Goal: Task Accomplishment & Management: Complete application form

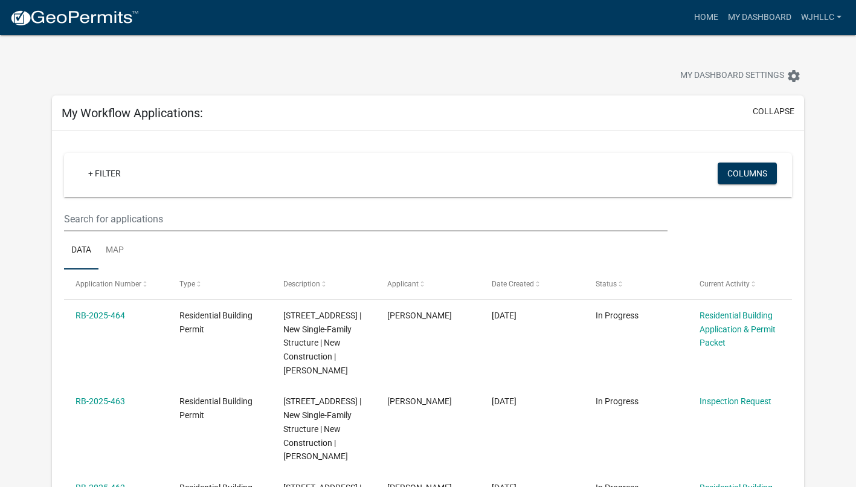
select select "3: 100"
click at [95, 21] on img at bounding box center [74, 18] width 129 height 18
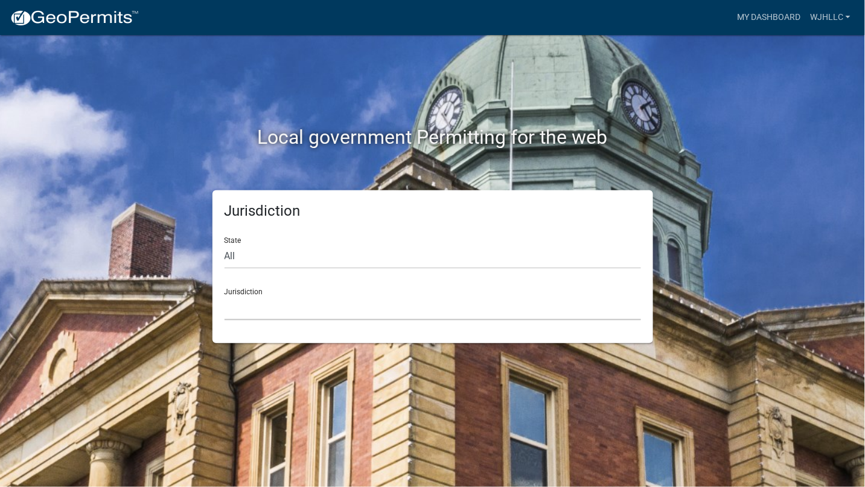
click at [261, 312] on select "[GEOGRAPHIC_DATA], [US_STATE] [GEOGRAPHIC_DATA], [US_STATE][PERSON_NAME][GEOGRA…" at bounding box center [433, 307] width 417 height 25
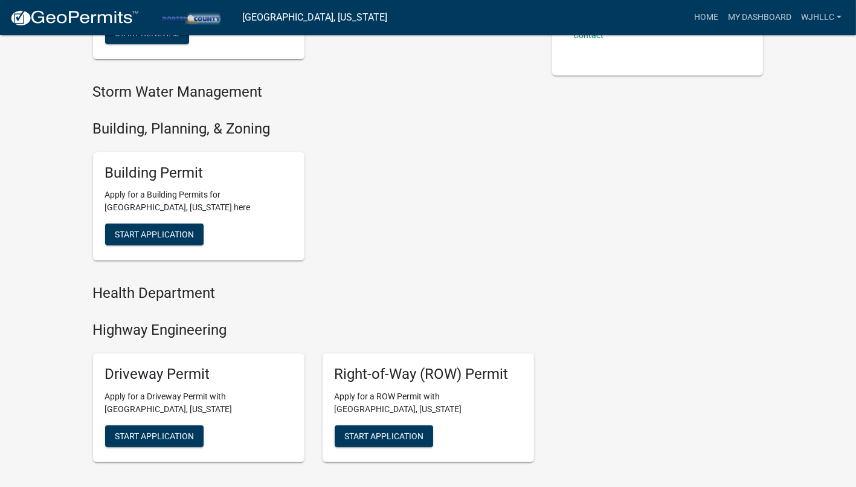
scroll to position [402, 0]
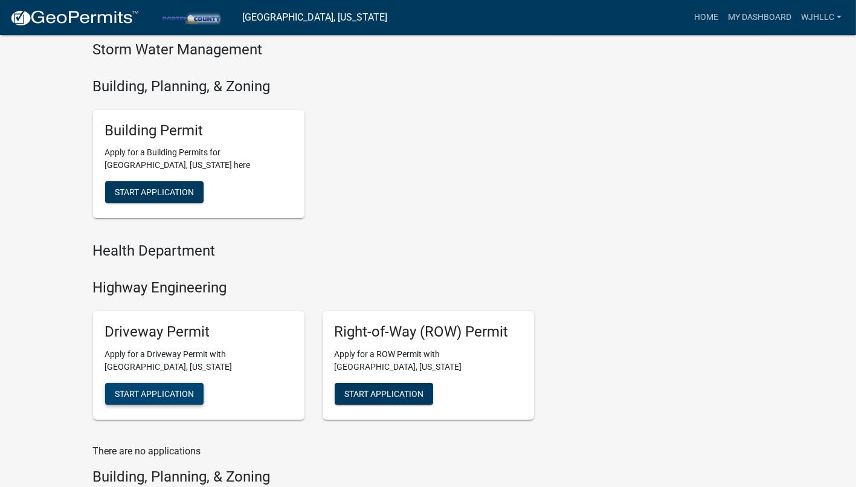
click at [143, 393] on span "Start Application" at bounding box center [154, 393] width 79 height 10
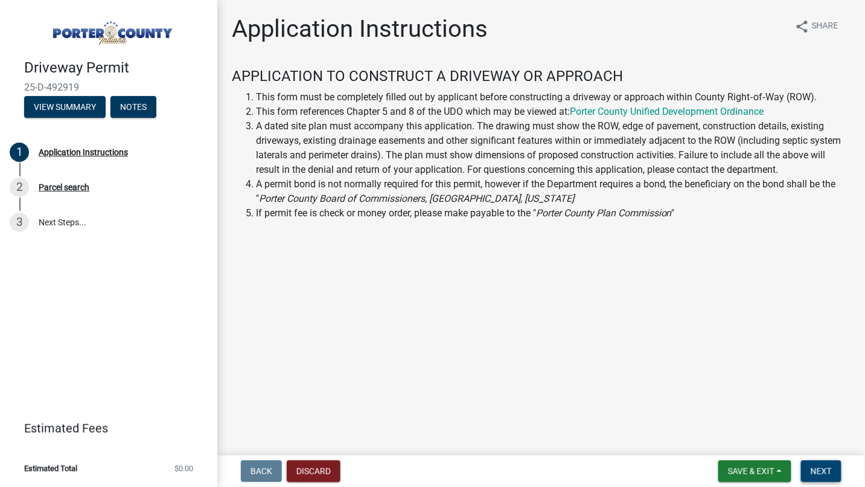
click at [817, 466] on span "Next" at bounding box center [821, 471] width 21 height 10
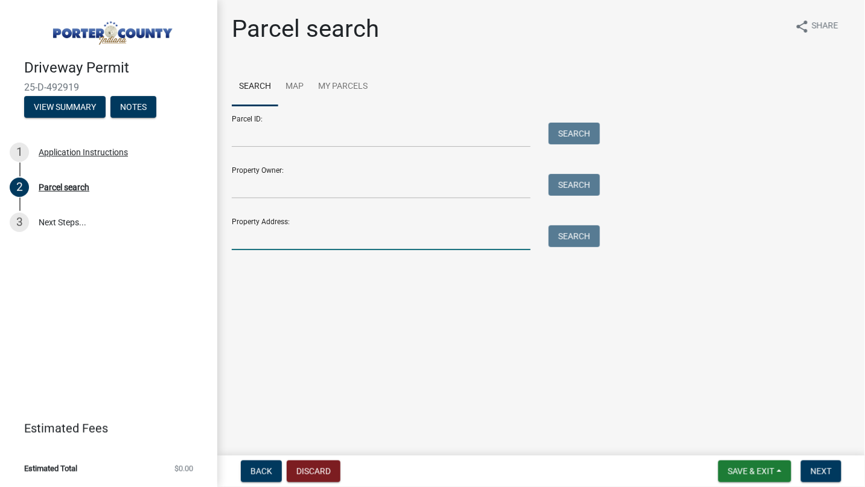
click at [277, 239] on input "Property Address:" at bounding box center [381, 237] width 299 height 25
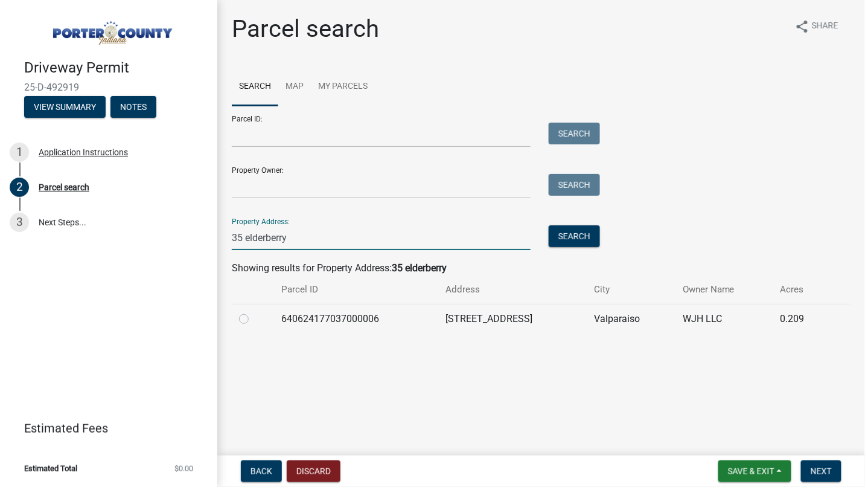
type input "35 elderberry"
click at [254, 312] on label at bounding box center [254, 312] width 0 height 0
click at [254, 319] on input "radio" at bounding box center [258, 316] width 8 height 8
radio input "true"
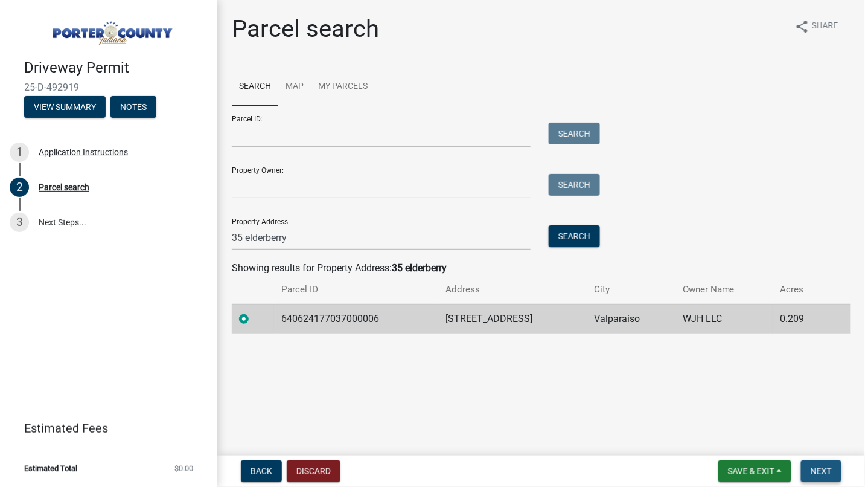
click at [820, 470] on span "Next" at bounding box center [821, 471] width 21 height 10
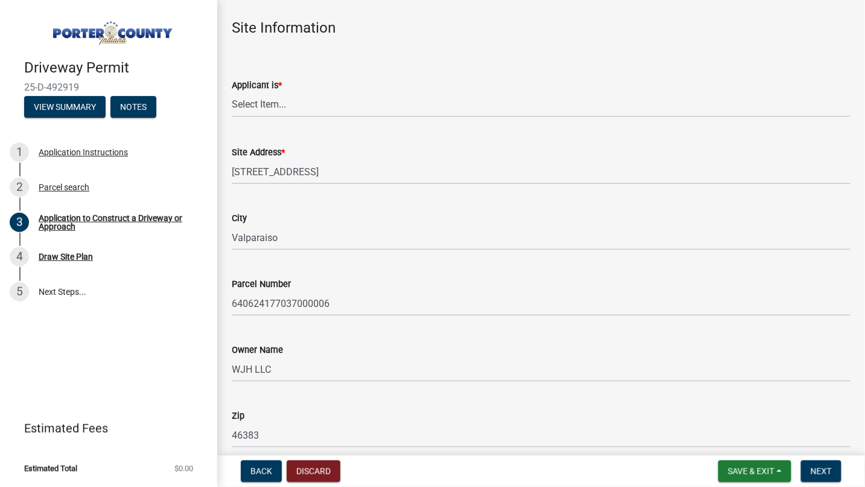
scroll to position [67, 0]
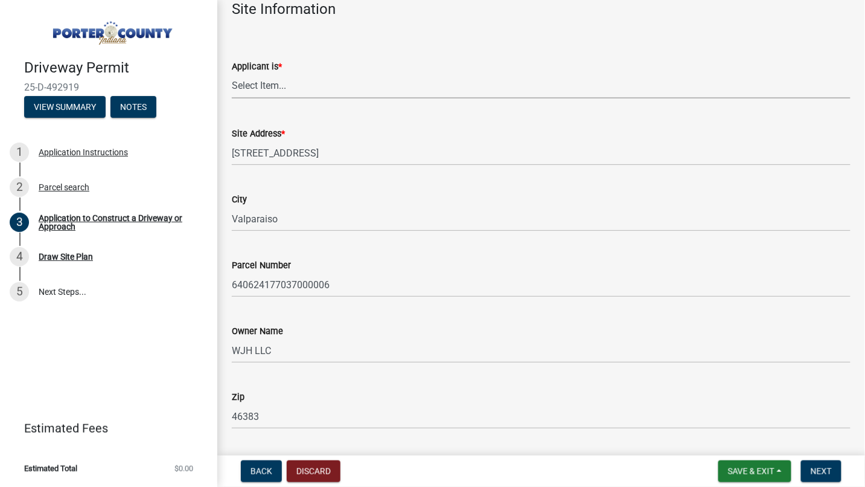
click at [303, 87] on select "Select Item... Owner Contractor" at bounding box center [541, 86] width 619 height 25
click at [232, 74] on select "Select Item... Owner Contractor" at bounding box center [541, 86] width 619 height 25
select select "6693fb74-6916-4e5e-bbfe-7ed9af50ffb7"
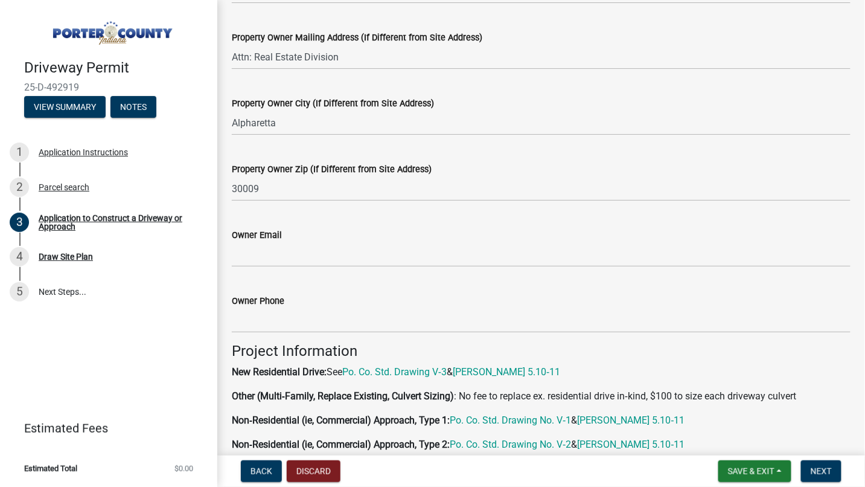
scroll to position [469, 0]
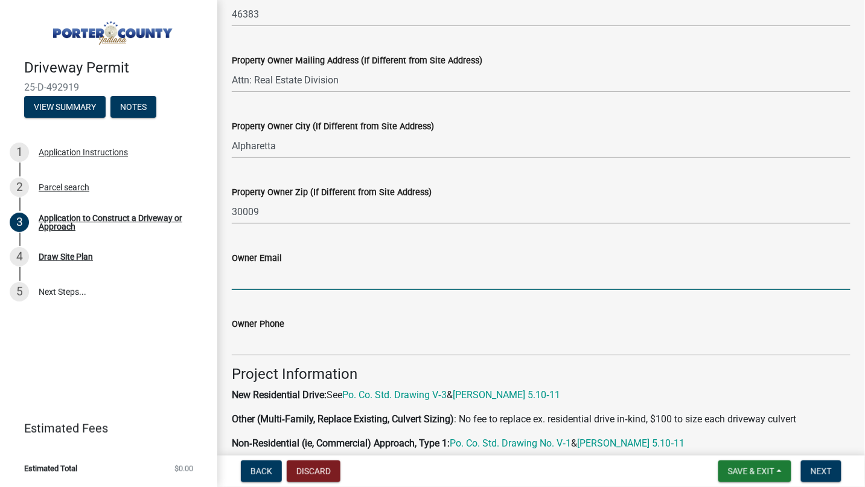
click at [255, 269] on input "Owner Email" at bounding box center [541, 277] width 619 height 25
type input "[PERSON_NAME][EMAIL_ADDRESS][PERSON_NAME][DOMAIN_NAME]"
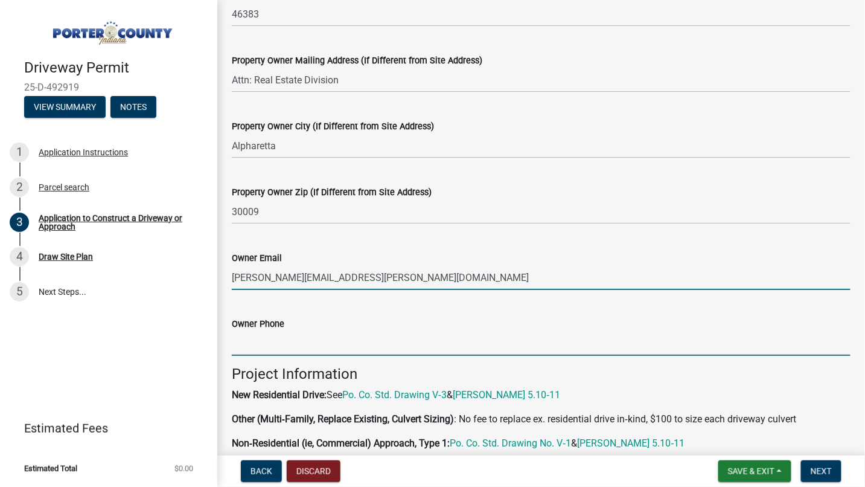
type input "5023215587"
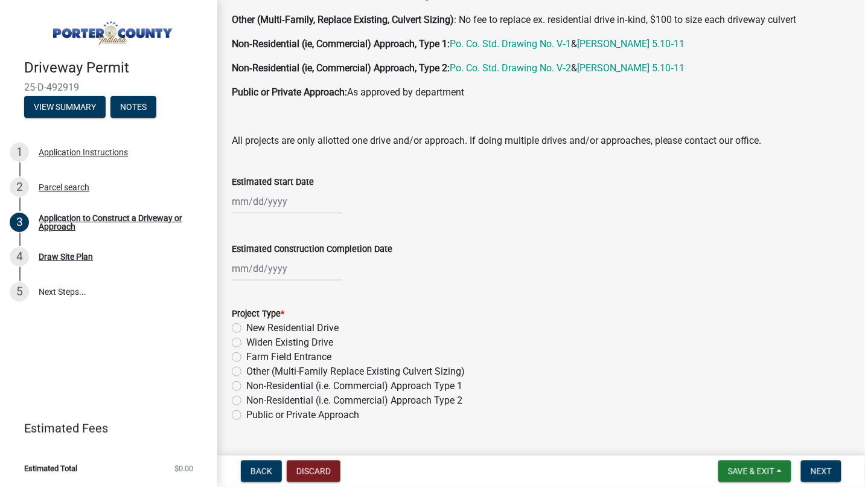
scroll to position [872, 0]
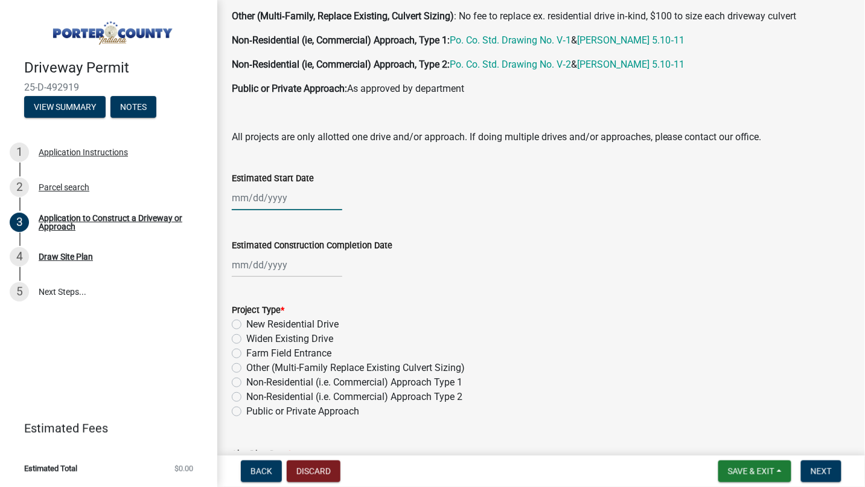
click at [265, 203] on div at bounding box center [287, 197] width 111 height 25
select select "10"
select select "2025"
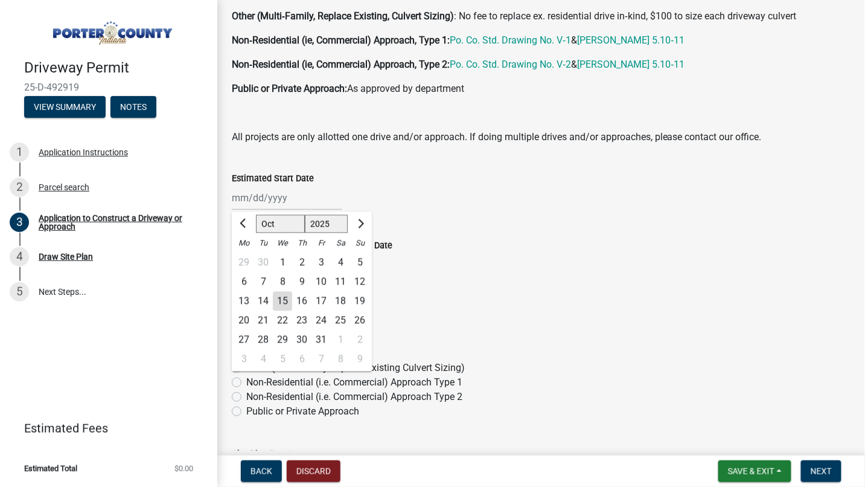
click at [278, 296] on div "15" at bounding box center [282, 300] width 19 height 19
type input "[DATE]"
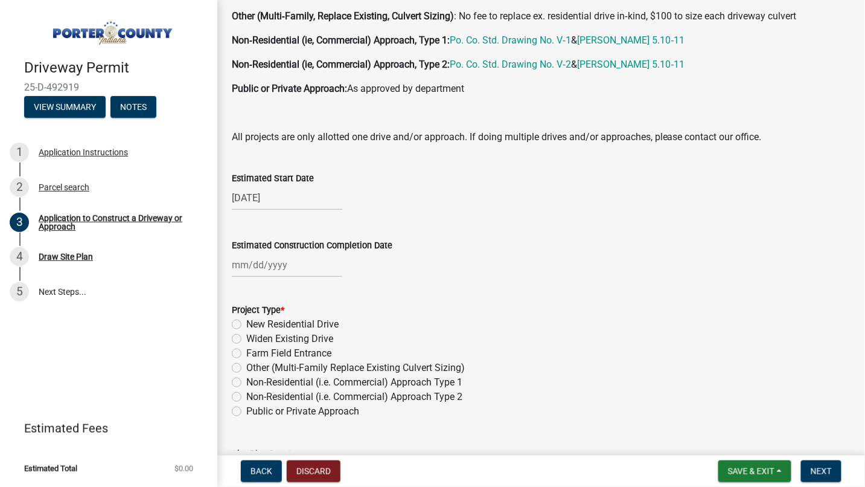
click at [605, 289] on form "Project Type * New Residential Drive Widen Existing Drive Farm Field Entrance O…" at bounding box center [541, 353] width 619 height 130
click at [238, 261] on div at bounding box center [287, 264] width 111 height 25
select select "10"
select select "2025"
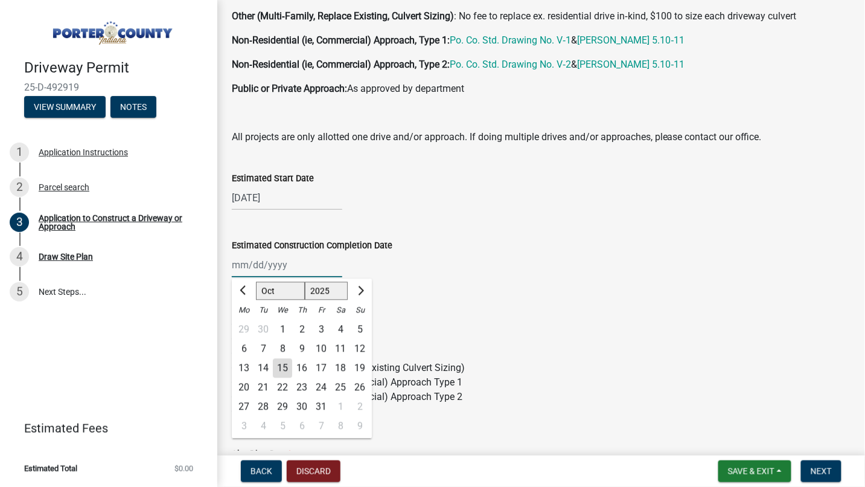
click at [303, 271] on input "Estimated Construction Completion Date" at bounding box center [287, 264] width 111 height 25
click at [279, 268] on input "Estimated Construction Completion Date" at bounding box center [287, 264] width 111 height 25
type input "[DATE]"
click at [472, 289] on form "Project Type * New Residential Drive Widen Existing Drive Farm Field Entrance O…" at bounding box center [541, 353] width 619 height 130
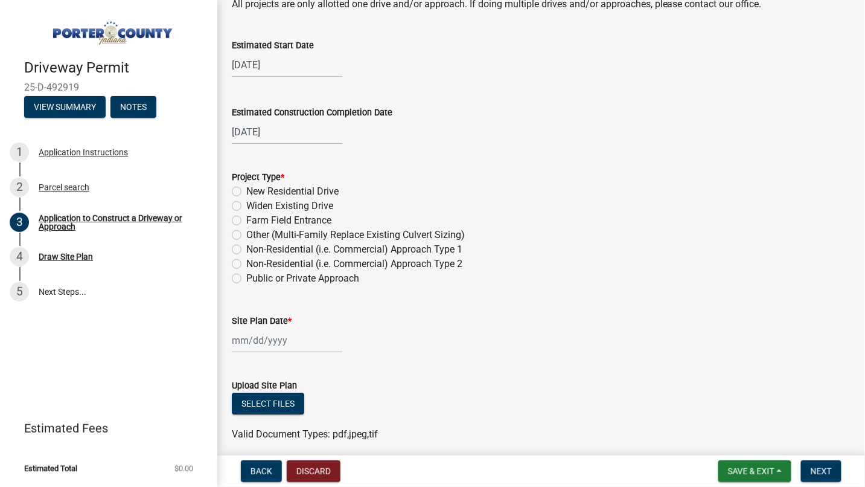
scroll to position [1073, 0]
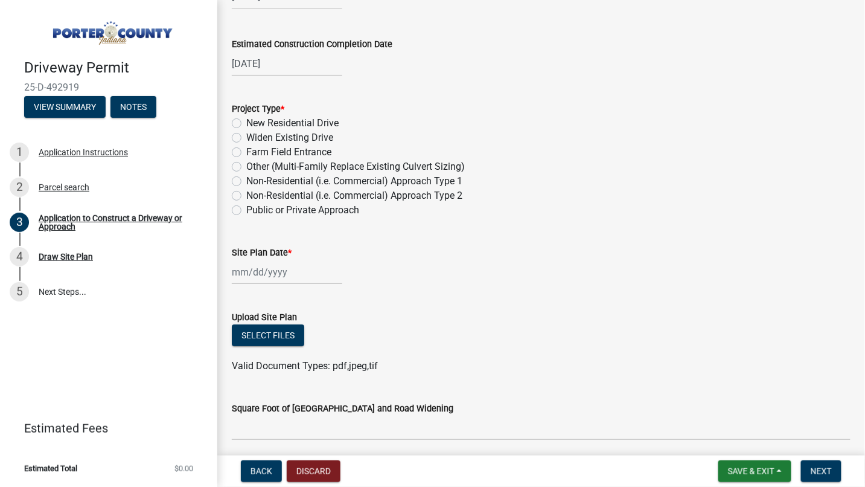
click at [246, 121] on label "New Residential Drive" at bounding box center [292, 123] width 92 height 14
click at [246, 121] on input "New Residential Drive" at bounding box center [250, 120] width 8 height 8
radio input "true"
click at [258, 272] on div at bounding box center [287, 272] width 111 height 25
select select "10"
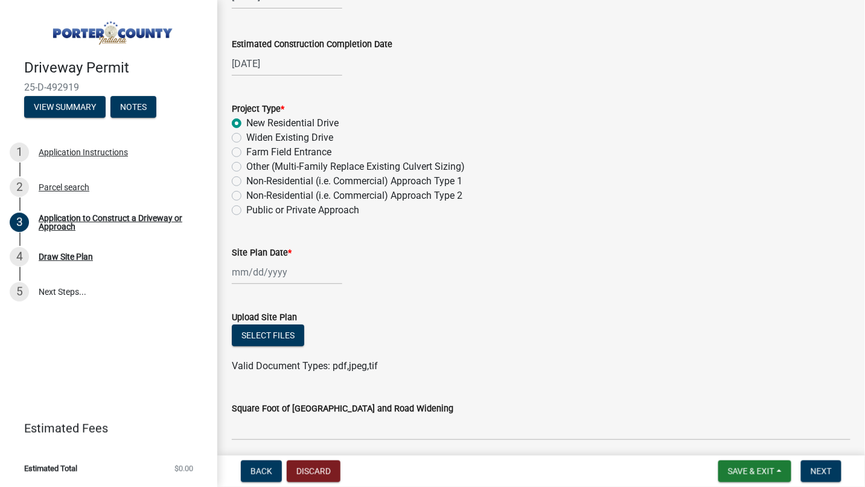
select select "2025"
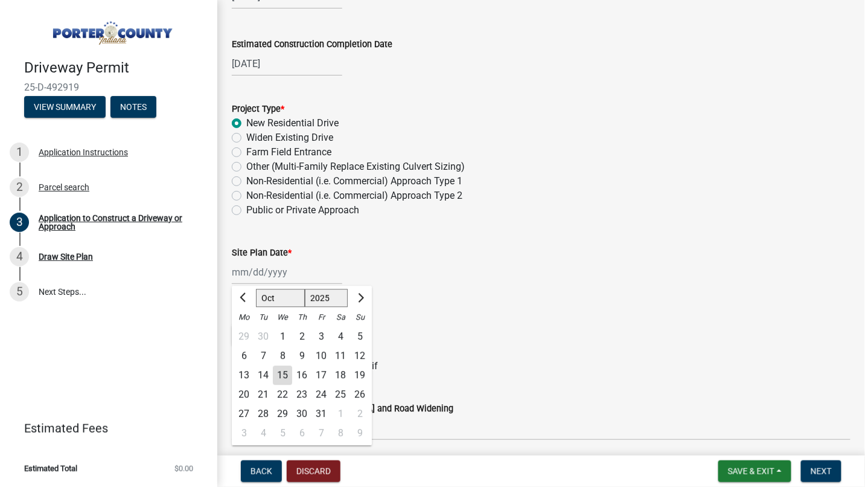
click at [287, 377] on div "15" at bounding box center [282, 374] width 19 height 19
type input "[DATE]"
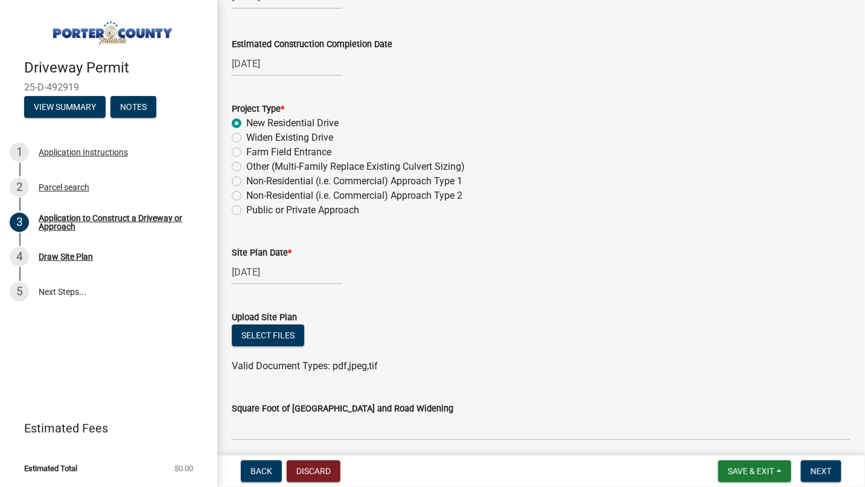
click at [487, 318] on div "Upload Site Plan" at bounding box center [541, 317] width 619 height 14
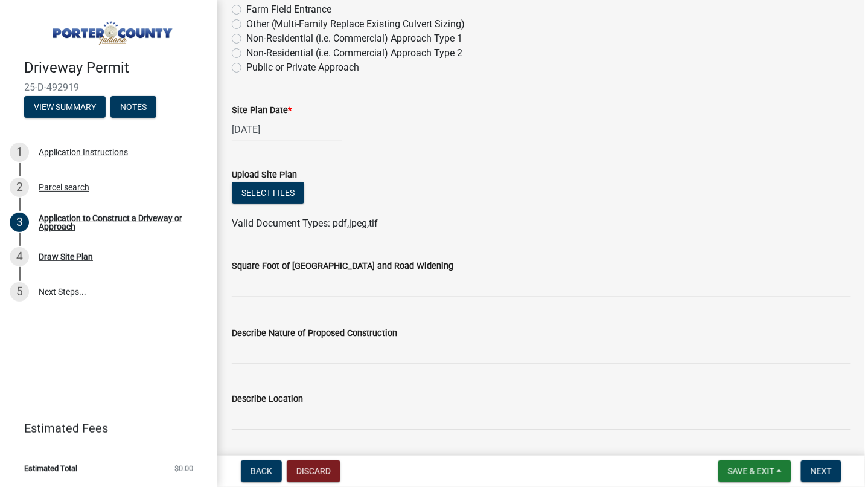
scroll to position [1252, 0]
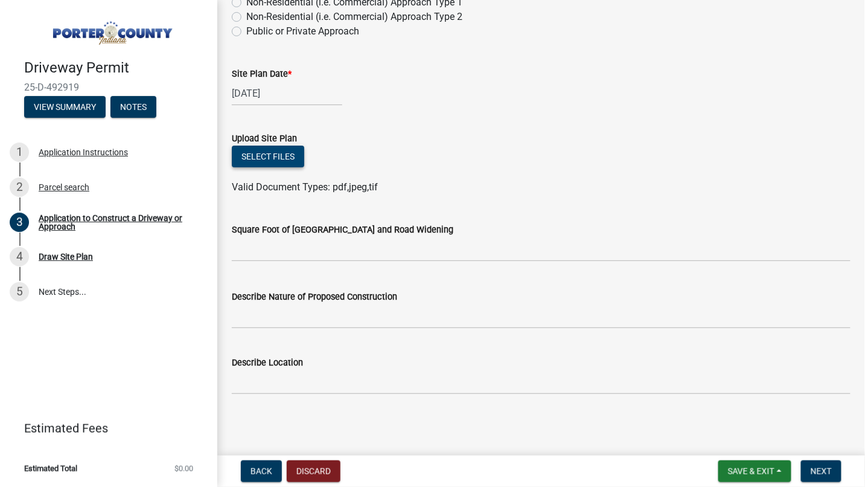
click at [261, 156] on button "Select files" at bounding box center [268, 157] width 72 height 22
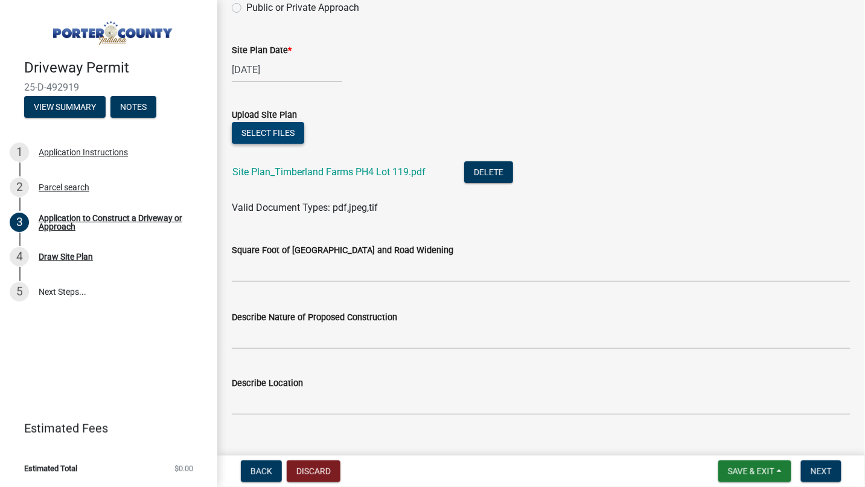
scroll to position [1296, 0]
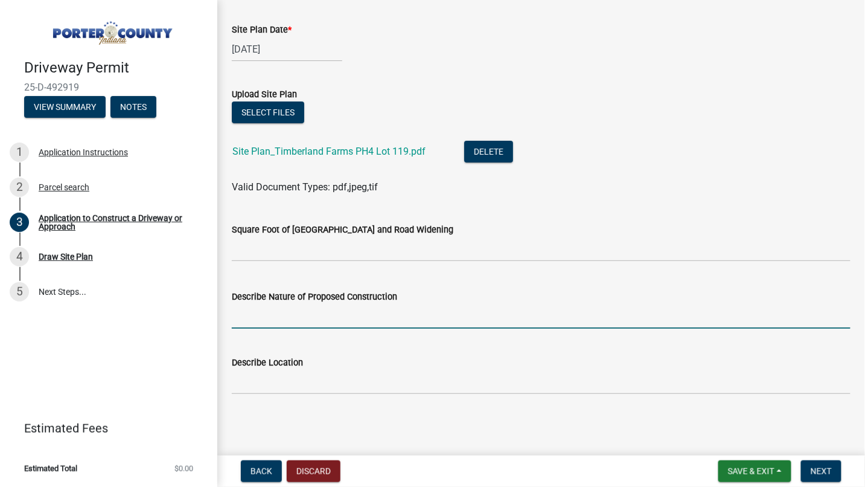
click at [294, 313] on input "Describe Nature of Proposed Construction" at bounding box center [541, 316] width 619 height 25
type input "s"
click at [821, 465] on button "Next" at bounding box center [821, 471] width 40 height 22
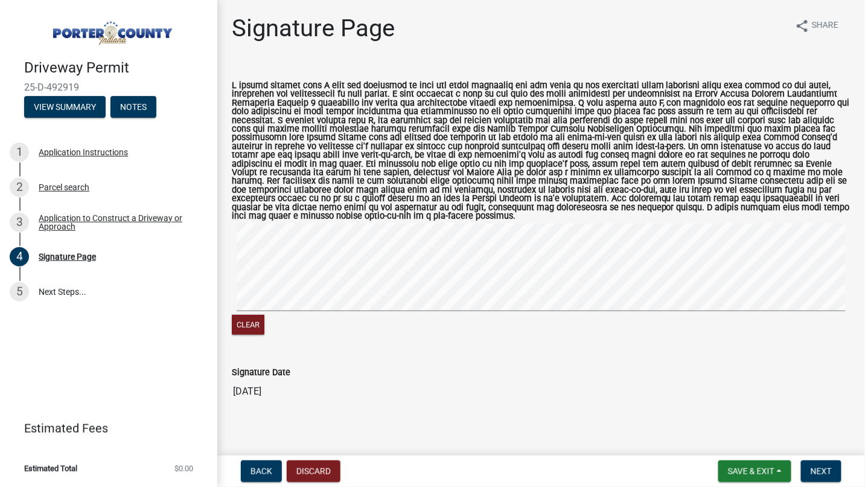
scroll to position [1, 0]
click at [813, 463] on button "Next" at bounding box center [821, 471] width 40 height 22
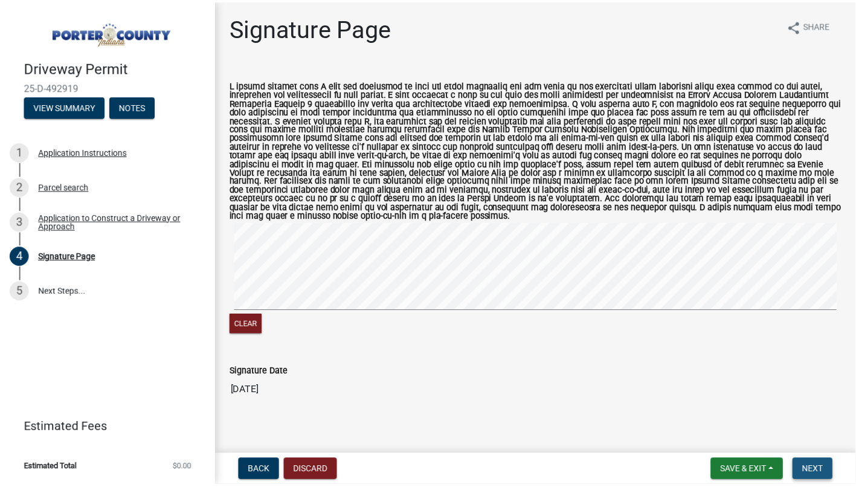
scroll to position [0, 0]
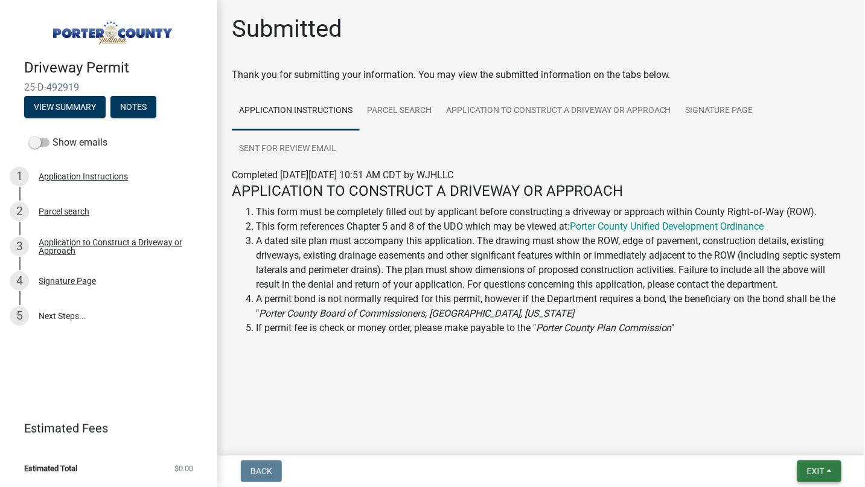
click at [818, 471] on span "Exit" at bounding box center [816, 471] width 18 height 10
click at [791, 435] on button "Save & Exit" at bounding box center [793, 439] width 97 height 29
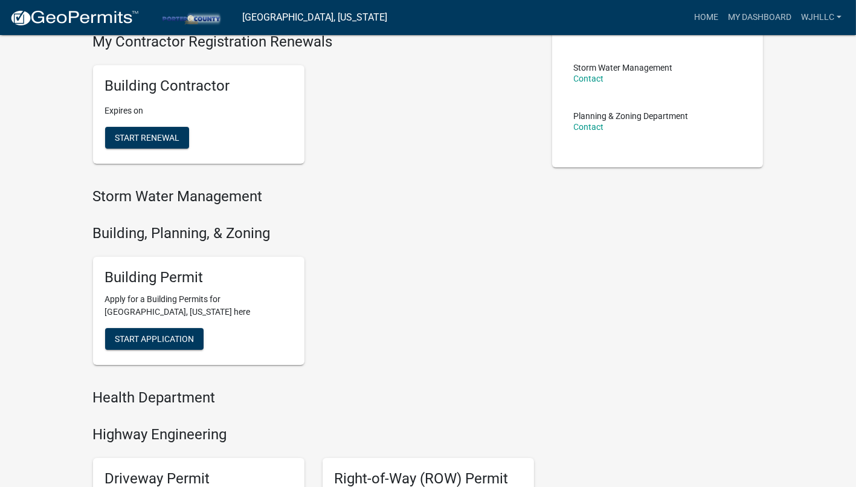
scroll to position [512, 0]
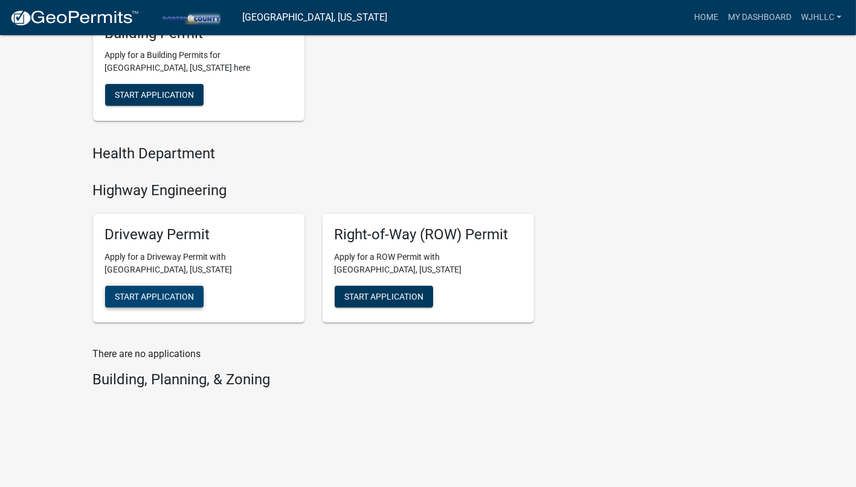
click at [193, 294] on span "Start Application" at bounding box center [154, 296] width 79 height 10
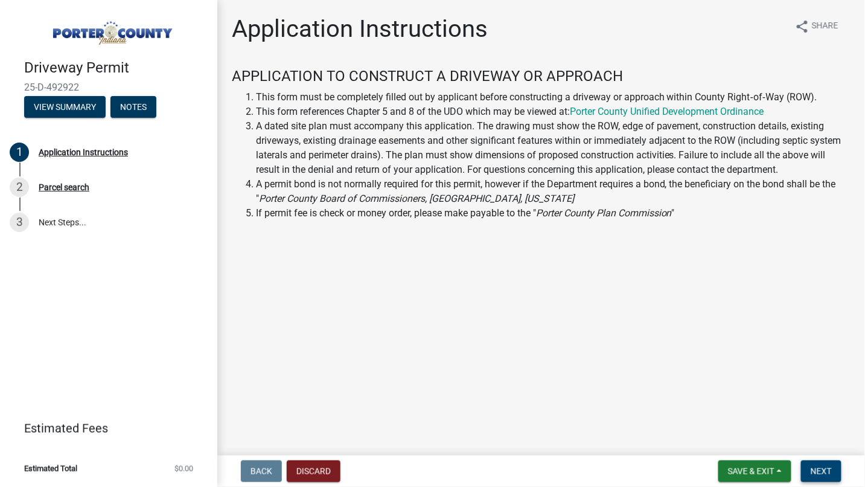
click at [813, 464] on button "Next" at bounding box center [821, 471] width 40 height 22
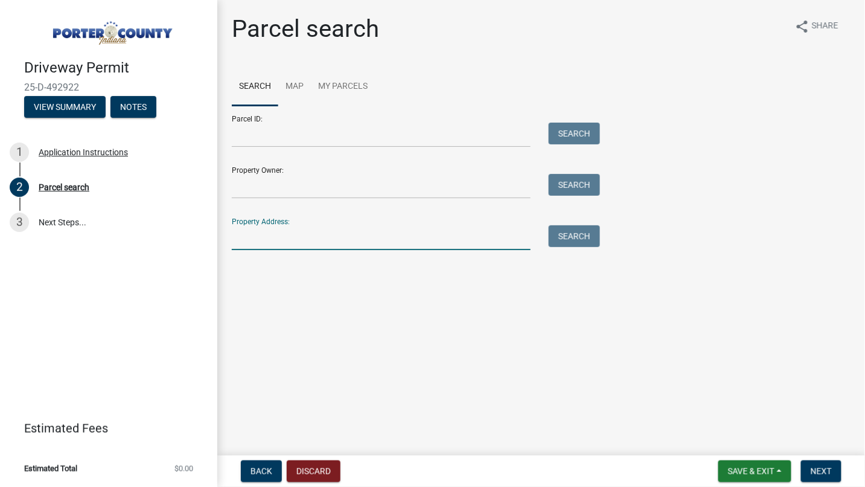
click at [277, 231] on input "Property Address:" at bounding box center [381, 237] width 299 height 25
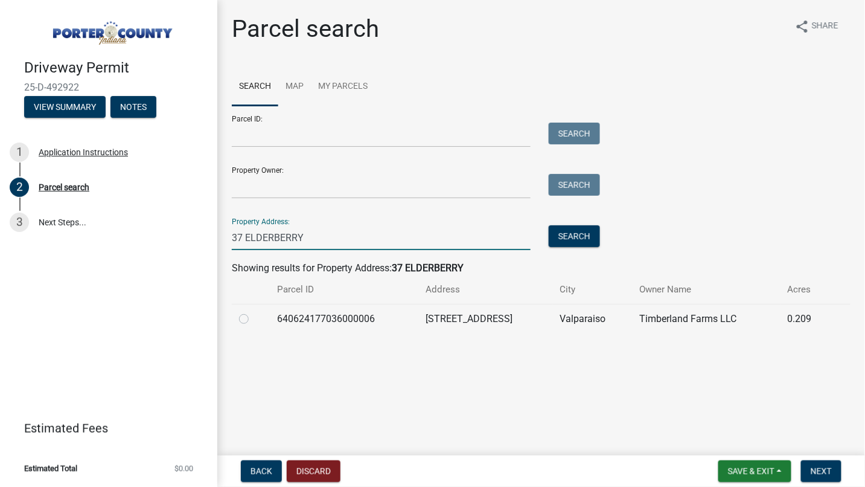
type input "37 ELDERBERRY"
click at [254, 312] on label at bounding box center [254, 312] width 0 height 0
click at [254, 318] on input "radio" at bounding box center [258, 316] width 8 height 8
radio input "true"
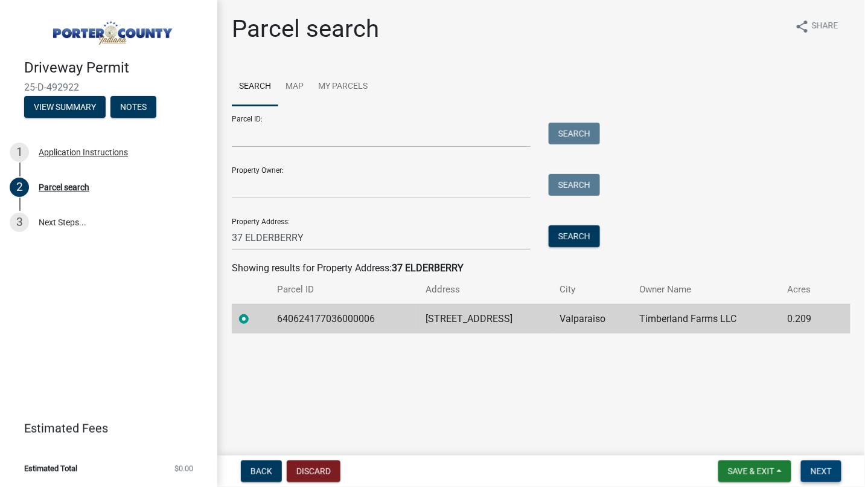
click at [818, 470] on span "Next" at bounding box center [821, 471] width 21 height 10
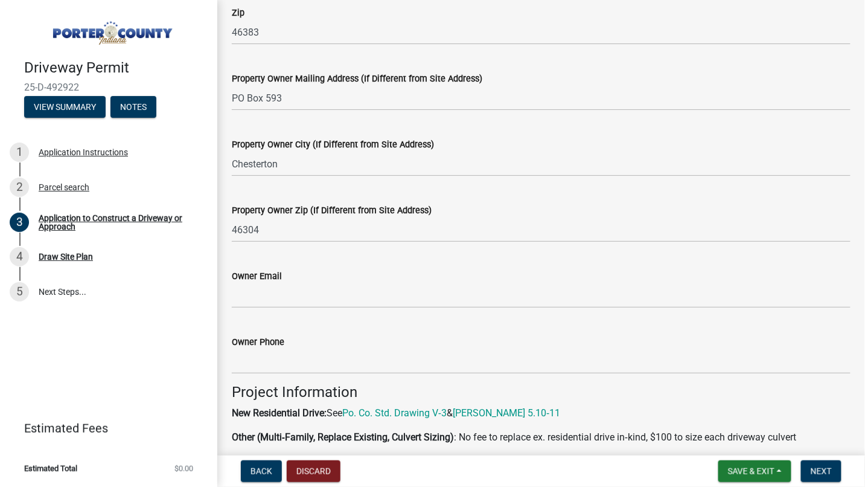
scroll to position [469, 0]
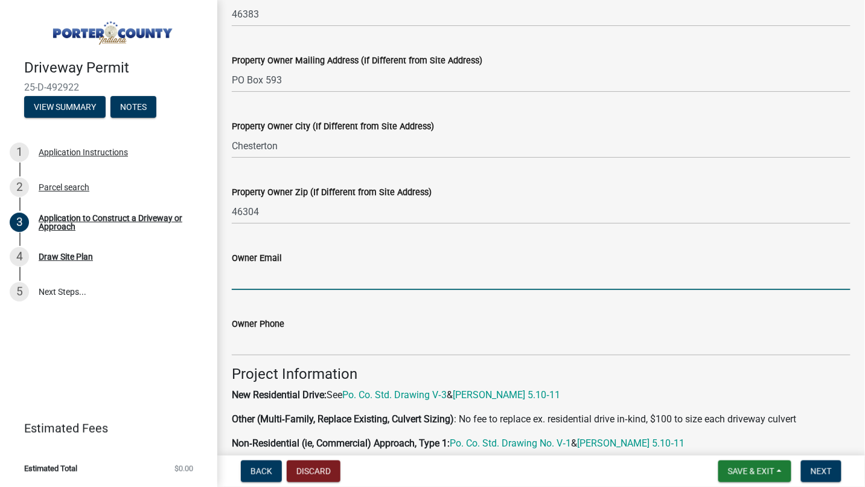
click at [277, 280] on input "Owner Email" at bounding box center [541, 277] width 619 height 25
type input "[PERSON_NAME][EMAIL_ADDRESS][PERSON_NAME][DOMAIN_NAME]"
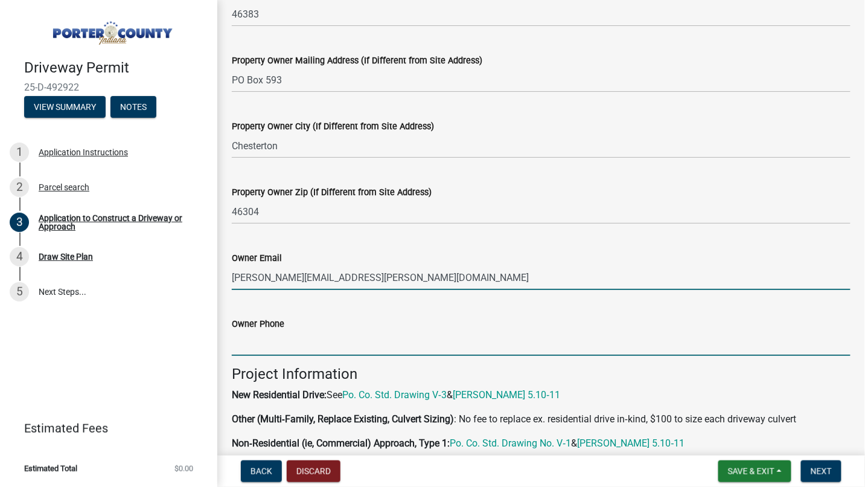
type input "5023215587"
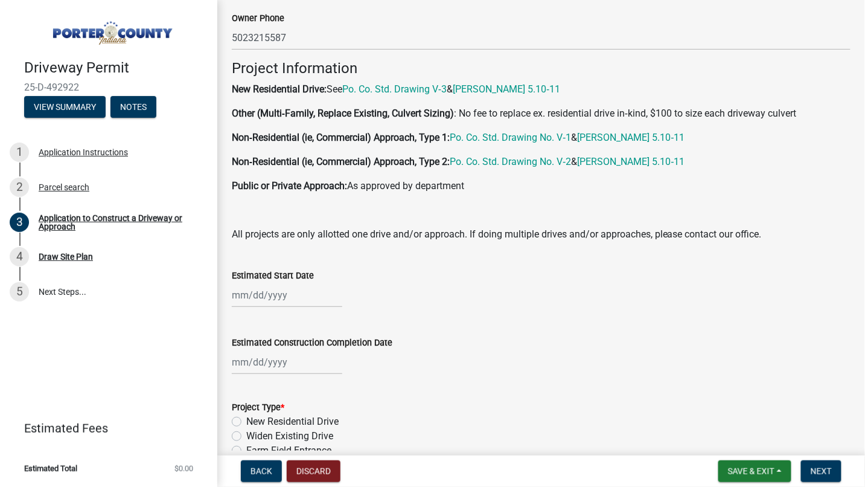
scroll to position [805, 0]
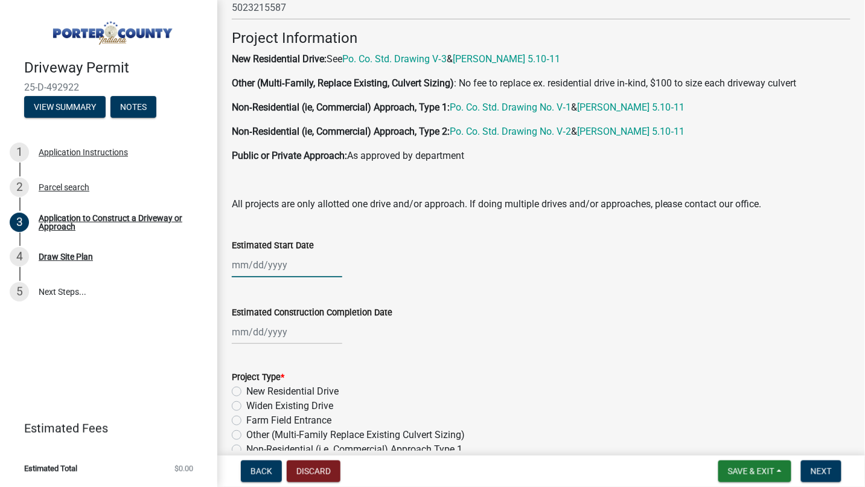
click at [281, 263] on div at bounding box center [287, 264] width 111 height 25
select select "10"
select select "2025"
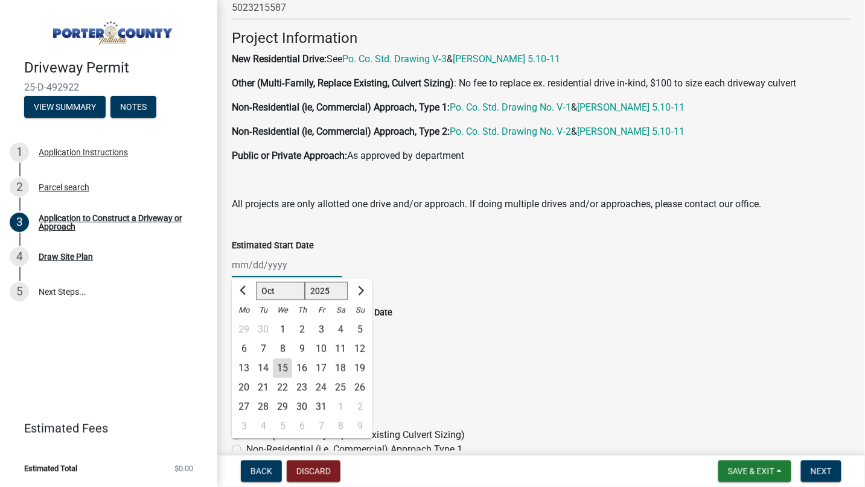
type input "[DATE]"
click at [525, 367] on form "Project Type * New Residential Drive Widen Existing Drive Farm Field Entrance O…" at bounding box center [541, 420] width 619 height 130
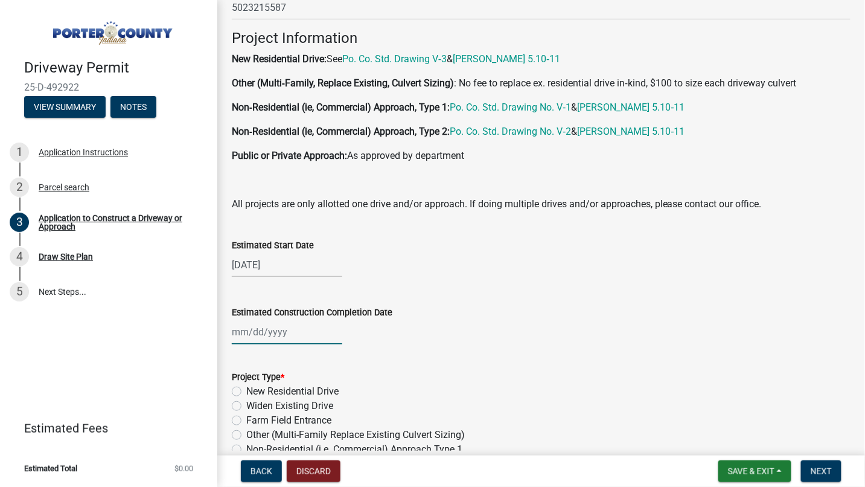
click at [269, 332] on div at bounding box center [287, 331] width 111 height 25
select select "10"
select select "2025"
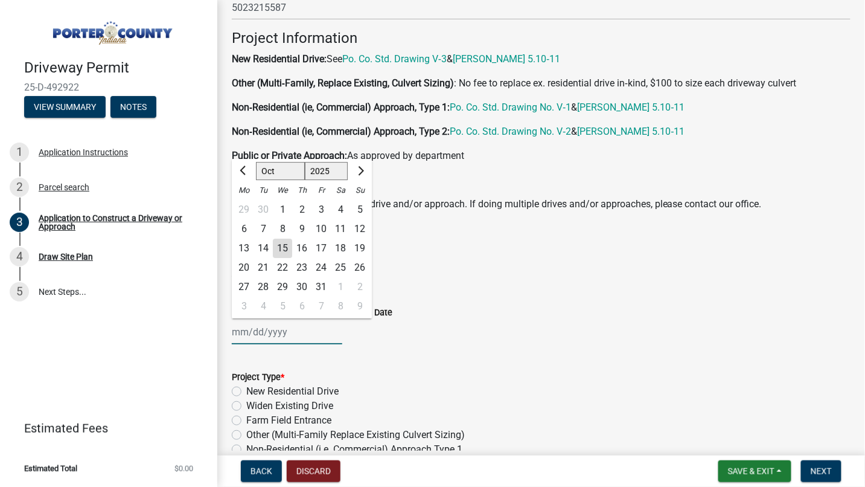
type input "[DATE]"
click at [492, 343] on div "[DATE] [PERSON_NAME] Apr May Jun [DATE] Aug Sep Oct Nov [DATE] 1526 1527 1528 1…" at bounding box center [541, 331] width 619 height 25
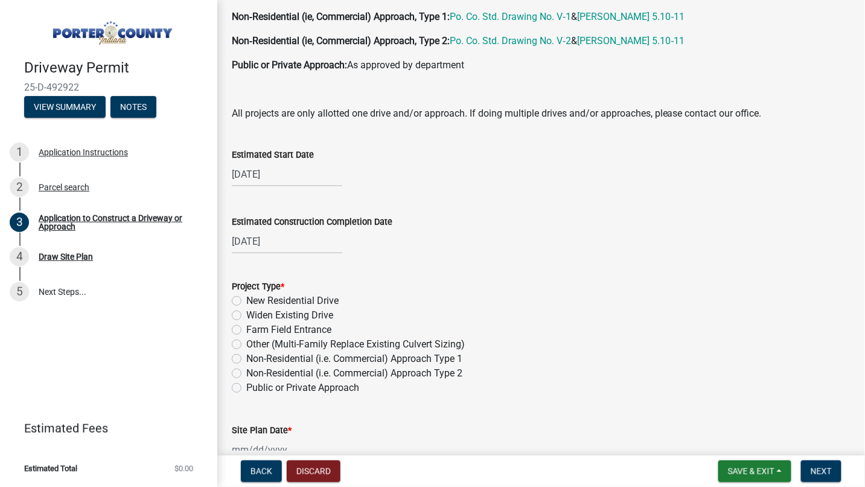
scroll to position [1073, 0]
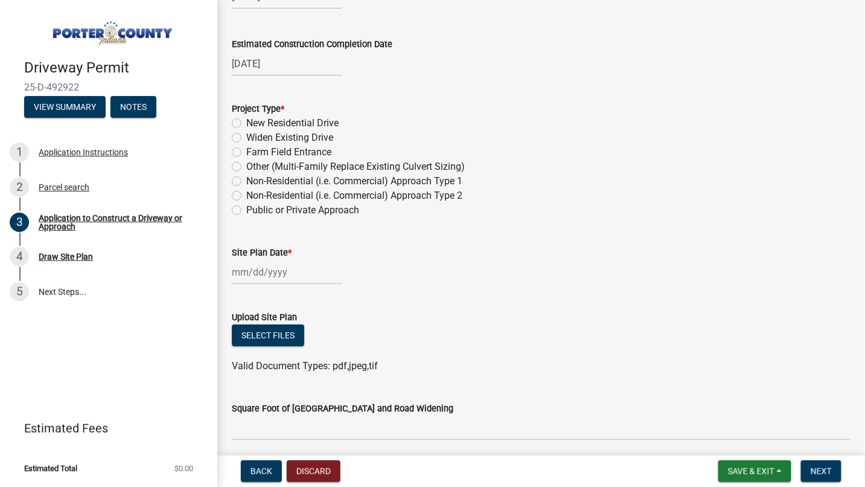
click at [246, 121] on label "New Residential Drive" at bounding box center [292, 123] width 92 height 14
click at [246, 121] on input "New Residential Drive" at bounding box center [250, 120] width 8 height 8
radio input "true"
click at [258, 277] on div at bounding box center [287, 272] width 111 height 25
select select "10"
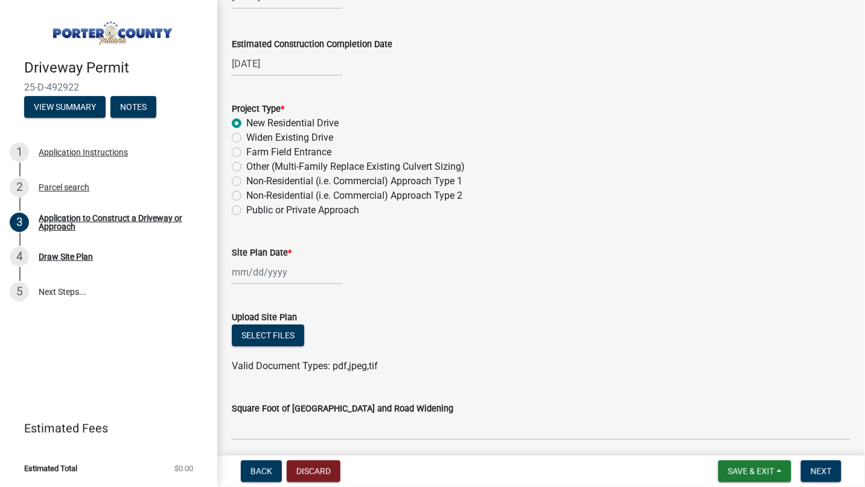
select select "2025"
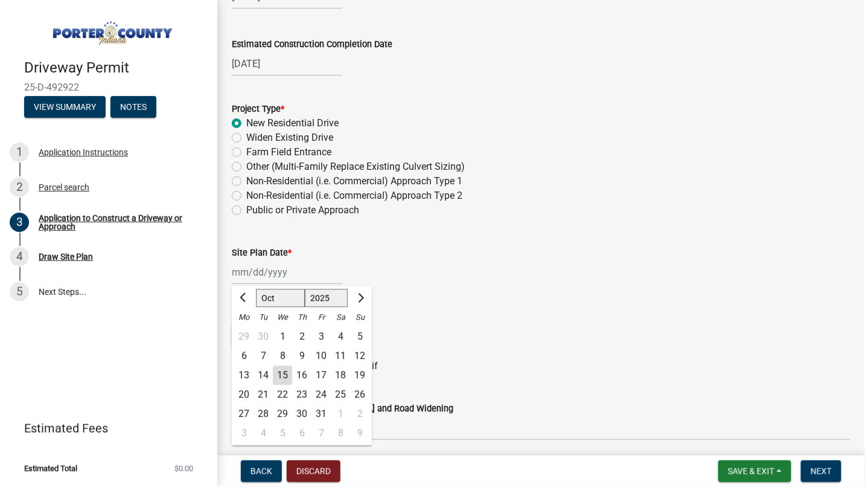
click at [281, 378] on div "15" at bounding box center [282, 374] width 19 height 19
type input "[DATE]"
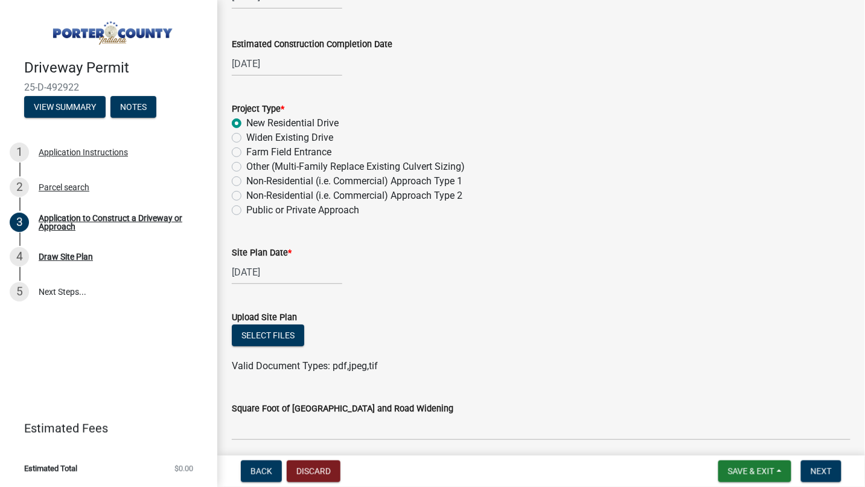
click at [501, 371] on div "Valid Document Types: pdf,jpeg,tif" at bounding box center [541, 366] width 637 height 14
click at [236, 333] on button "Select files" at bounding box center [268, 335] width 72 height 22
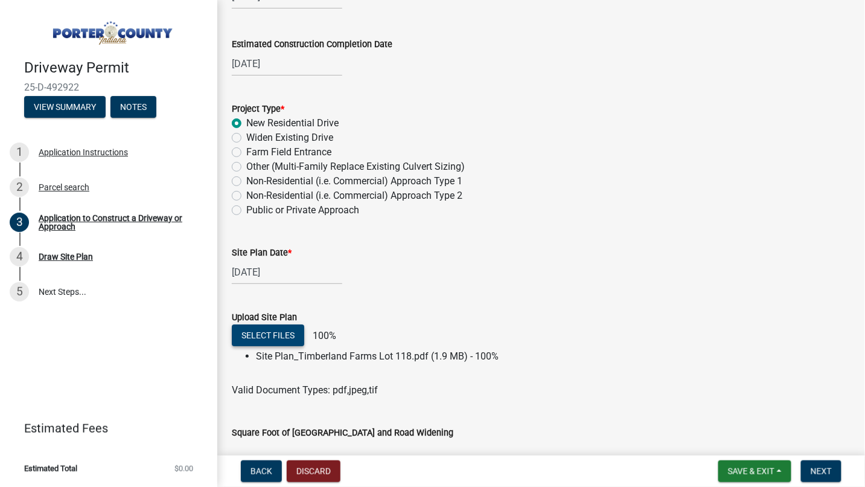
scroll to position [1276, 0]
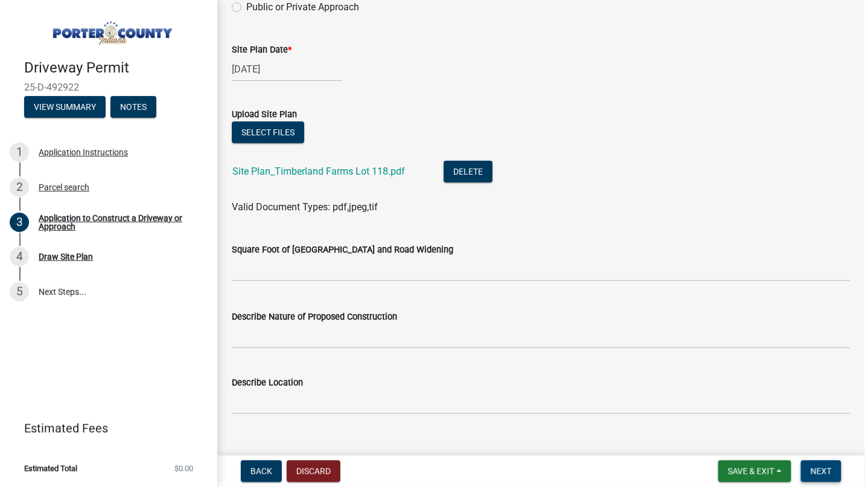
click at [813, 473] on span "Next" at bounding box center [821, 471] width 21 height 10
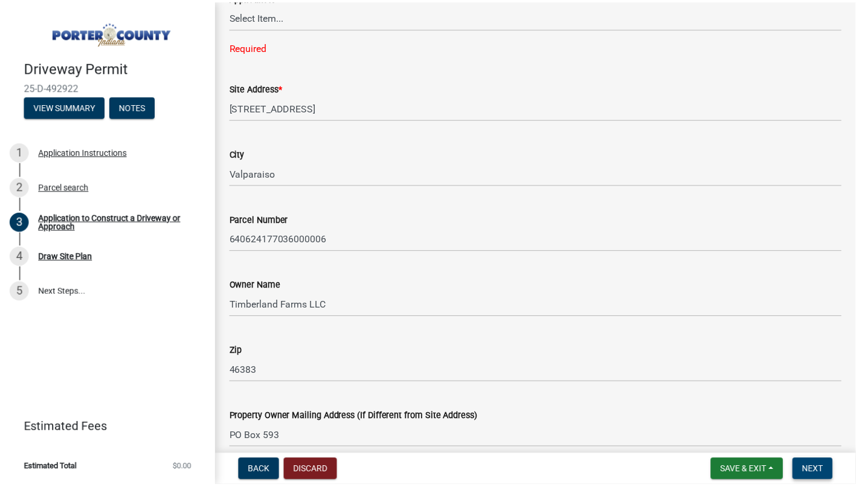
scroll to position [0, 0]
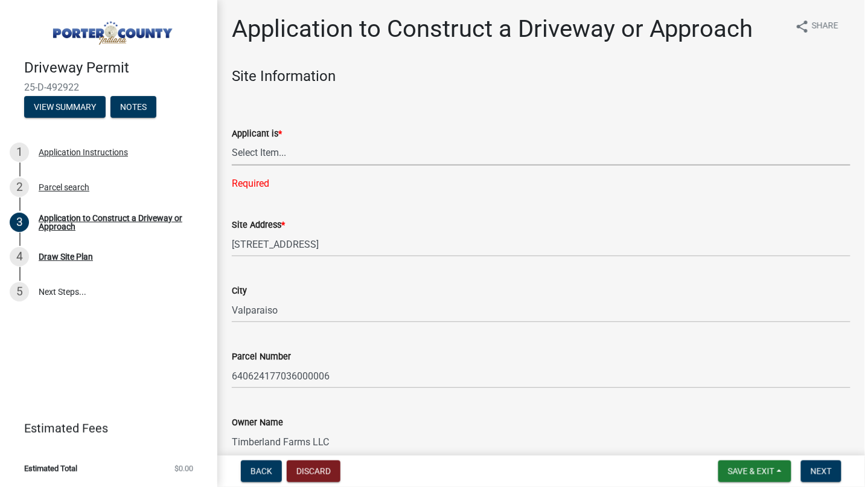
click at [278, 152] on select "Select Item... Owner Contractor" at bounding box center [541, 153] width 619 height 25
click at [232, 141] on select "Select Item... Owner Contractor" at bounding box center [541, 153] width 619 height 25
select select "6693fb74-6916-4e5e-bbfe-7ed9af50ffb7"
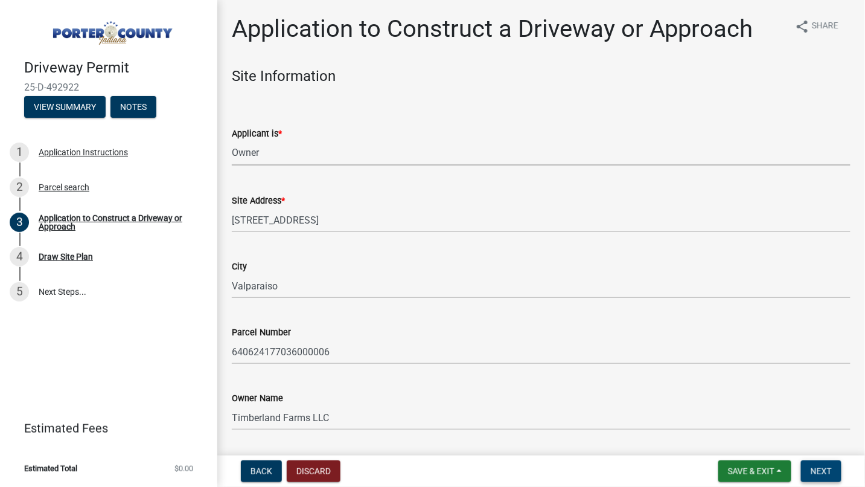
click at [825, 467] on span "Next" at bounding box center [821, 471] width 21 height 10
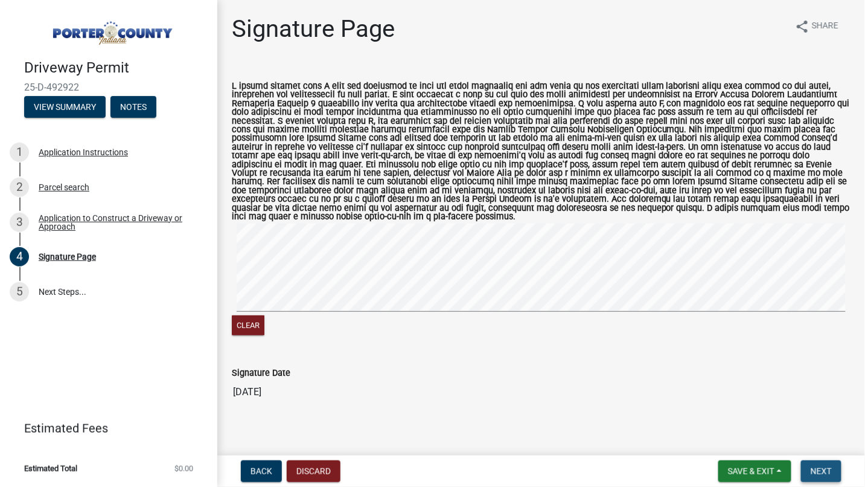
click at [820, 472] on span "Next" at bounding box center [821, 471] width 21 height 10
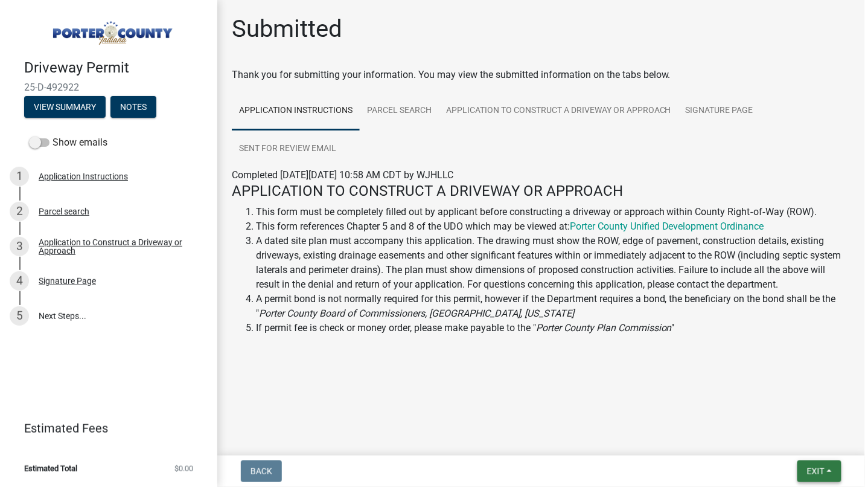
click at [819, 472] on span "Exit" at bounding box center [816, 471] width 18 height 10
click at [793, 429] on button "Save & Exit" at bounding box center [793, 439] width 97 height 29
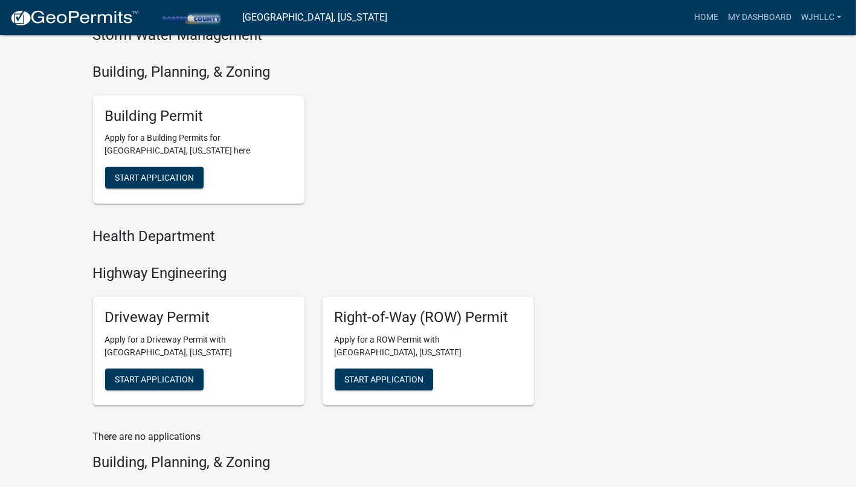
scroll to position [512, 0]
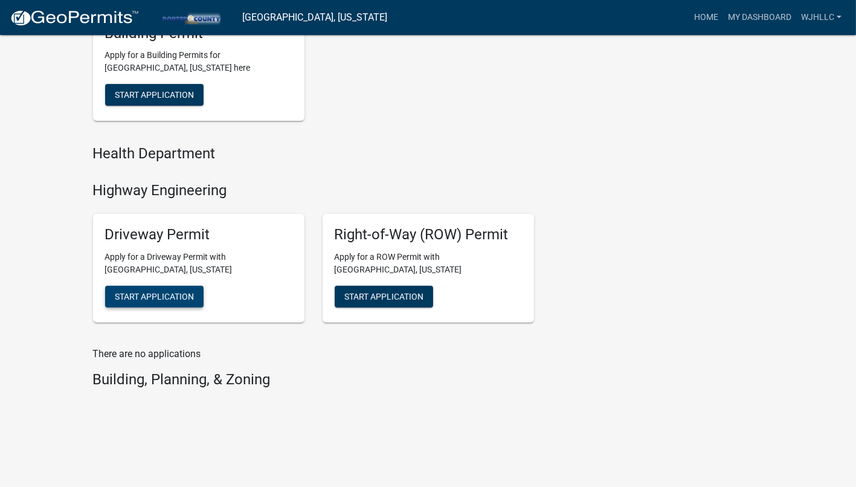
click at [132, 300] on span "Start Application" at bounding box center [154, 296] width 79 height 10
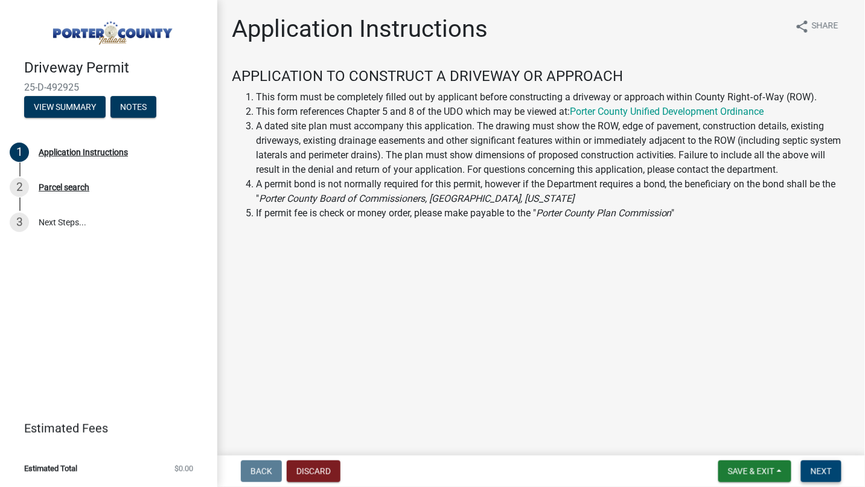
click at [825, 467] on span "Next" at bounding box center [821, 471] width 21 height 10
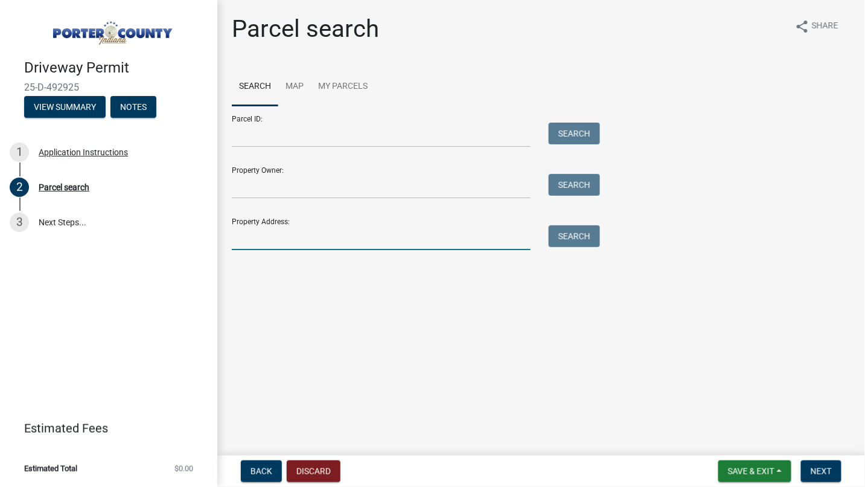
click at [257, 231] on input "Property Address:" at bounding box center [381, 237] width 299 height 25
type input "47 ELDERBERRY"
click at [565, 236] on button "Search" at bounding box center [574, 236] width 51 height 22
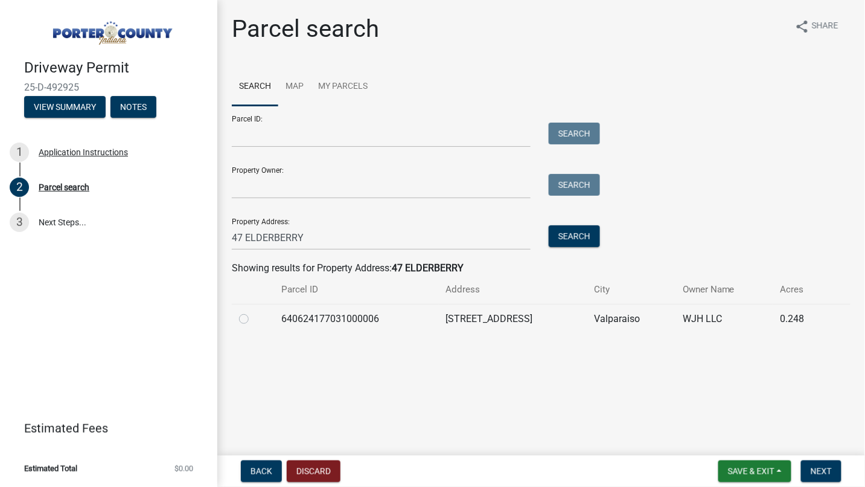
click at [254, 312] on label at bounding box center [254, 312] width 0 height 0
click at [254, 319] on input "radio" at bounding box center [258, 316] width 8 height 8
radio input "true"
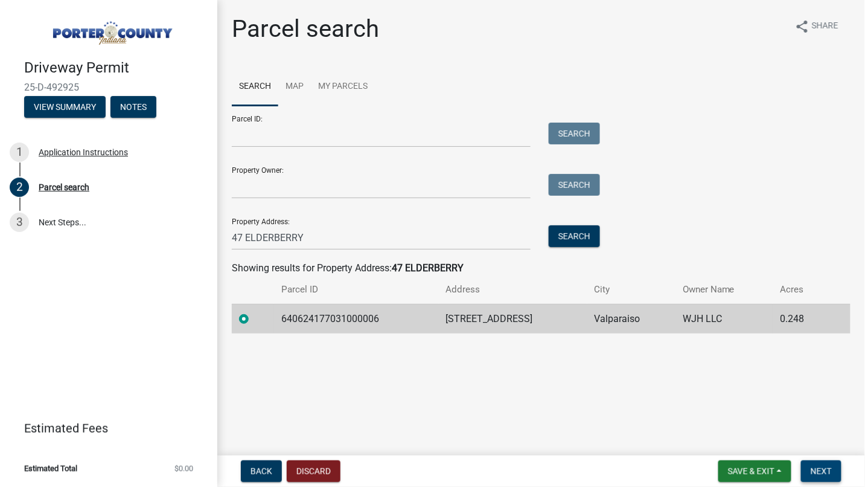
click at [832, 465] on button "Next" at bounding box center [821, 471] width 40 height 22
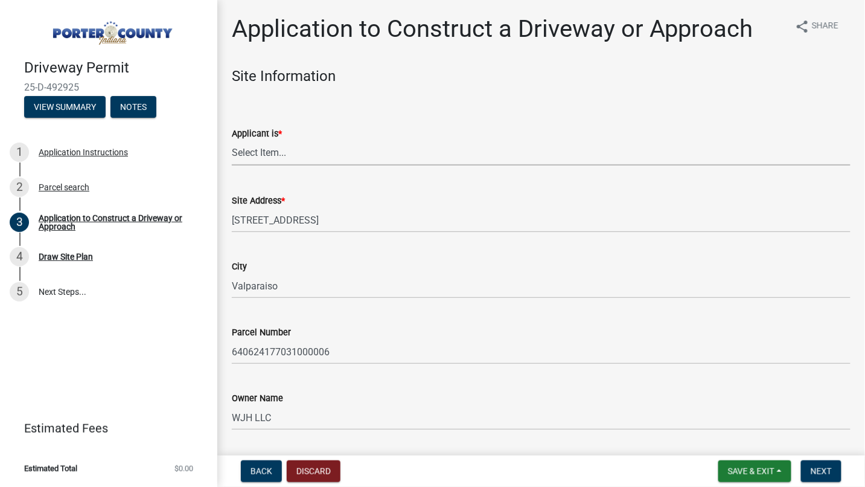
click at [315, 156] on select "Select Item... Owner Contractor" at bounding box center [541, 153] width 619 height 25
click at [232, 141] on select "Select Item... Owner Contractor" at bounding box center [541, 153] width 619 height 25
select select "6693fb74-6916-4e5e-bbfe-7ed9af50ffb7"
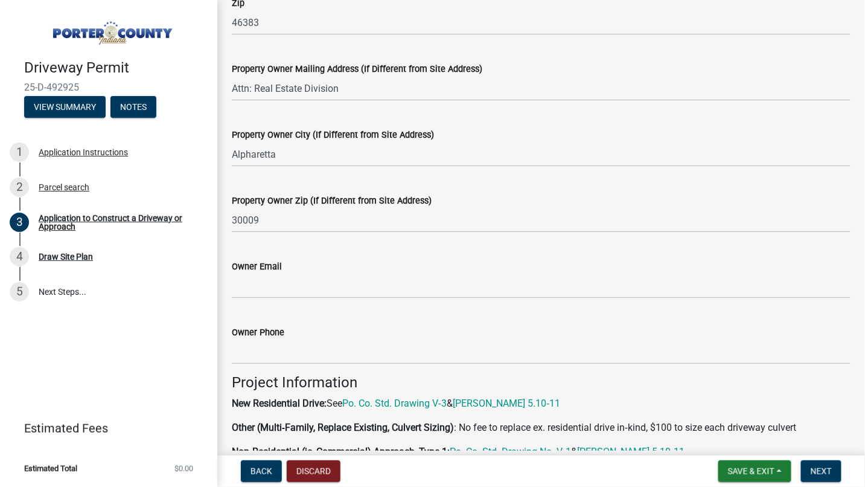
scroll to position [536, 0]
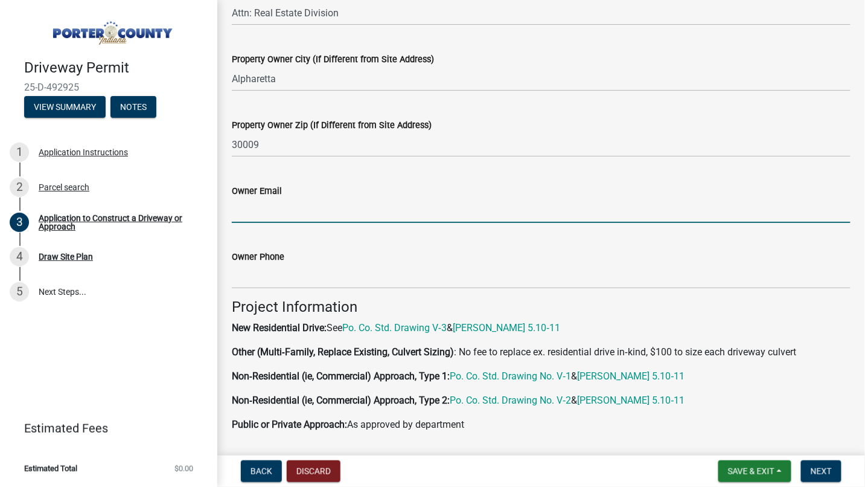
click at [295, 205] on input "Owner Email" at bounding box center [541, 210] width 619 height 25
type input "[PERSON_NAME][EMAIL_ADDRESS][PERSON_NAME][DOMAIN_NAME]"
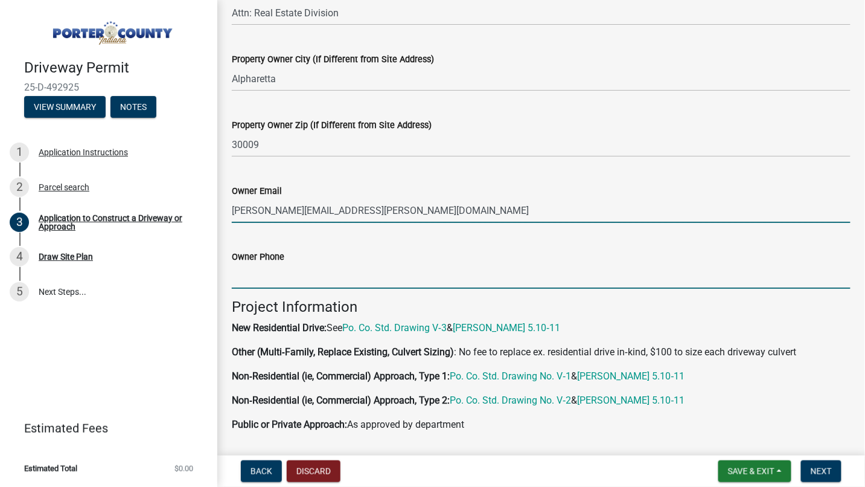
type input "5023215587"
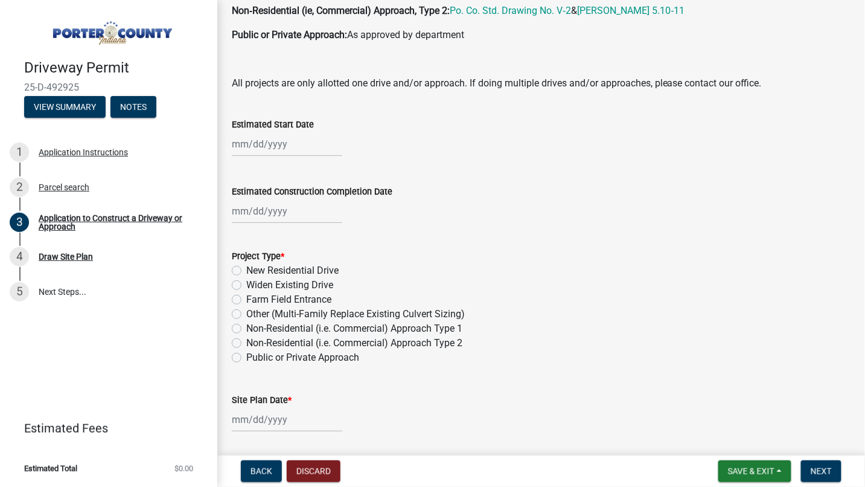
scroll to position [939, 0]
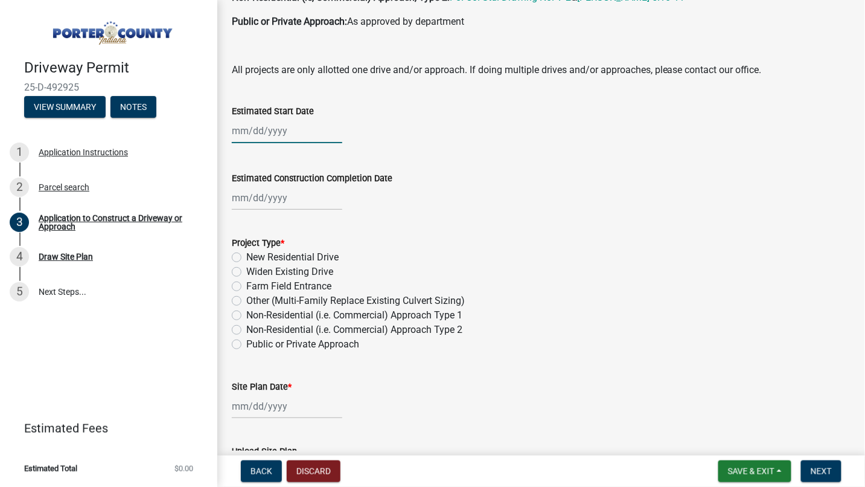
click at [276, 133] on div at bounding box center [287, 130] width 111 height 25
select select "10"
select select "2025"
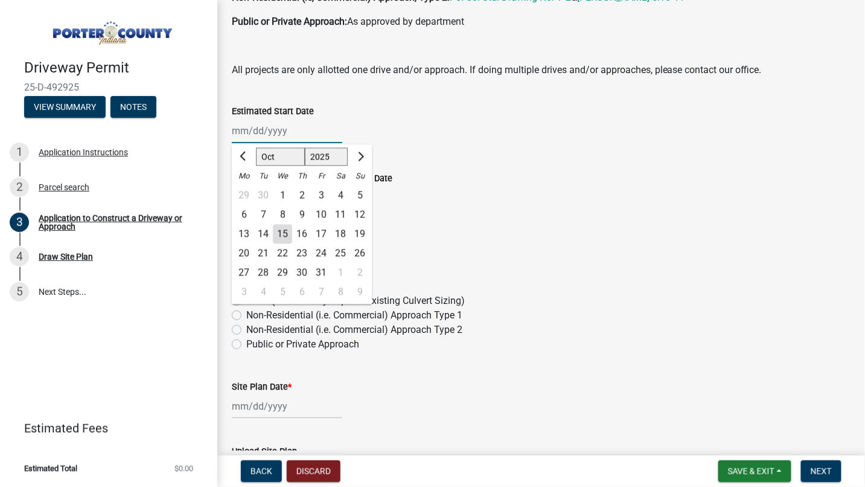
type input "[DATE]"
click at [421, 211] on wm-data-entity-input "Estimated Construction Completion Date" at bounding box center [541, 187] width 619 height 67
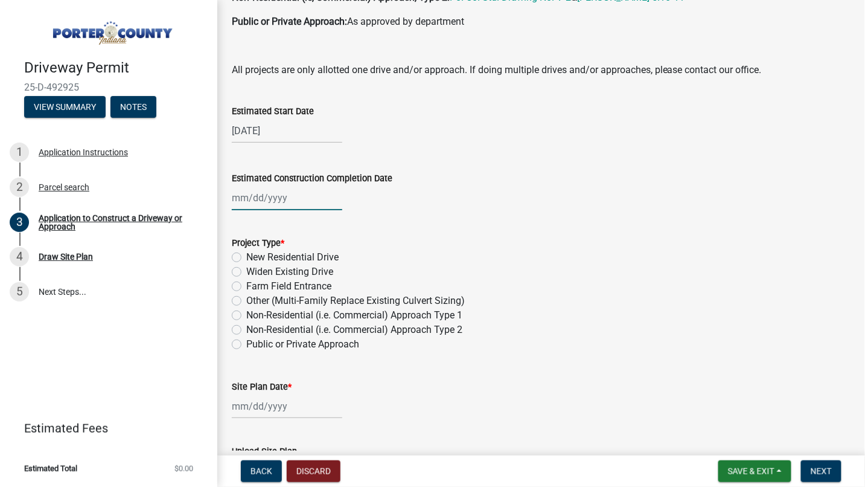
click at [274, 194] on div at bounding box center [287, 197] width 111 height 25
select select "10"
select select "2025"
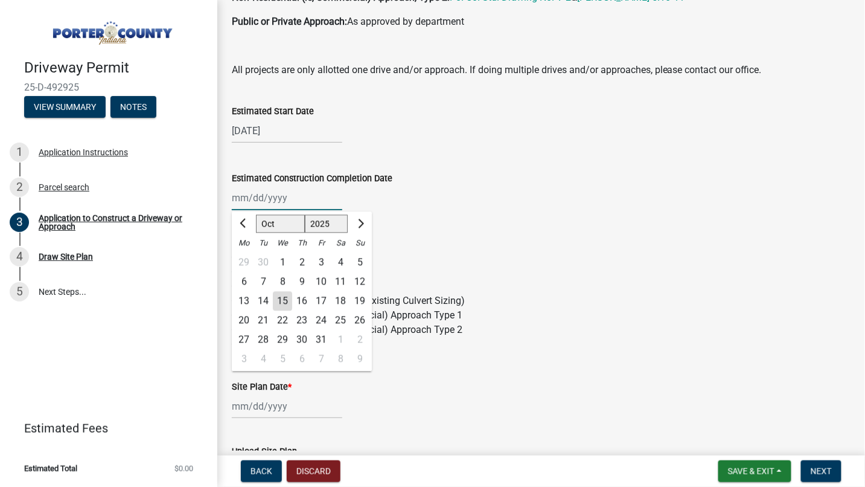
type input "[DATE]"
click at [463, 233] on form "Project Type * New Residential Drive Widen Existing Drive Farm Field Entrance O…" at bounding box center [541, 286] width 619 height 130
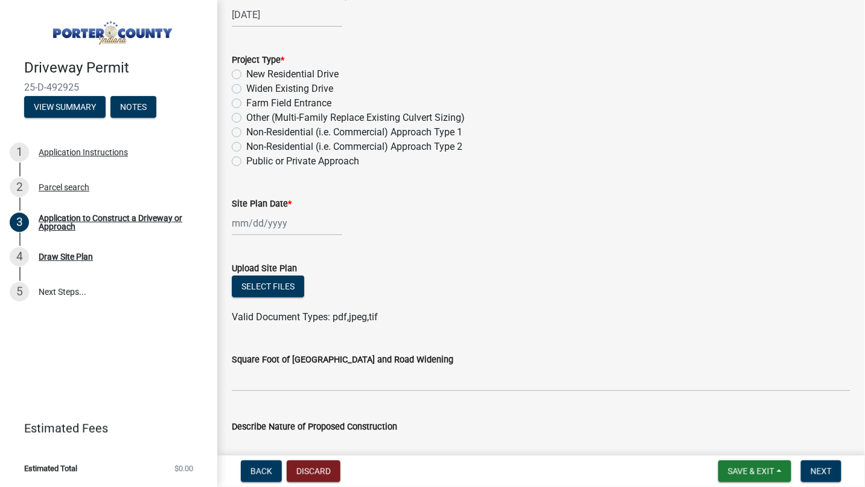
scroll to position [1140, 0]
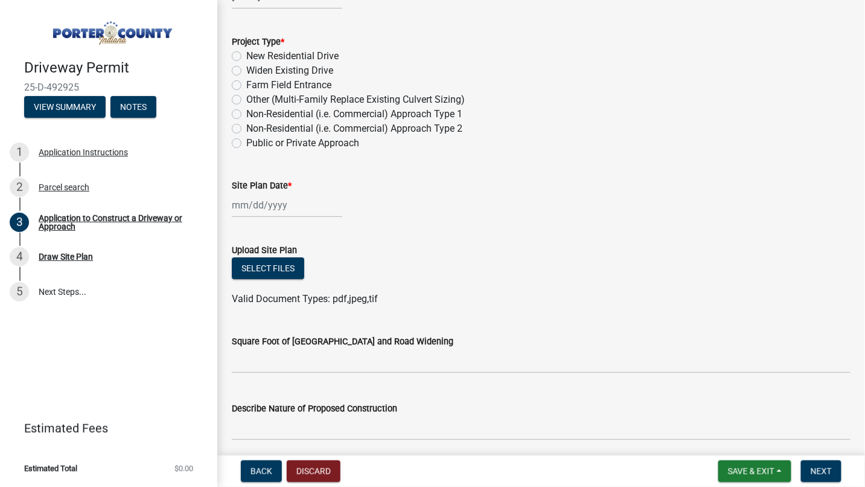
click at [246, 51] on label "New Residential Drive" at bounding box center [292, 56] width 92 height 14
click at [246, 51] on input "New Residential Drive" at bounding box center [250, 53] width 8 height 8
radio input "true"
click at [275, 204] on div at bounding box center [287, 205] width 111 height 25
select select "10"
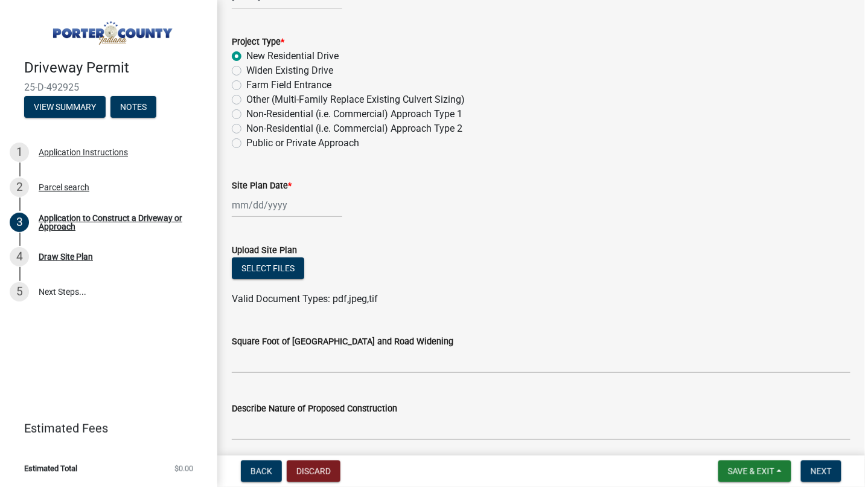
select select "2025"
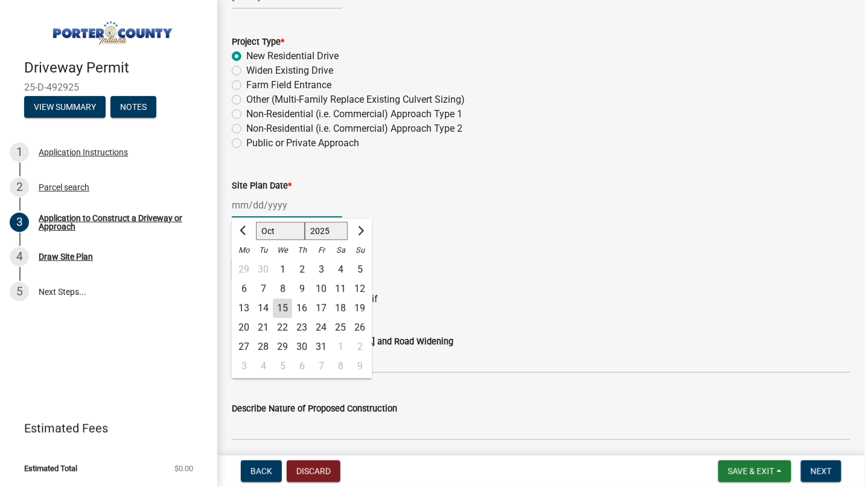
type input "[DATE]"
click at [473, 292] on div "Valid Document Types: pdf,jpeg,tif" at bounding box center [541, 299] width 637 height 14
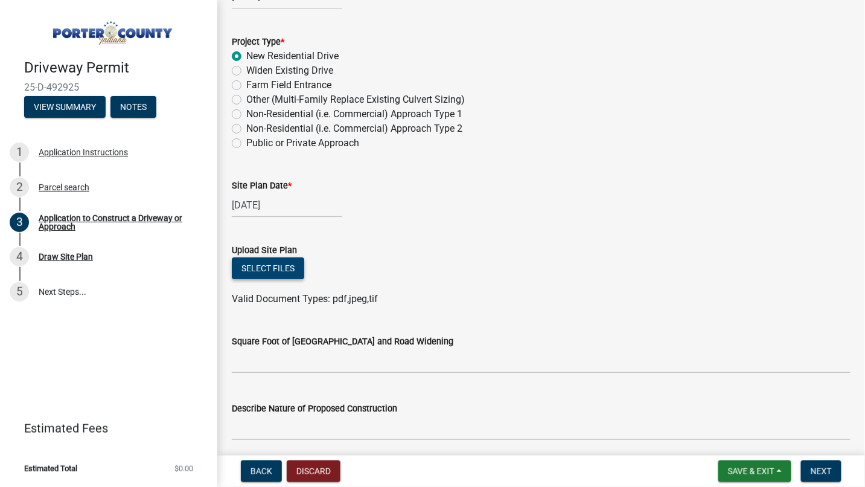
click at [249, 266] on button "Select files" at bounding box center [268, 268] width 72 height 22
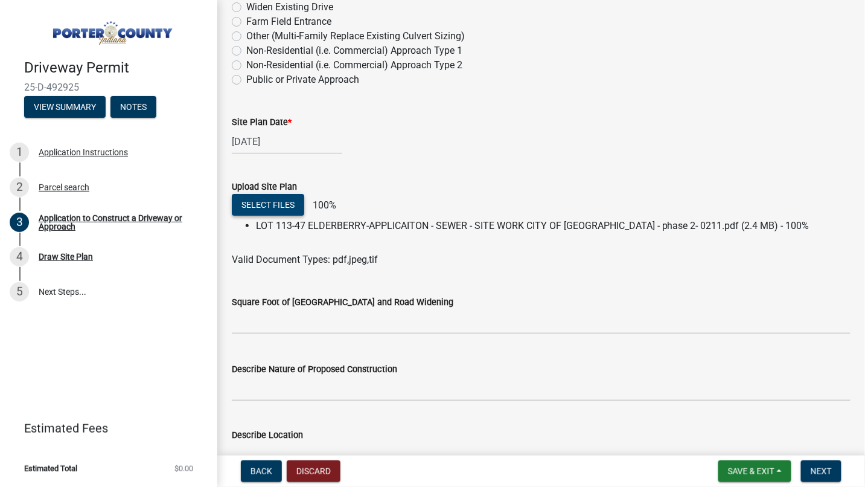
scroll to position [1275, 0]
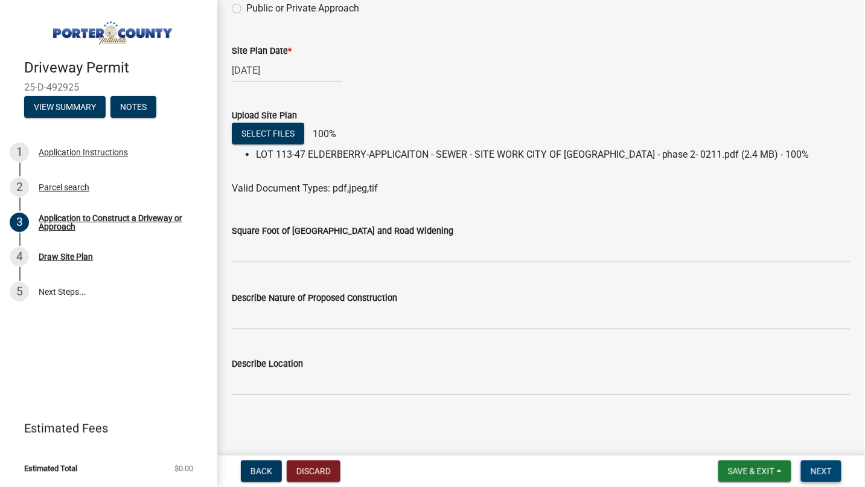
click at [827, 469] on span "Next" at bounding box center [821, 471] width 21 height 10
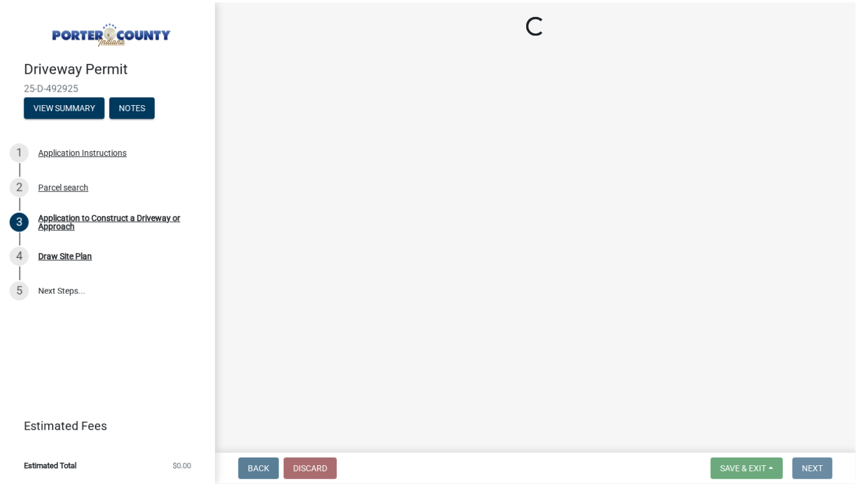
scroll to position [0, 0]
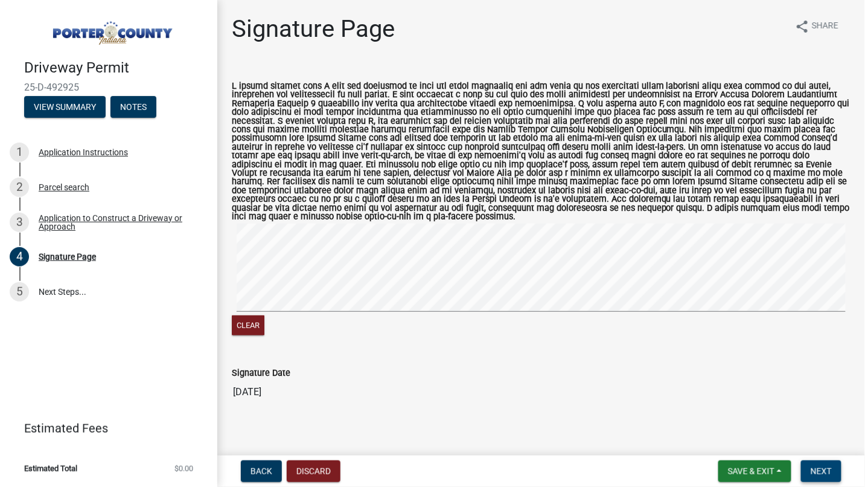
click at [826, 473] on span "Next" at bounding box center [821, 471] width 21 height 10
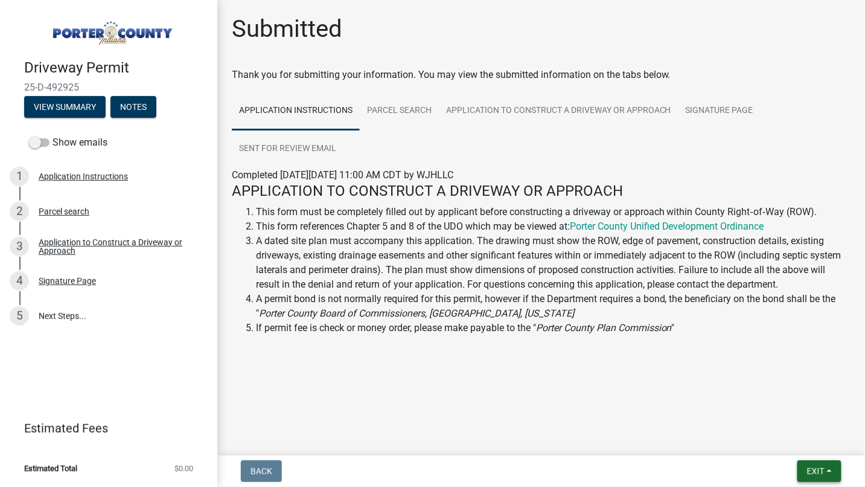
click at [818, 469] on span "Exit" at bounding box center [816, 471] width 18 height 10
click at [768, 440] on button "Save & Exit" at bounding box center [793, 439] width 97 height 29
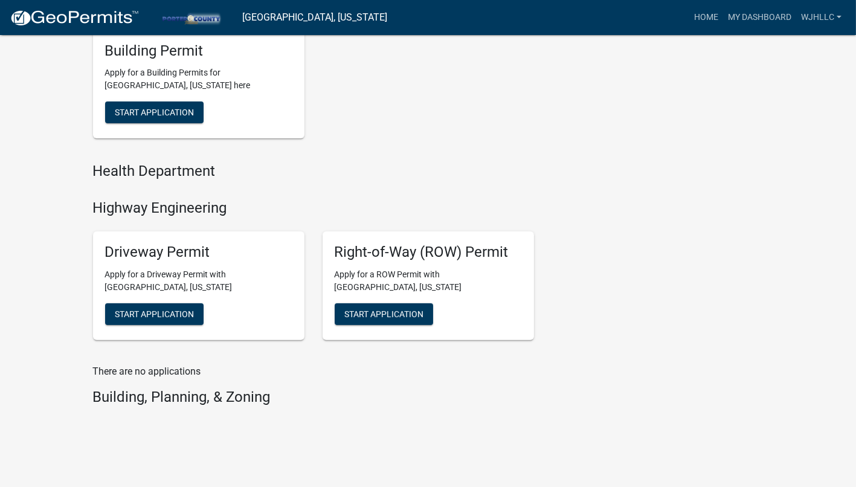
scroll to position [512, 0]
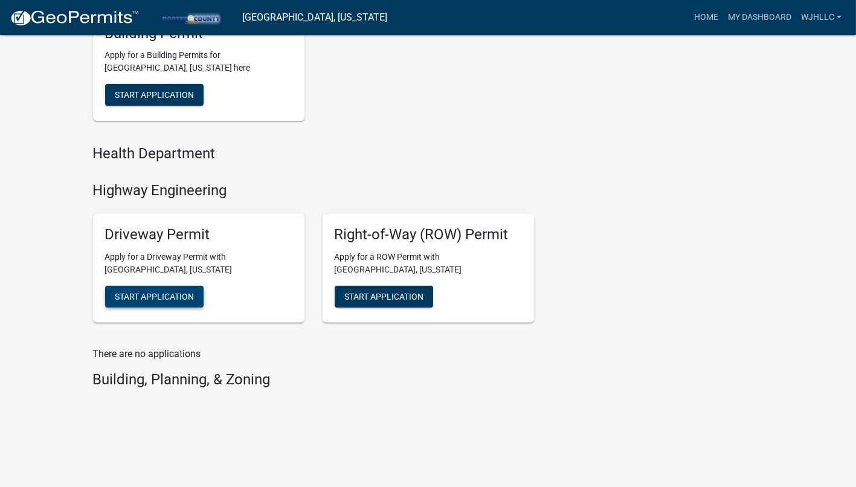
click at [150, 286] on button "Start Application" at bounding box center [154, 297] width 98 height 22
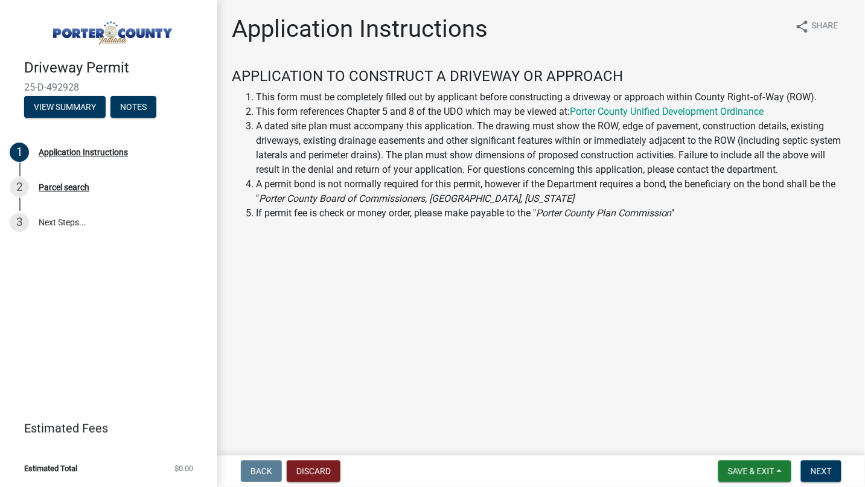
click at [314, 274] on main "Application Instructions share Share APPLICATION TO CONSTRUCT A DRIVEWAY OR APP…" at bounding box center [541, 225] width 648 height 451
click at [826, 473] on span "Next" at bounding box center [821, 471] width 21 height 10
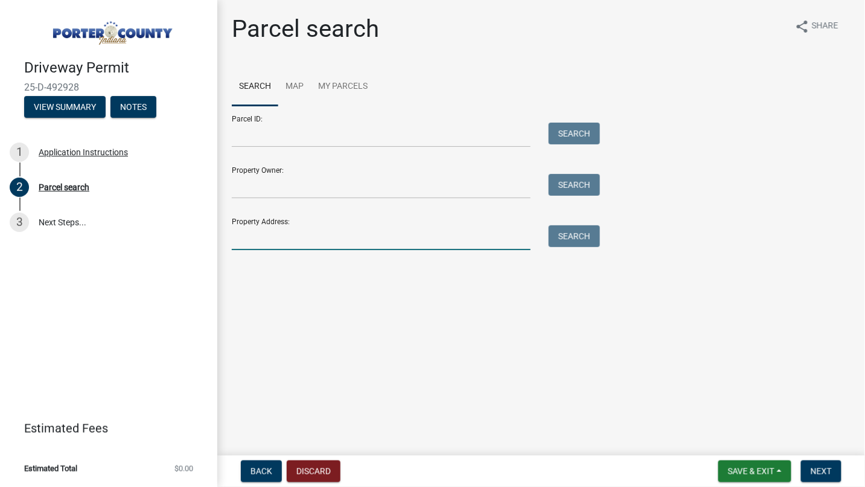
click at [398, 238] on input "Property Address:" at bounding box center [381, 237] width 299 height 25
type input "49 ELDERBERRY"
click at [565, 231] on button "Search" at bounding box center [574, 236] width 51 height 22
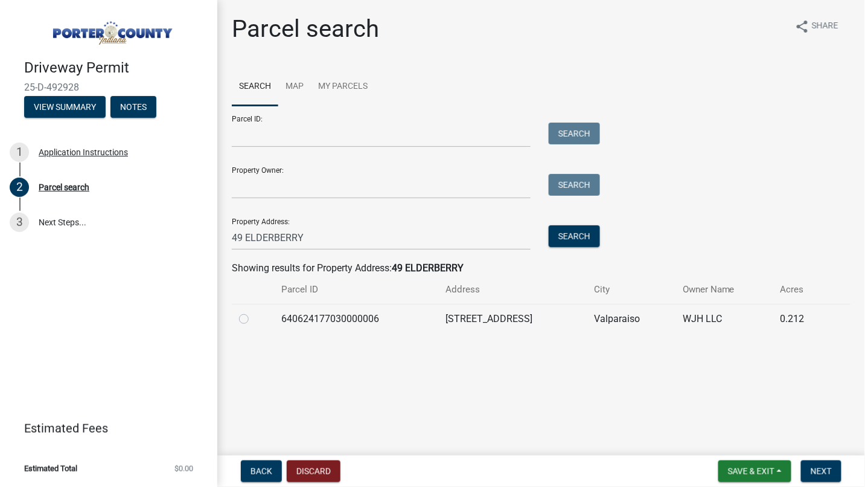
click at [254, 312] on label at bounding box center [254, 312] width 0 height 0
click at [254, 315] on input "radio" at bounding box center [258, 316] width 8 height 8
radio input "true"
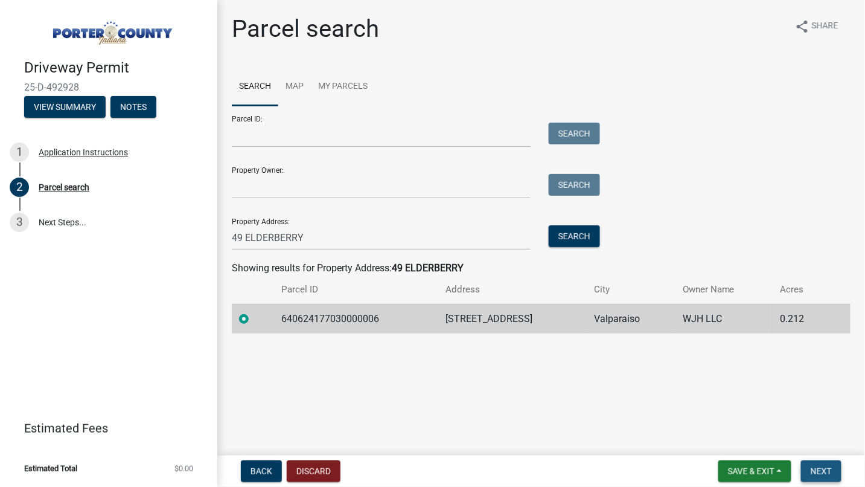
click at [826, 466] on span "Next" at bounding box center [821, 471] width 21 height 10
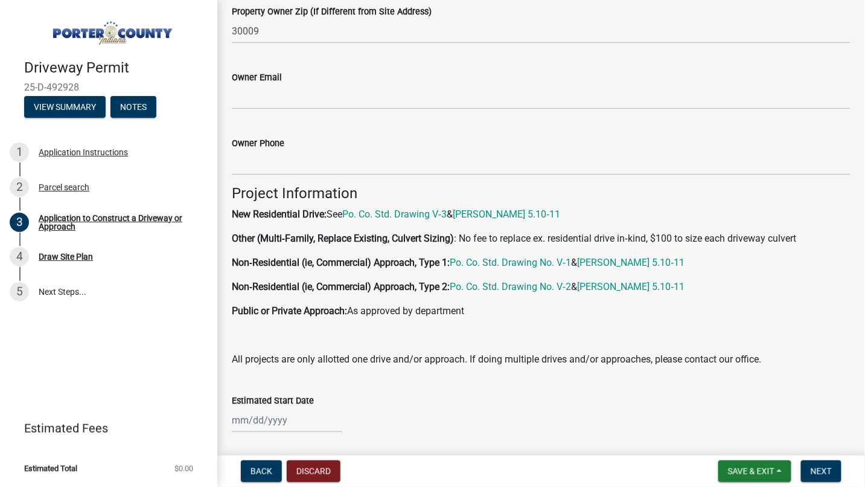
scroll to position [671, 0]
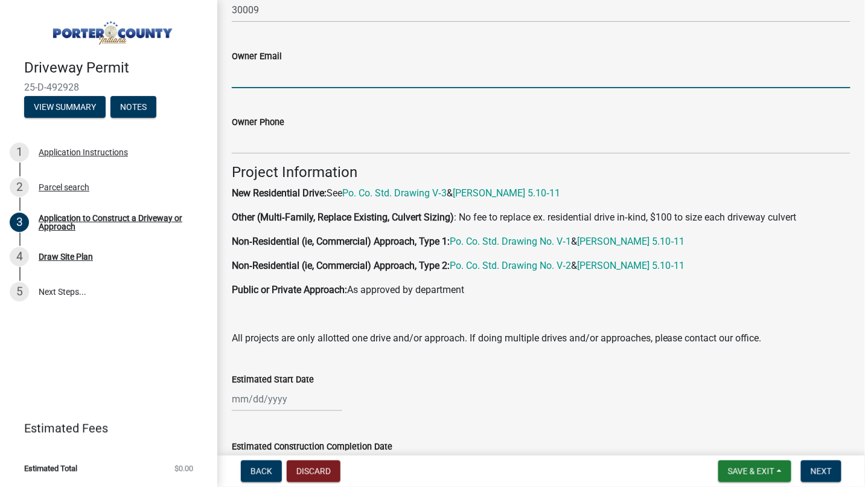
click at [245, 70] on input "Owner Email" at bounding box center [541, 75] width 619 height 25
type input "[PERSON_NAME][EMAIL_ADDRESS][PERSON_NAME][DOMAIN_NAME]"
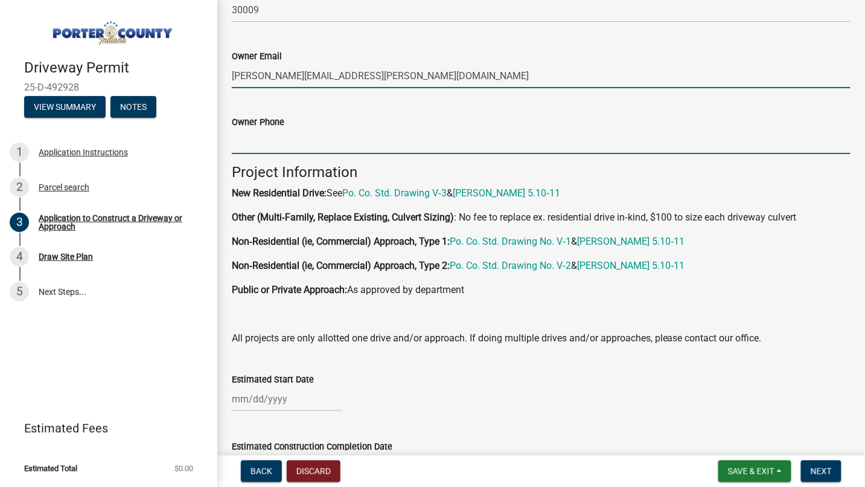
type input "5023215587"
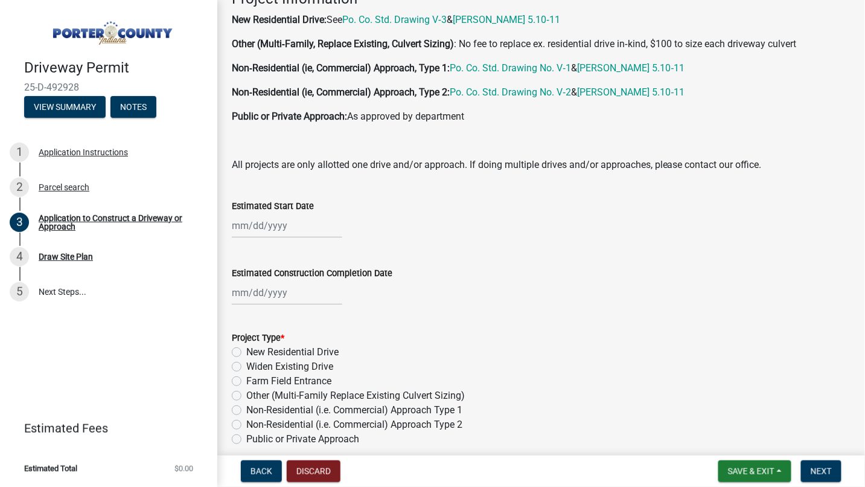
scroll to position [872, 0]
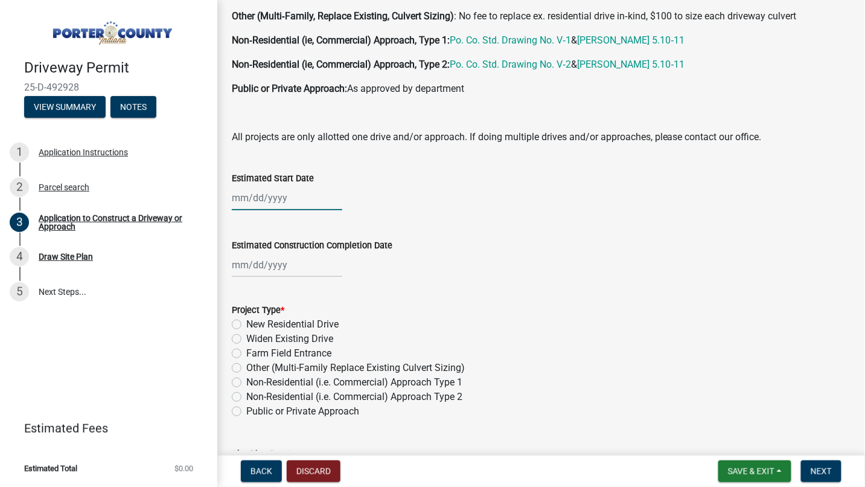
click at [278, 197] on div at bounding box center [287, 197] width 111 height 25
select select "10"
select select "2025"
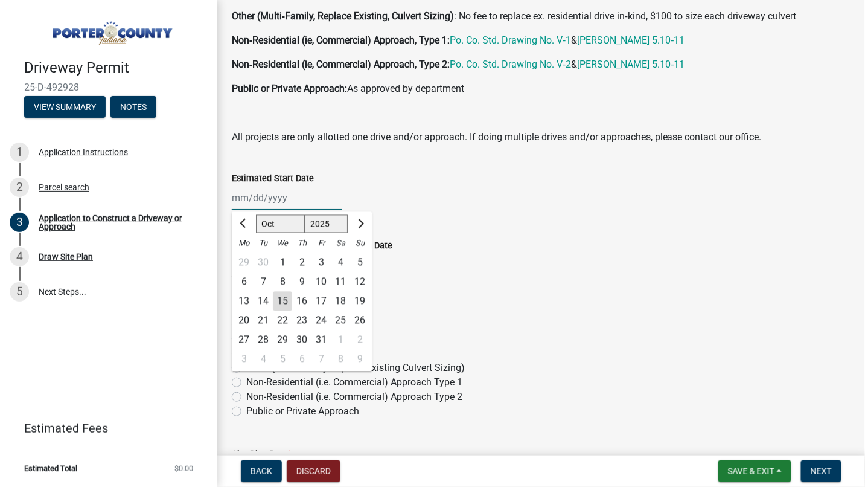
type input "[DATE]"
click at [447, 241] on div "Estimated Construction Completion Date" at bounding box center [541, 245] width 619 height 14
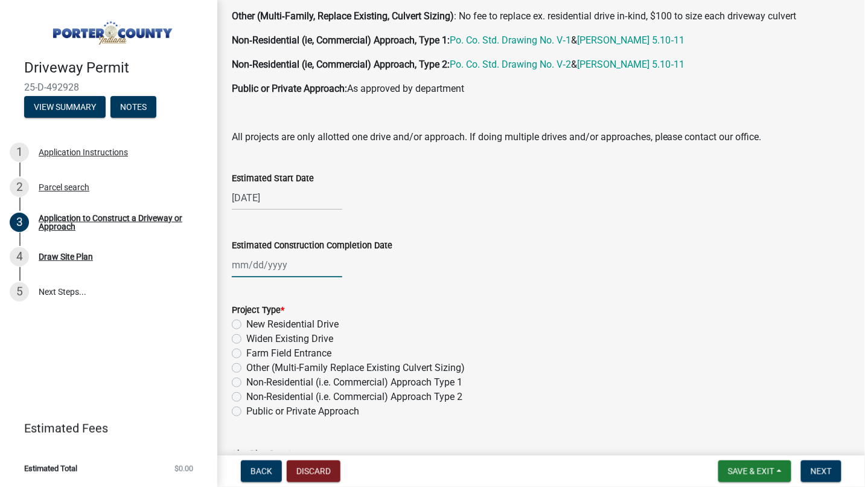
click at [260, 260] on div at bounding box center [287, 264] width 111 height 25
select select "10"
select select "2025"
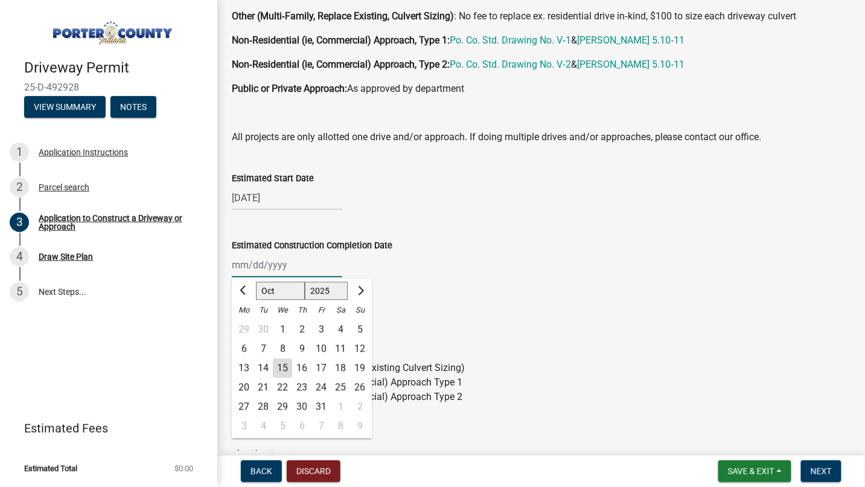
type input "[DATE]"
click at [475, 266] on div "[DATE] [PERSON_NAME] Apr May Jun [DATE] Aug Sep Oct Nov [DATE] 1526 1527 1528 1…" at bounding box center [541, 264] width 619 height 25
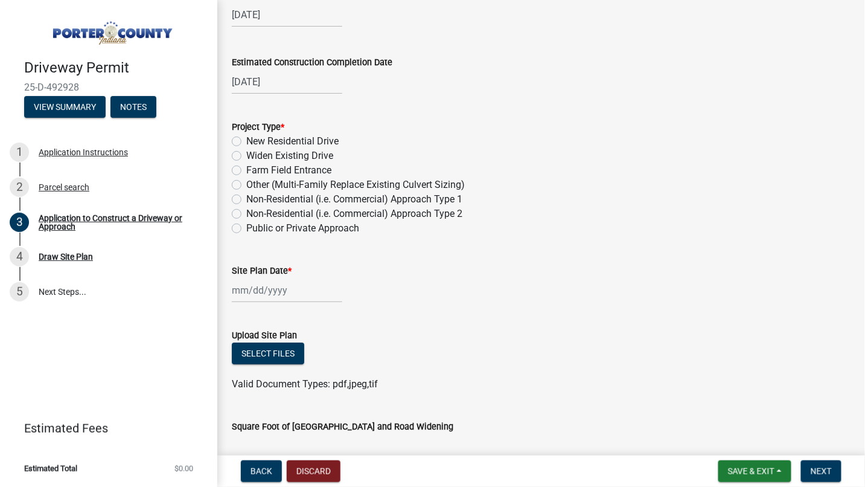
scroll to position [1140, 0]
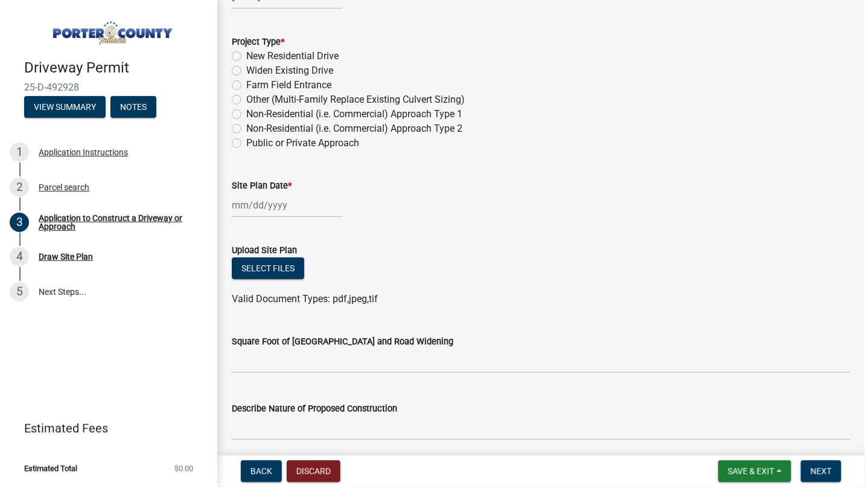
click at [246, 52] on label "New Residential Drive" at bounding box center [292, 56] width 92 height 14
click at [246, 52] on input "New Residential Drive" at bounding box center [250, 53] width 8 height 8
radio input "true"
click at [249, 204] on div at bounding box center [287, 205] width 111 height 25
select select "10"
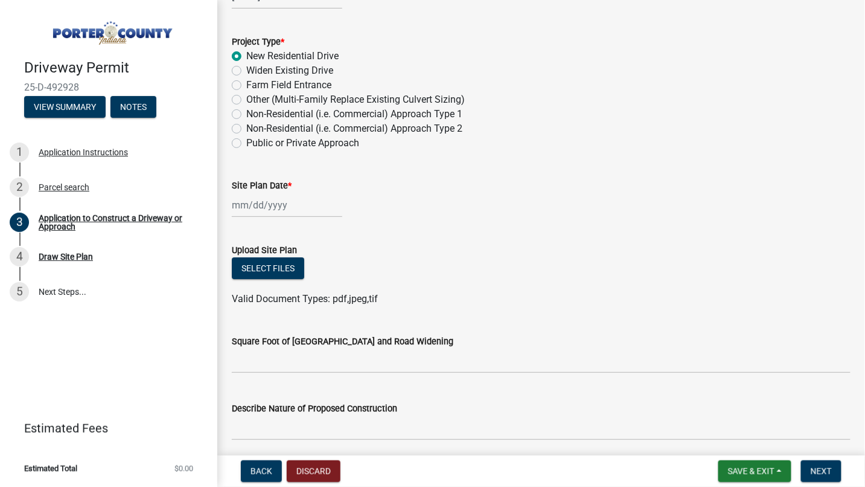
select select "2025"
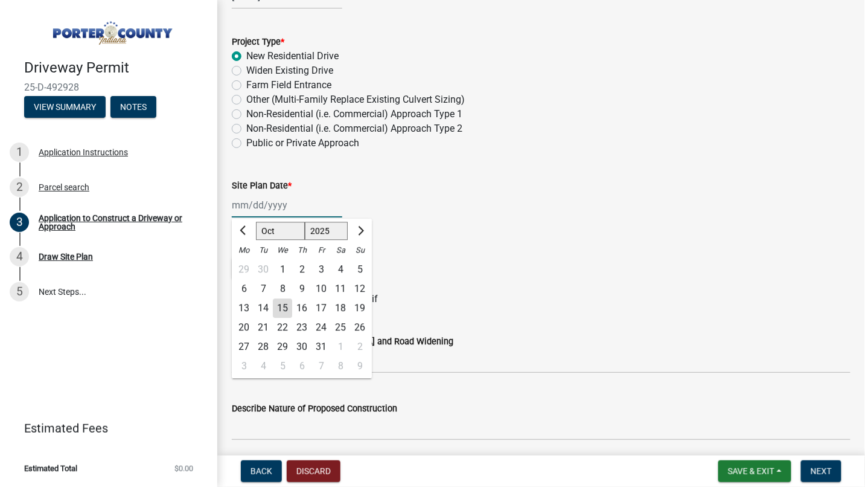
type input "[DATE]"
click at [467, 243] on div "Upload Site Plan" at bounding box center [541, 250] width 619 height 14
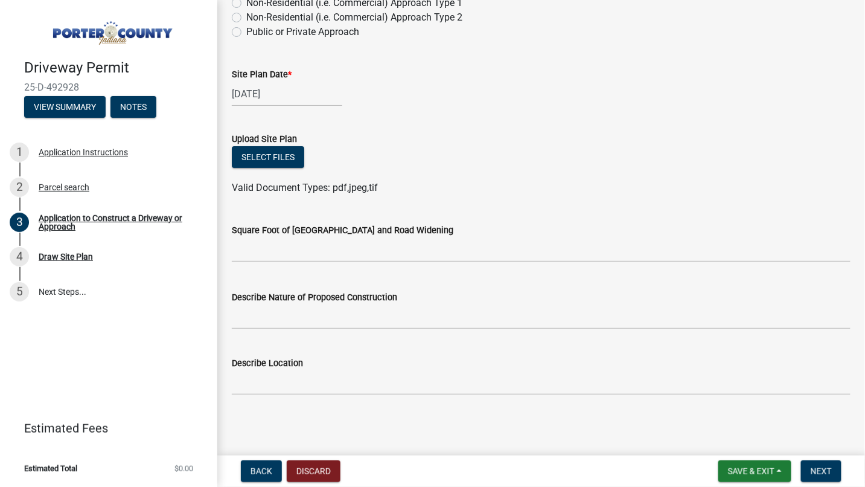
scroll to position [1252, 0]
click at [272, 153] on button "Select files" at bounding box center [268, 157] width 72 height 22
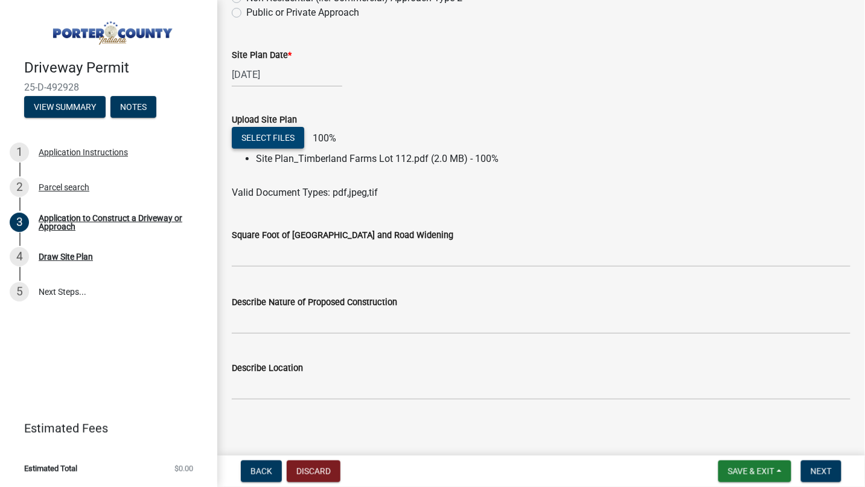
scroll to position [1276, 0]
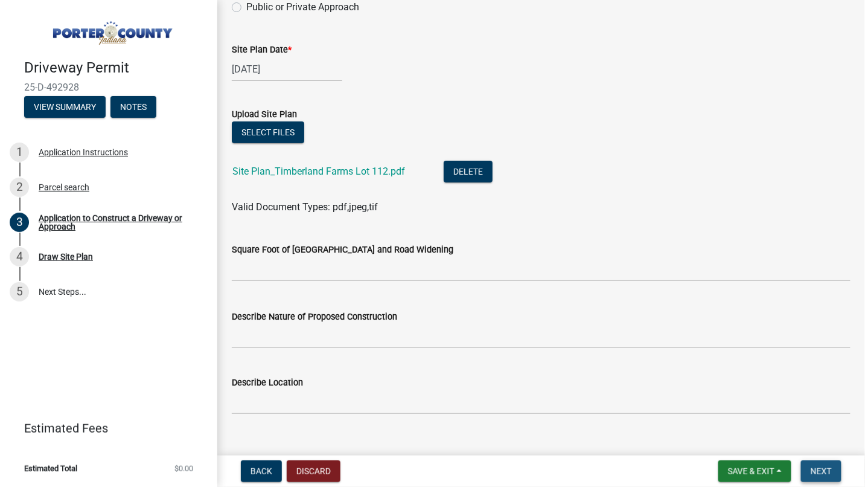
click at [810, 465] on button "Next" at bounding box center [821, 471] width 40 height 22
click at [824, 472] on span "Next" at bounding box center [821, 471] width 21 height 10
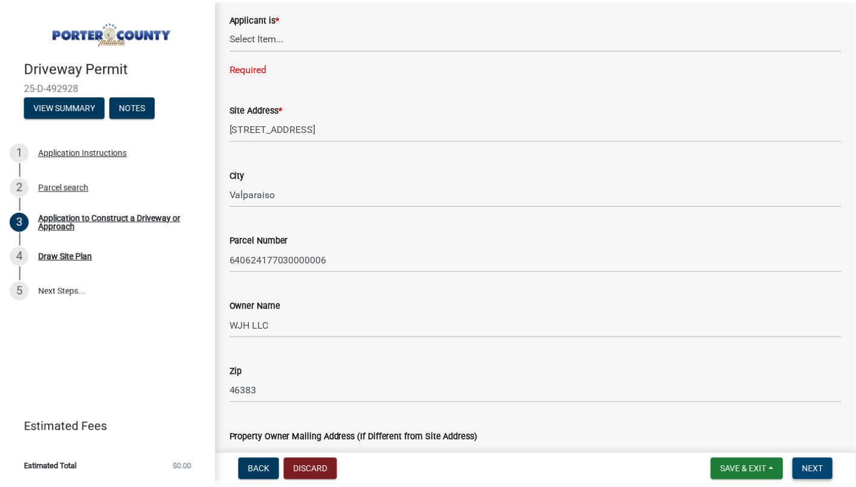
scroll to position [0, 0]
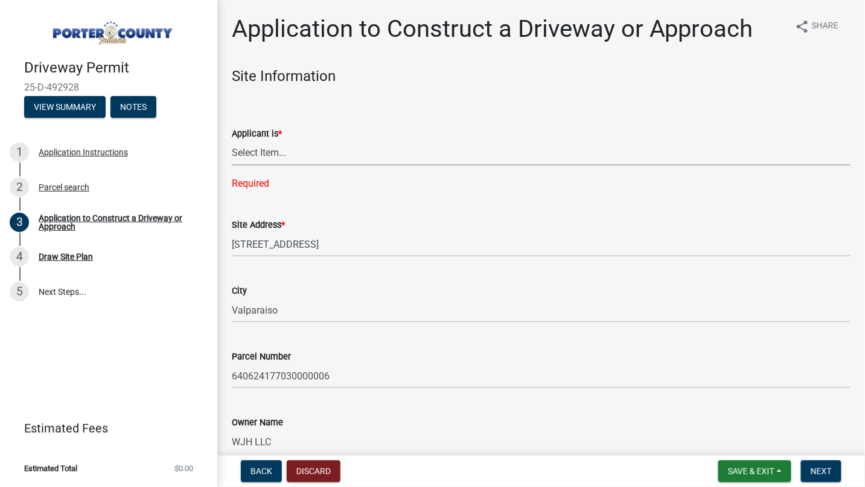
click at [292, 162] on select "Select Item... Owner Contractor" at bounding box center [541, 153] width 619 height 25
click at [232, 141] on select "Select Item... Owner Contractor" at bounding box center [541, 153] width 619 height 25
select select "6693fb74-6916-4e5e-bbfe-7ed9af50ffb7"
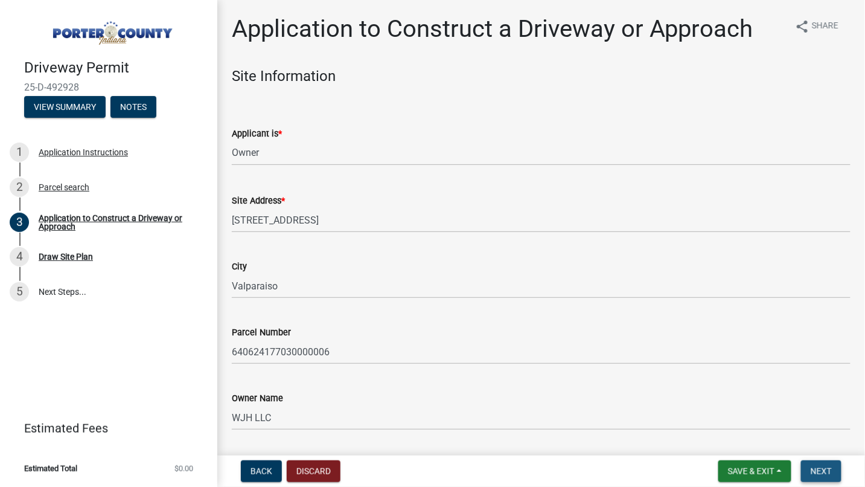
click at [812, 466] on span "Next" at bounding box center [821, 471] width 21 height 10
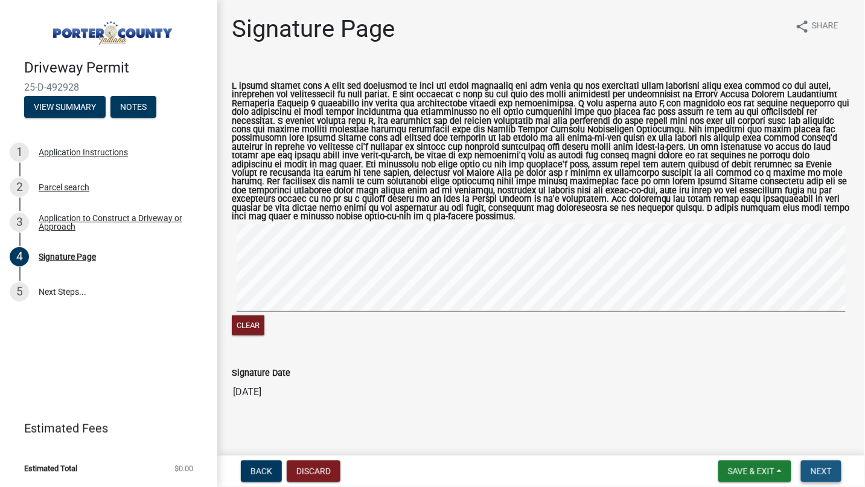
click at [815, 464] on button "Next" at bounding box center [821, 471] width 40 height 22
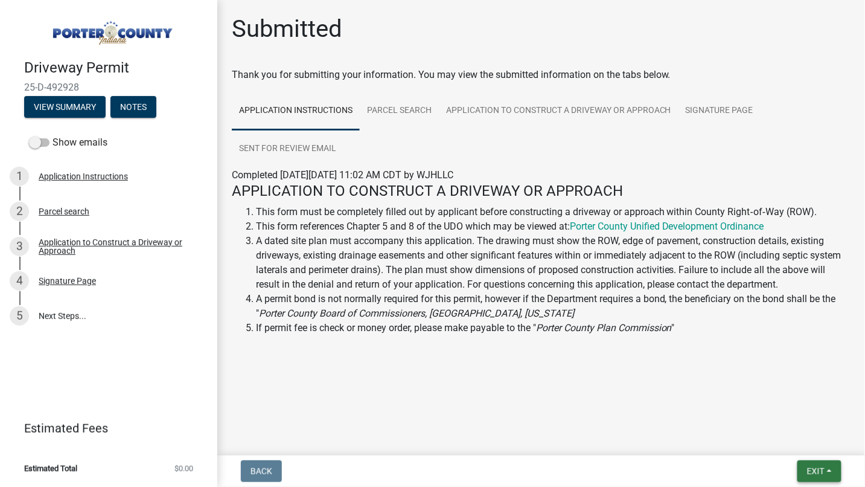
click at [815, 464] on button "Exit" at bounding box center [820, 471] width 44 height 22
click at [765, 441] on button "Save & Exit" at bounding box center [793, 439] width 97 height 29
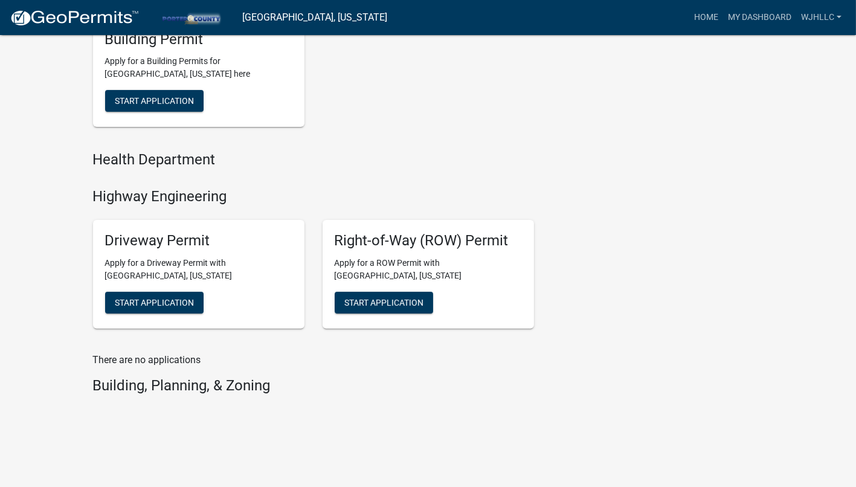
scroll to position [512, 0]
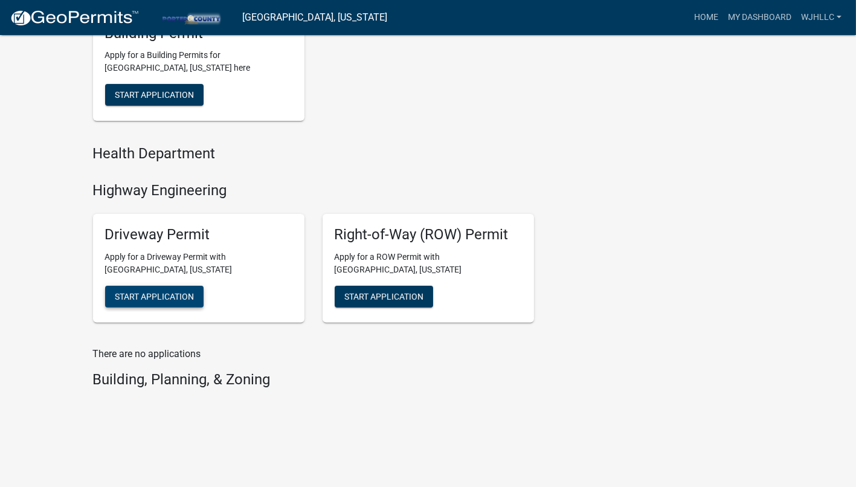
click at [146, 295] on span "Start Application" at bounding box center [154, 296] width 79 height 10
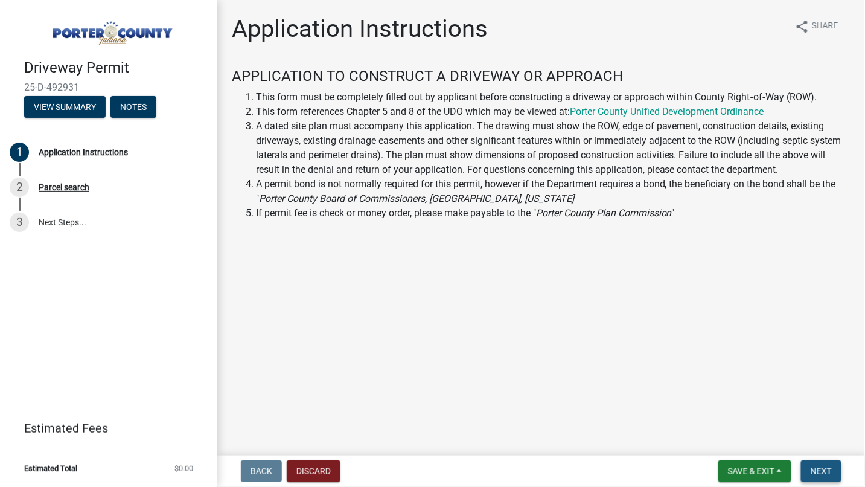
click at [816, 473] on span "Next" at bounding box center [821, 471] width 21 height 10
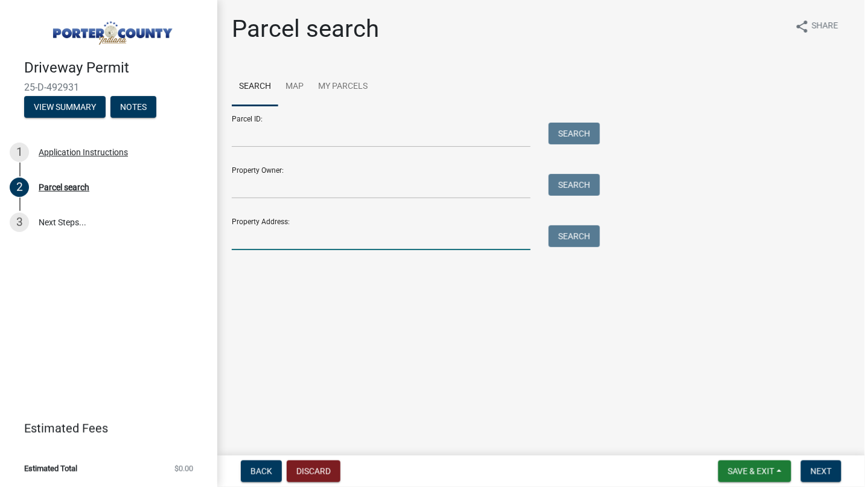
click at [242, 241] on input "Property Address:" at bounding box center [381, 237] width 299 height 25
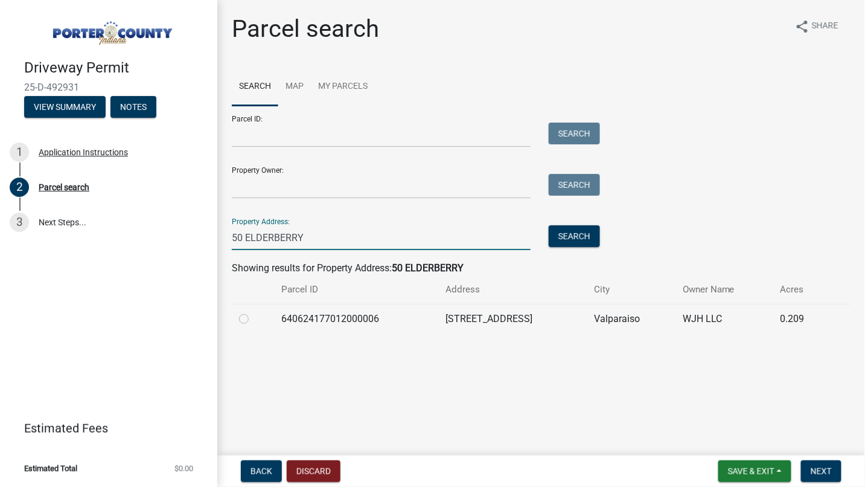
type input "50 ELDERBERRY"
click at [254, 312] on label at bounding box center [254, 312] width 0 height 0
click at [254, 318] on input "radio" at bounding box center [258, 316] width 8 height 8
radio input "true"
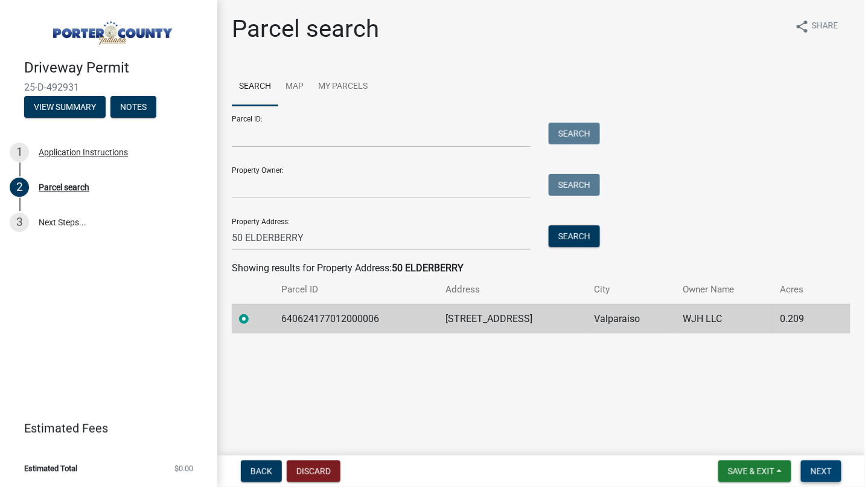
click at [817, 469] on span "Next" at bounding box center [821, 471] width 21 height 10
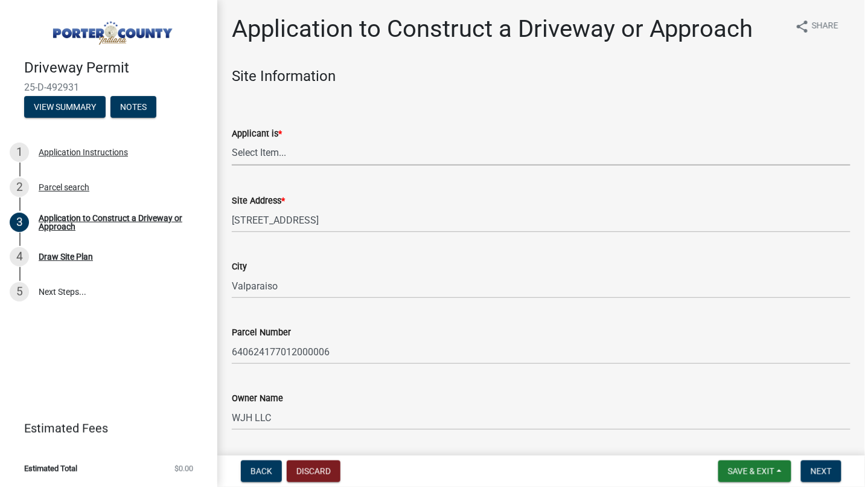
click at [285, 158] on select "Select Item... Owner Contractor" at bounding box center [541, 153] width 619 height 25
click at [232, 141] on select "Select Item... Owner Contractor" at bounding box center [541, 153] width 619 height 25
select select "6693fb74-6916-4e5e-bbfe-7ed9af50ffb7"
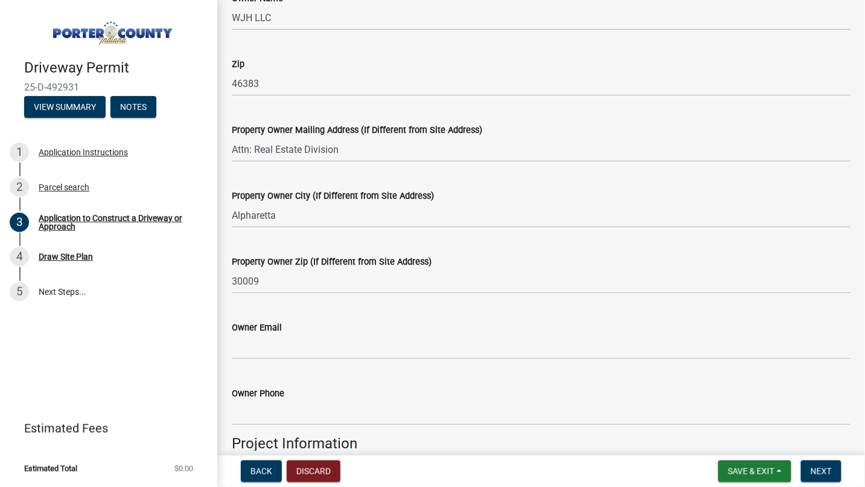
scroll to position [469, 0]
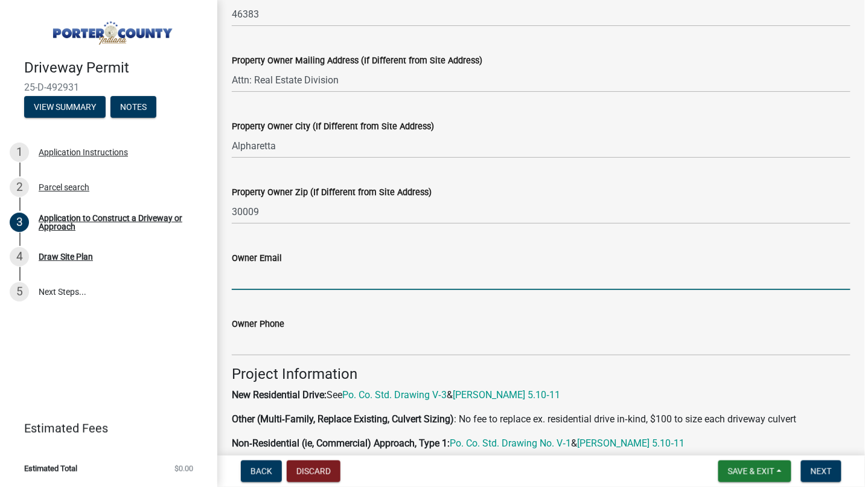
click at [271, 272] on input "Owner Email" at bounding box center [541, 277] width 619 height 25
type input "[PERSON_NAME][EMAIL_ADDRESS][PERSON_NAME][DOMAIN_NAME]"
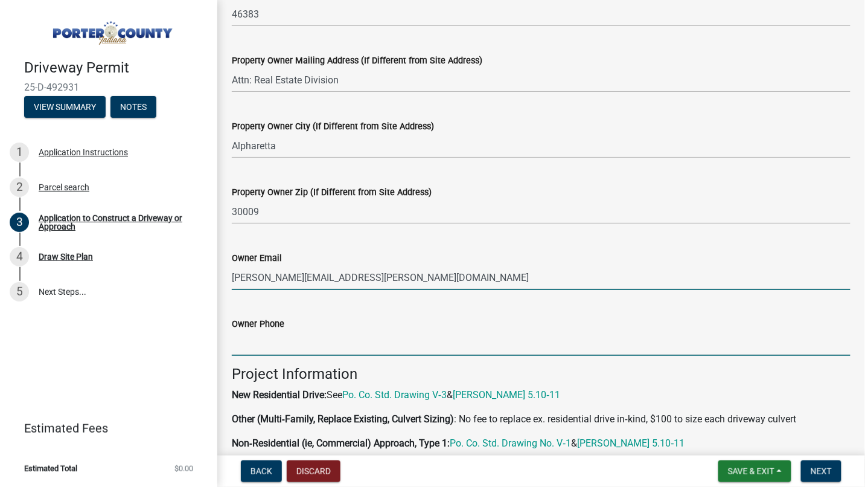
type input "5023215587"
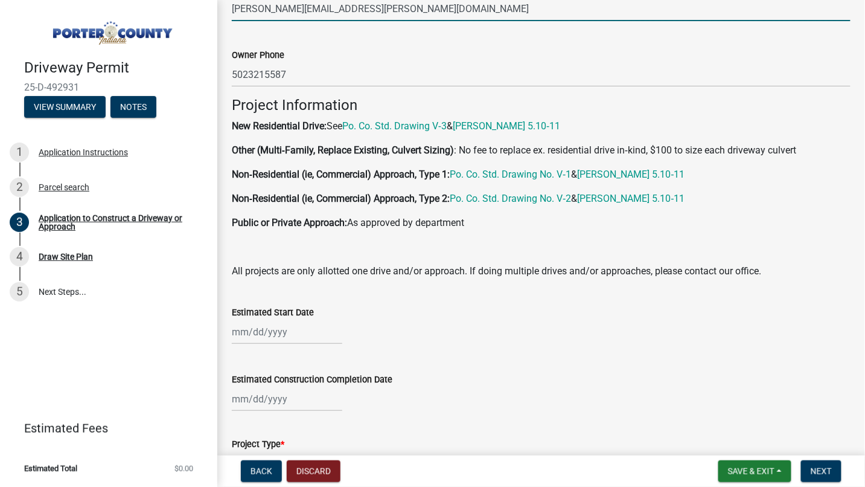
scroll to position [805, 0]
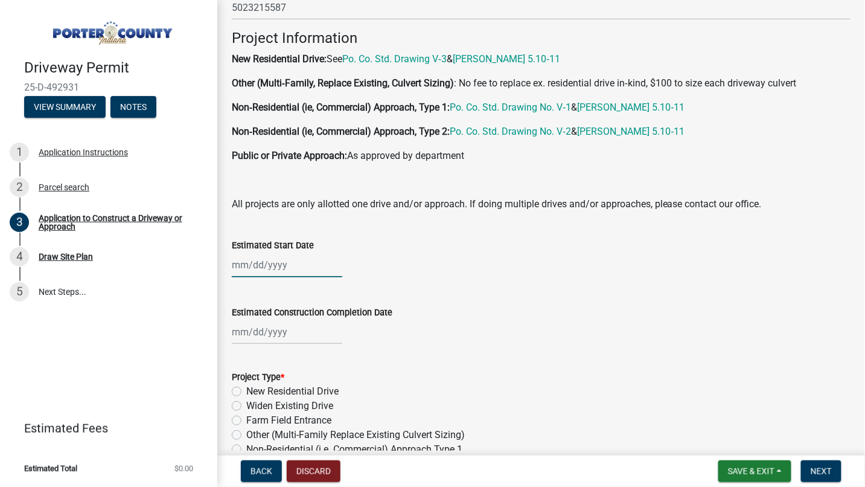
click at [258, 268] on div at bounding box center [287, 264] width 111 height 25
select select "10"
select select "2025"
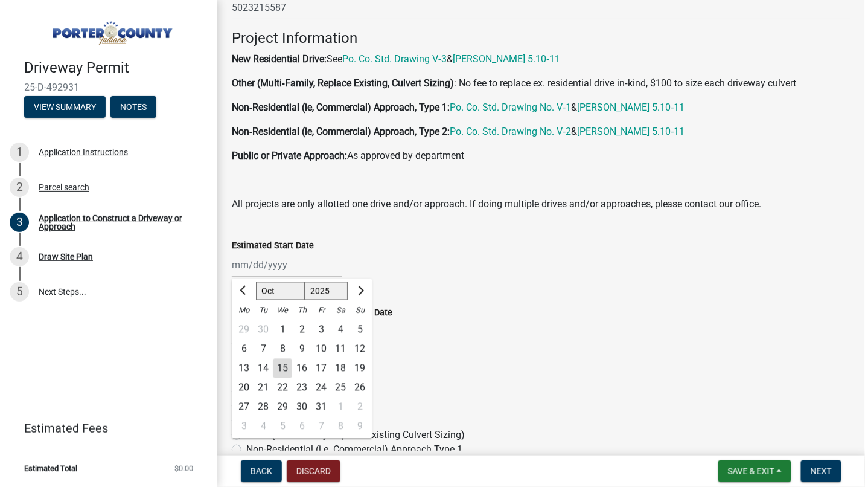
click at [283, 364] on div "15" at bounding box center [282, 367] width 19 height 19
type input "[DATE]"
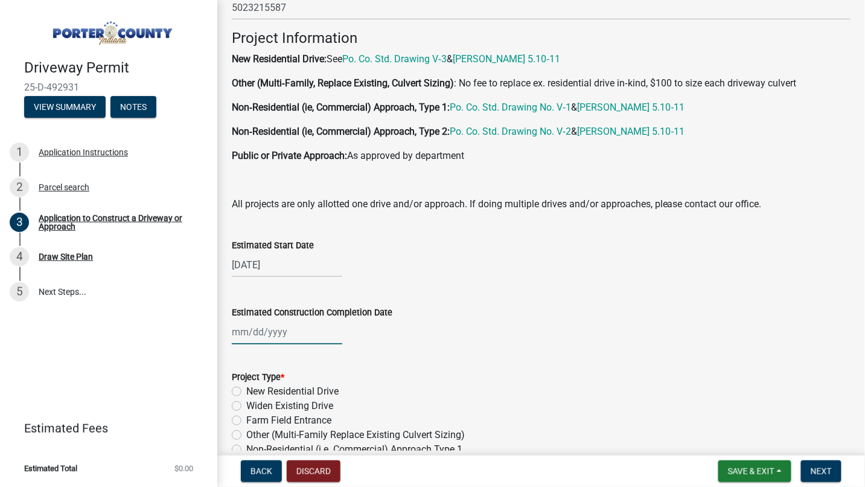
click at [265, 336] on div at bounding box center [287, 331] width 111 height 25
select select "10"
select select "2025"
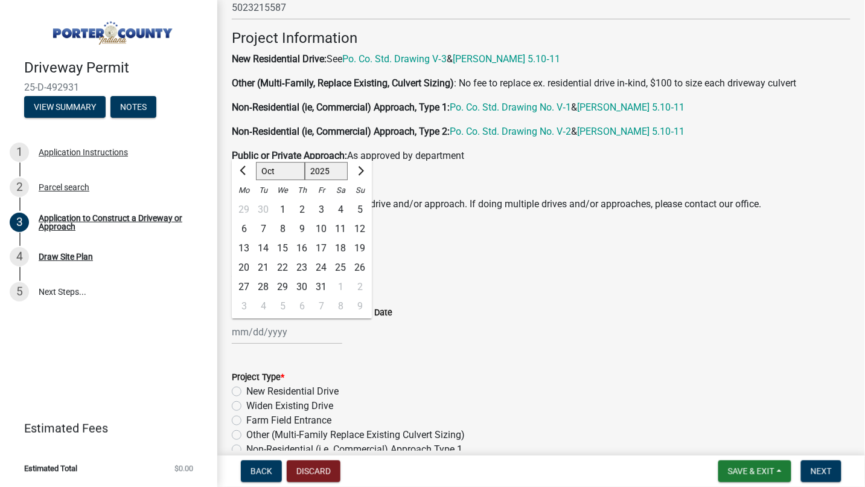
drag, startPoint x: 495, startPoint y: 379, endPoint x: 479, endPoint y: 377, distance: 16.4
click at [495, 379] on div "Project Type *" at bounding box center [541, 377] width 619 height 14
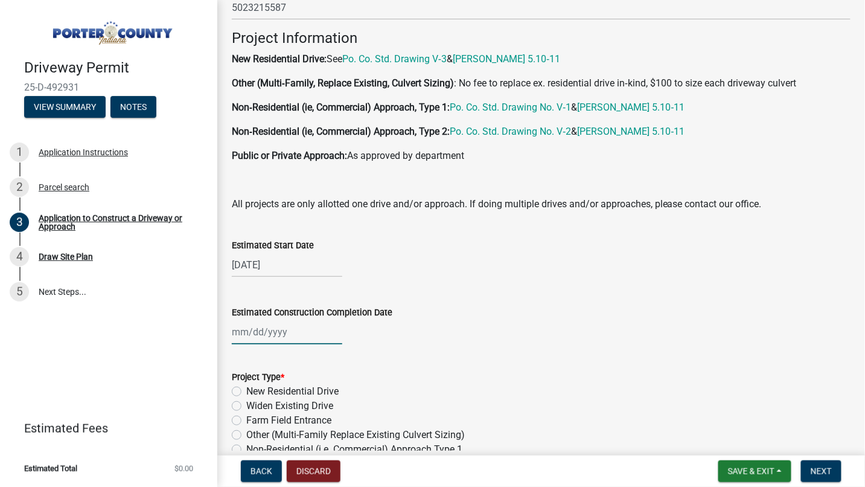
click at [258, 327] on div at bounding box center [287, 331] width 111 height 25
select select "10"
select select "2025"
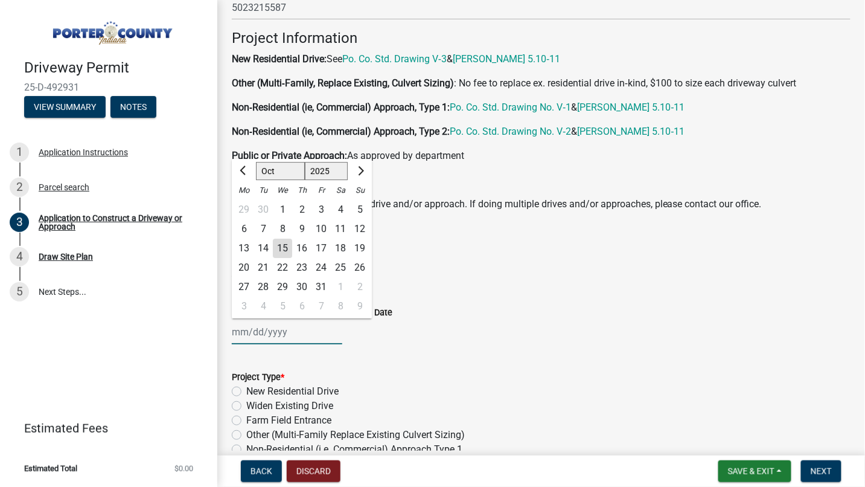
type input "[DATE]"
click at [439, 339] on div "[DATE] [PERSON_NAME] Apr May Jun [DATE] Aug Sep Oct Nov [DATE] 1526 1527 1528 1…" at bounding box center [541, 331] width 619 height 25
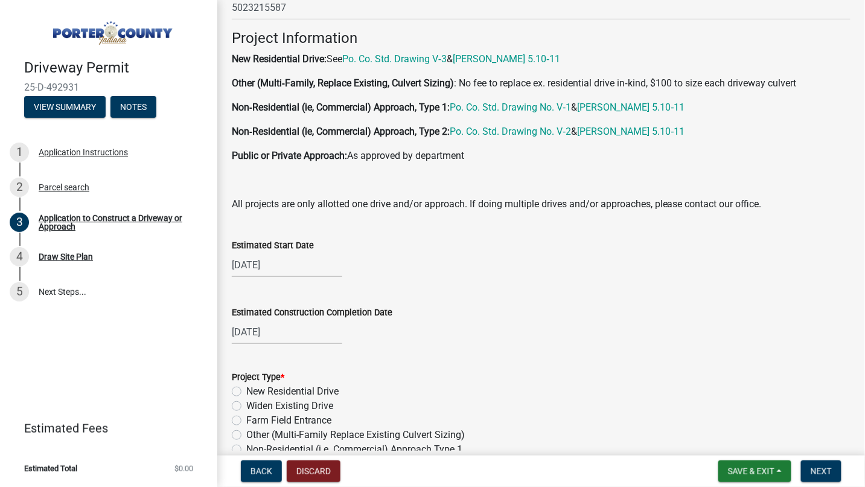
click at [246, 390] on label "New Residential Drive" at bounding box center [292, 391] width 92 height 14
click at [246, 390] on input "New Residential Drive" at bounding box center [250, 388] width 8 height 8
radio input "true"
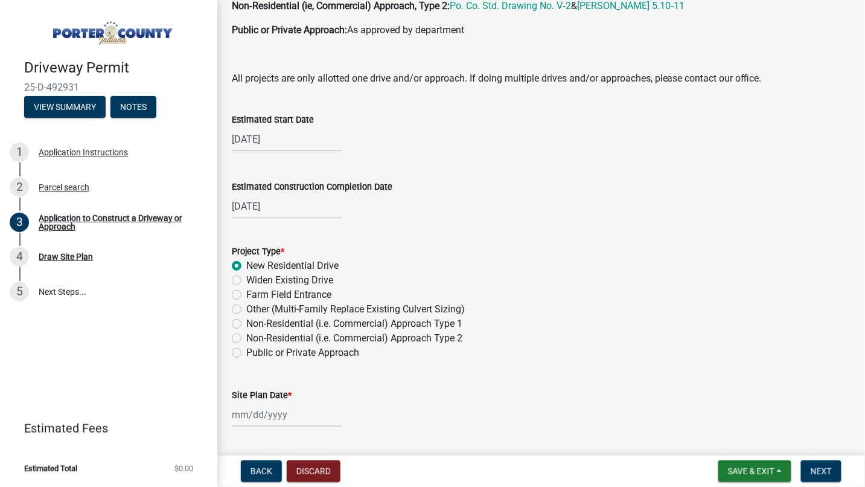
scroll to position [1073, 0]
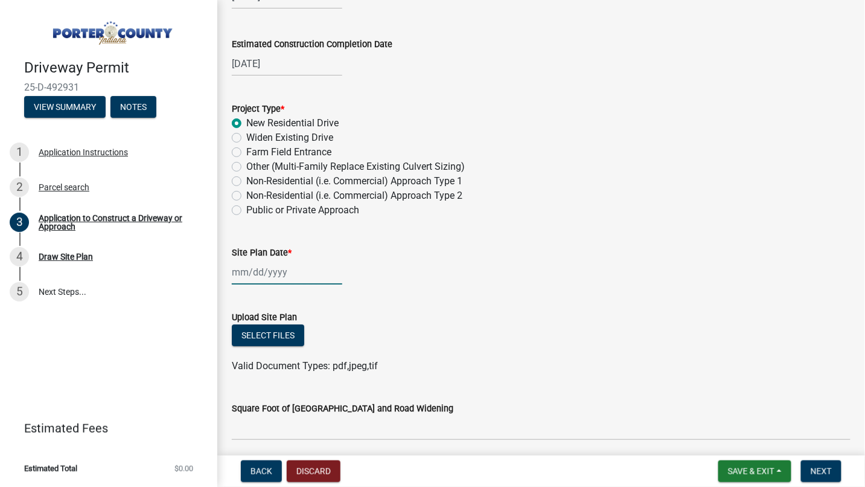
click at [261, 272] on div at bounding box center [287, 272] width 111 height 25
select select "10"
select select "2025"
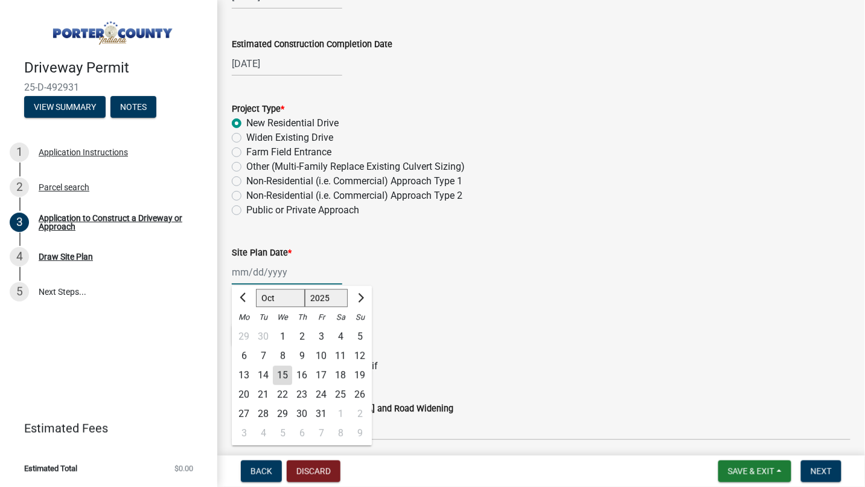
type input "[DATE]"
click at [447, 312] on div "Upload Site Plan" at bounding box center [541, 317] width 619 height 14
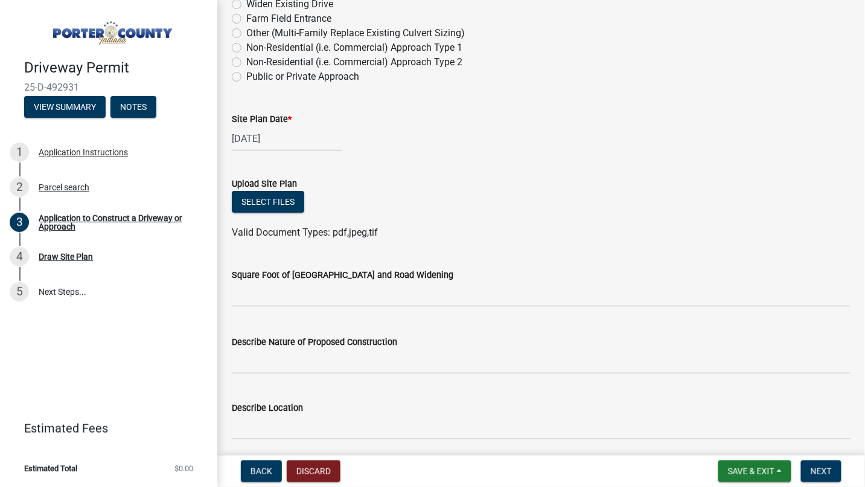
scroll to position [1252, 0]
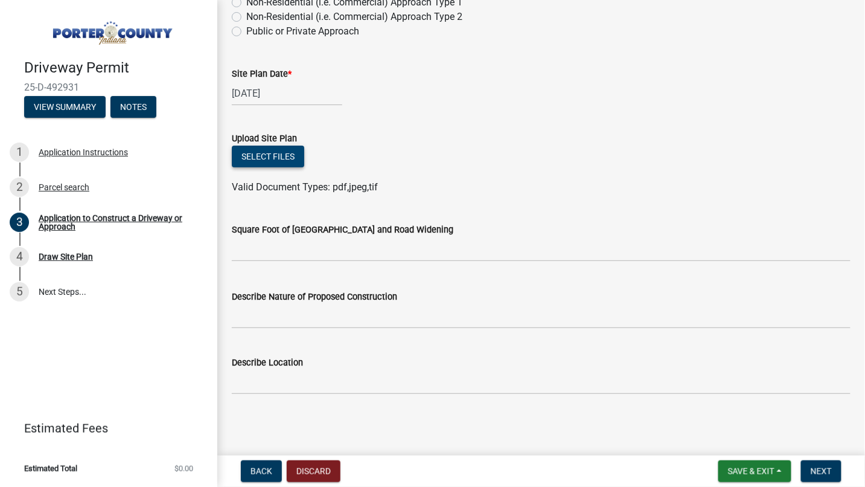
click at [248, 157] on button "Select files" at bounding box center [268, 157] width 72 height 22
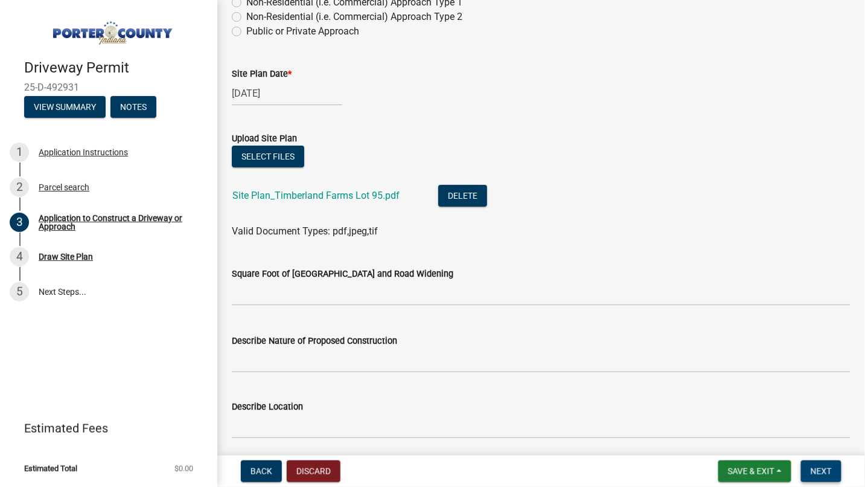
click at [810, 471] on button "Next" at bounding box center [821, 471] width 40 height 22
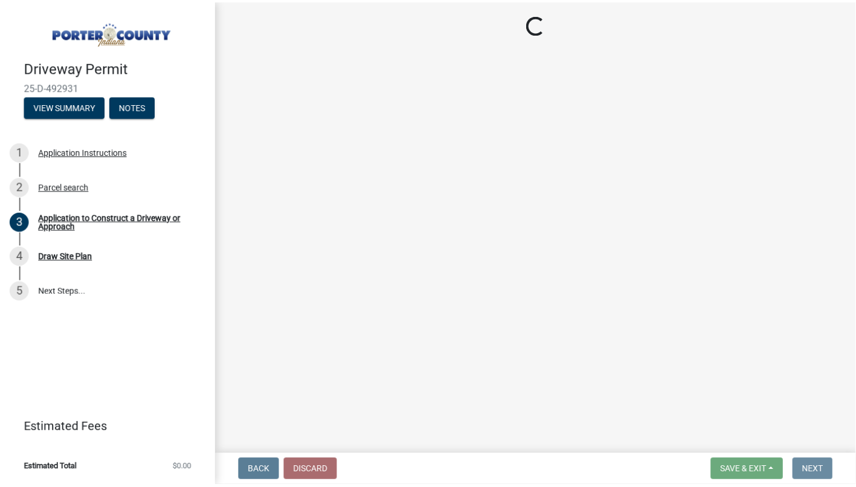
scroll to position [0, 0]
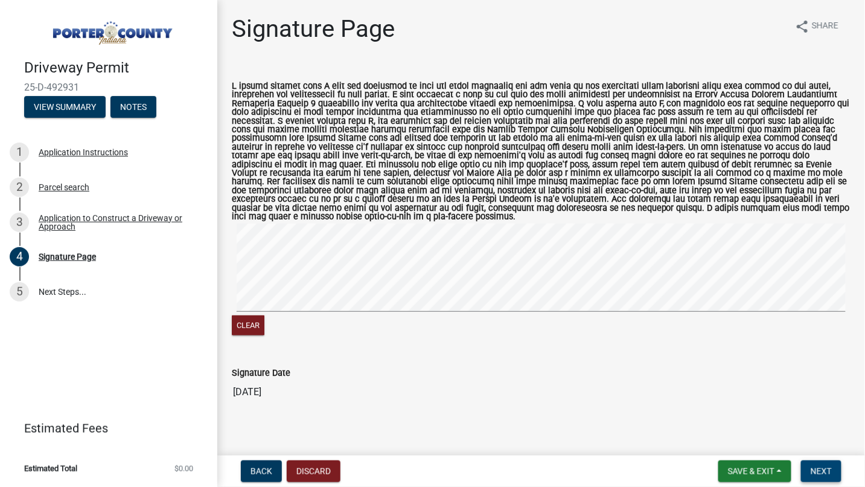
click at [823, 467] on span "Next" at bounding box center [821, 471] width 21 height 10
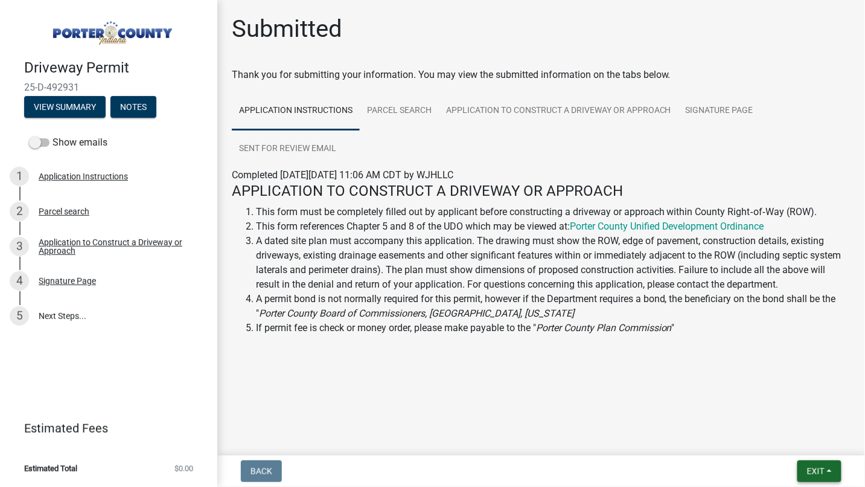
click at [825, 466] on span "Exit" at bounding box center [816, 471] width 18 height 10
click at [791, 436] on button "Save & Exit" at bounding box center [793, 439] width 97 height 29
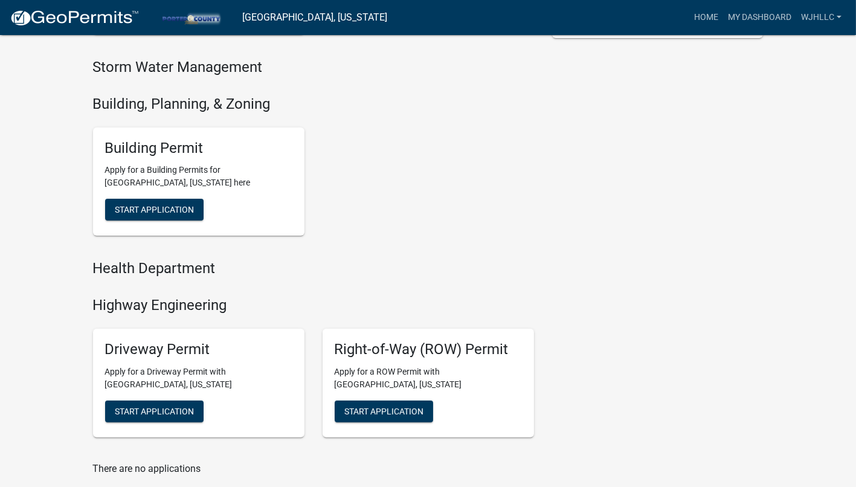
scroll to position [469, 0]
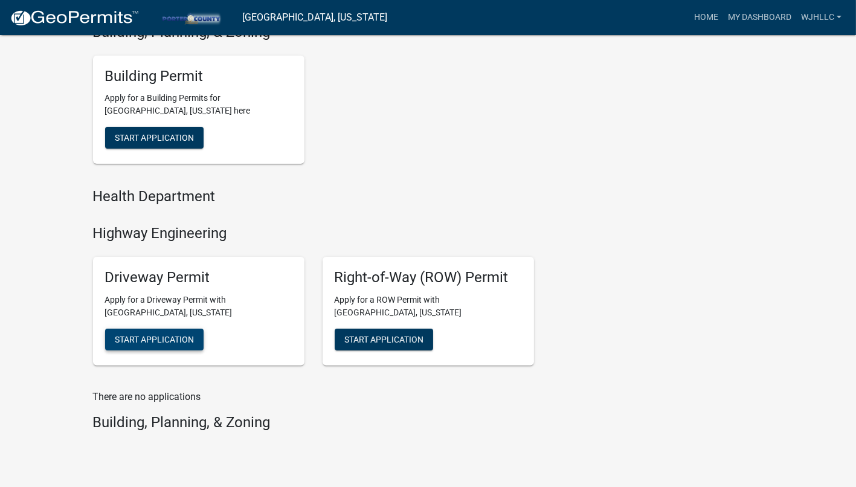
click at [129, 340] on span "Start Application" at bounding box center [154, 339] width 79 height 10
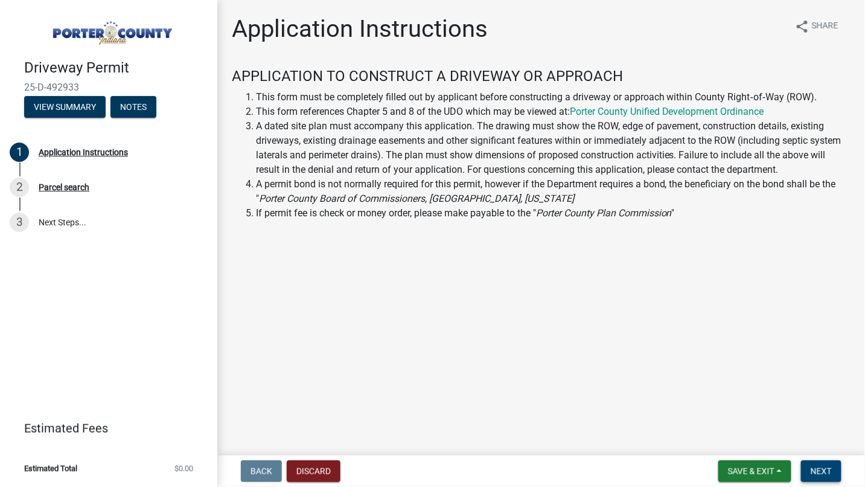
click at [811, 468] on span "Next" at bounding box center [821, 471] width 21 height 10
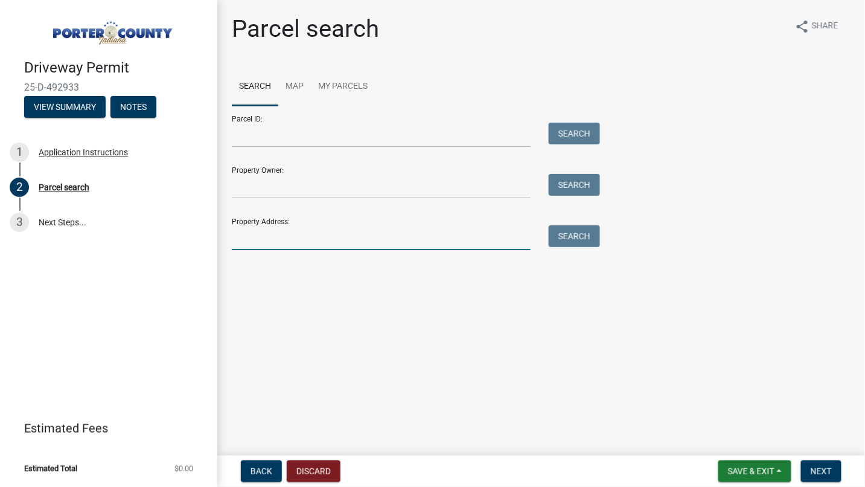
click at [343, 243] on input "Property Address:" at bounding box center [381, 237] width 299 height 25
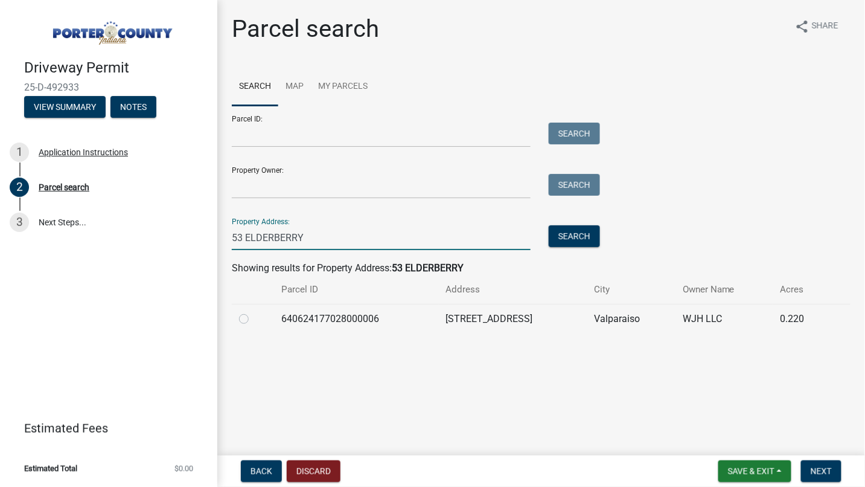
type input "53 ELDERBERRY"
click at [250, 318] on div at bounding box center [253, 319] width 28 height 14
click at [254, 312] on label at bounding box center [254, 312] width 0 height 0
click at [254, 318] on input "radio" at bounding box center [258, 316] width 8 height 8
radio input "true"
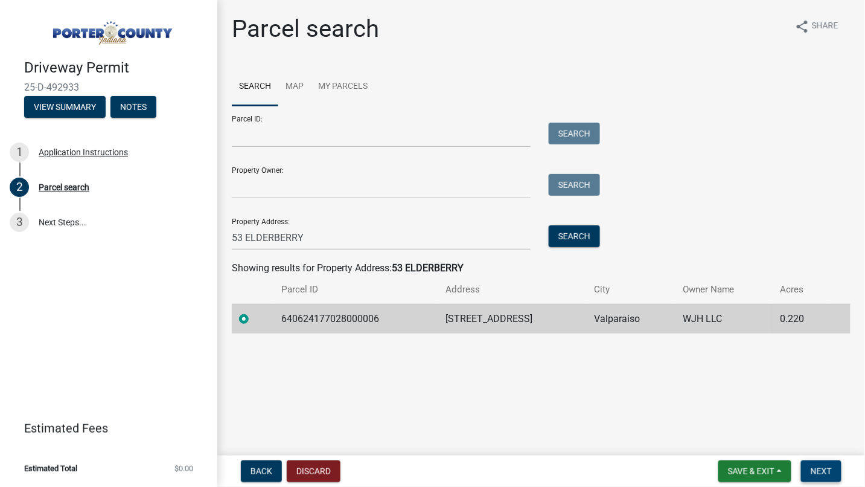
click at [820, 469] on span "Next" at bounding box center [821, 471] width 21 height 10
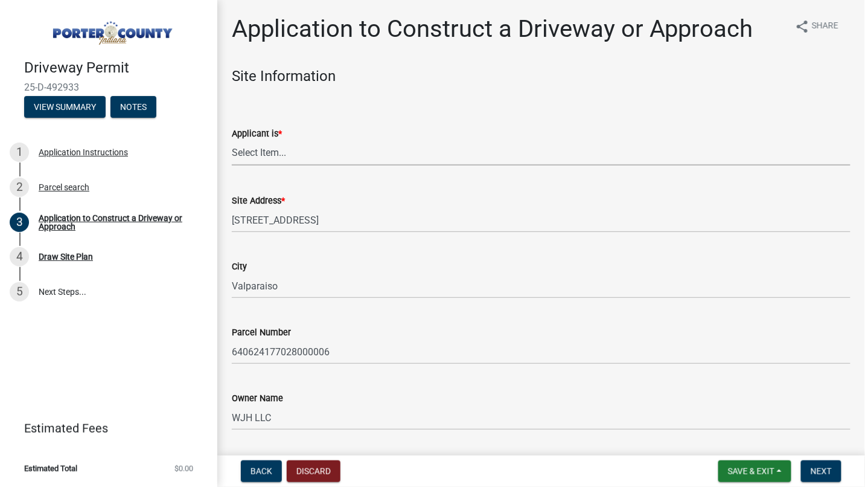
click at [269, 149] on select "Select Item... Owner Contractor" at bounding box center [541, 153] width 619 height 25
click at [232, 141] on select "Select Item... Owner Contractor" at bounding box center [541, 153] width 619 height 25
select select "6693fb74-6916-4e5e-bbfe-7ed9af50ffb7"
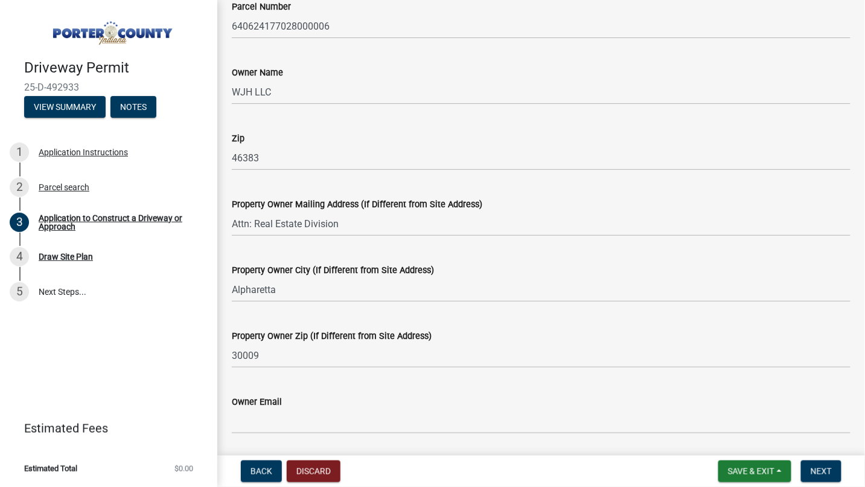
scroll to position [469, 0]
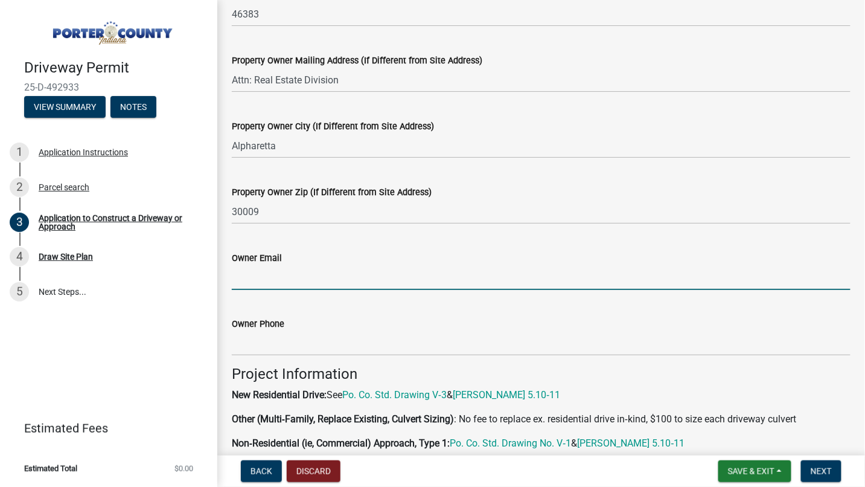
click at [263, 278] on input "Owner Email" at bounding box center [541, 277] width 619 height 25
type input "[PERSON_NAME][EMAIL_ADDRESS][PERSON_NAME][DOMAIN_NAME]"
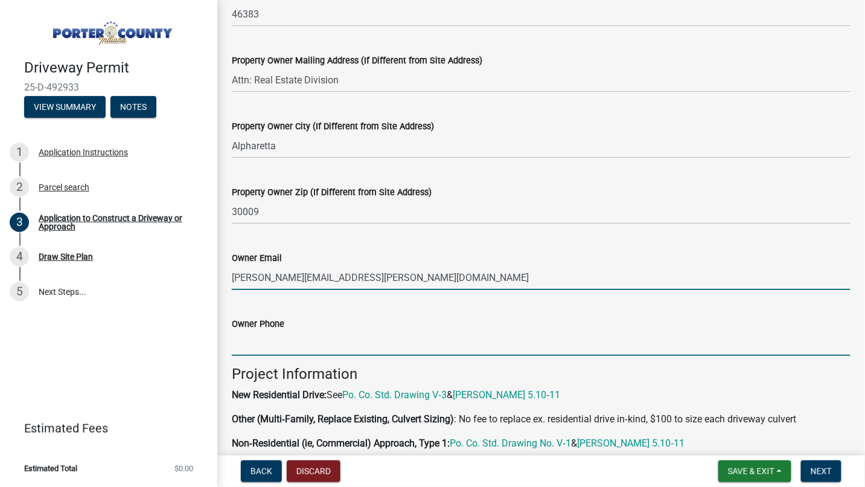
type input "5023215587"
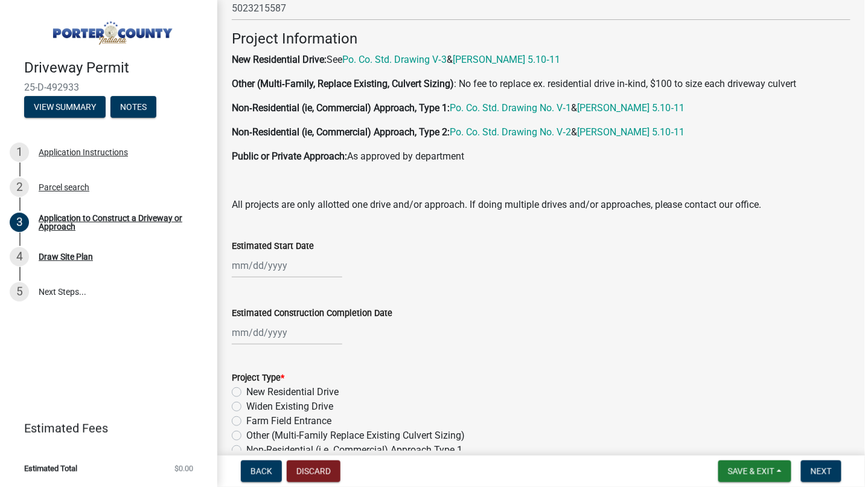
scroll to position [805, 0]
click at [254, 263] on div at bounding box center [287, 264] width 111 height 25
select select "10"
select select "2025"
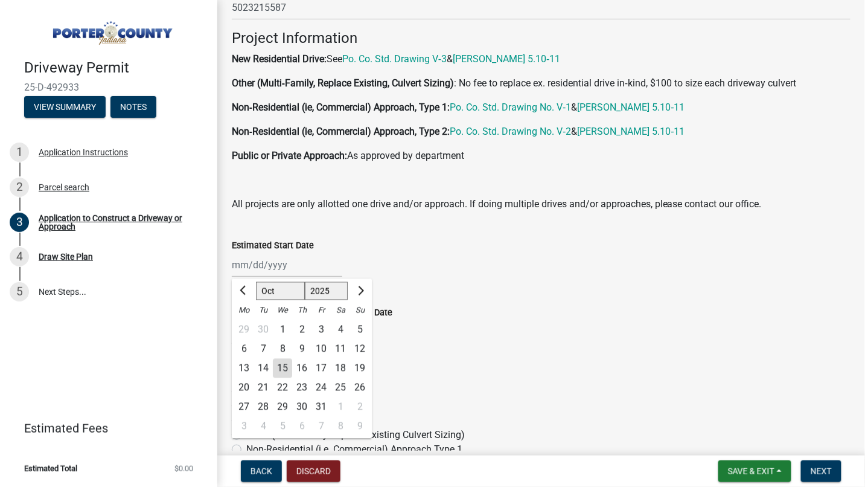
click at [281, 362] on div "15" at bounding box center [282, 367] width 19 height 19
type input "[DATE]"
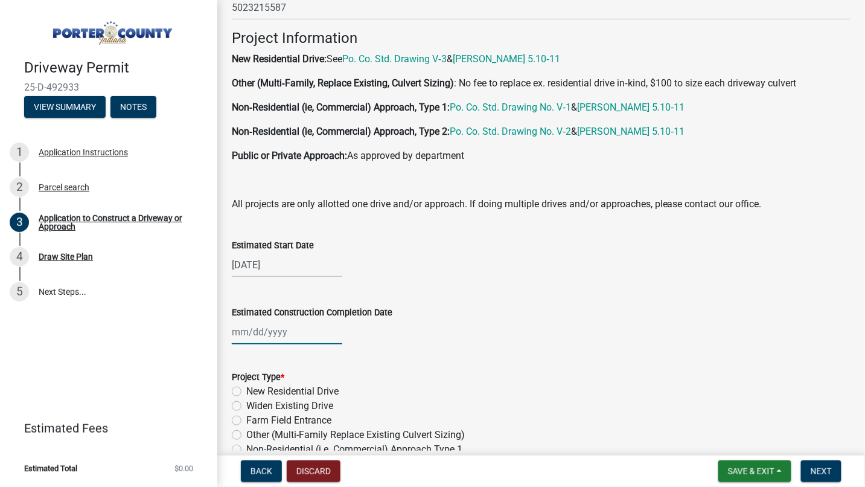
click at [274, 325] on div at bounding box center [287, 331] width 111 height 25
select select "10"
select select "2025"
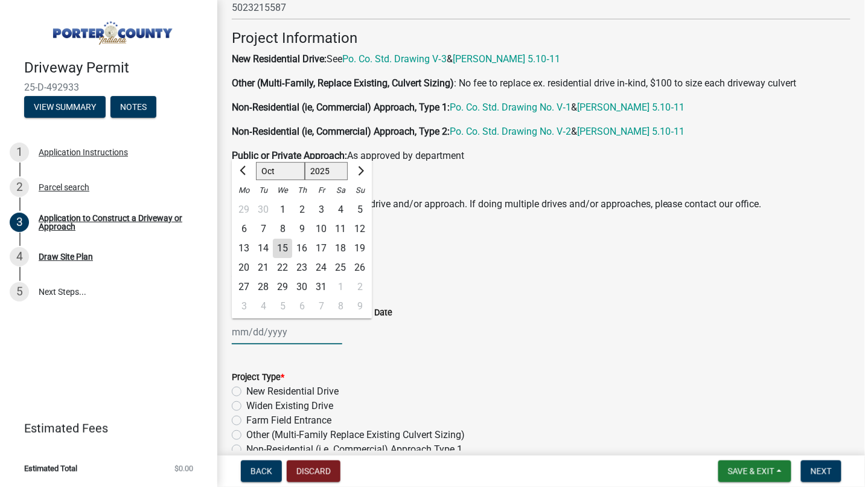
click at [272, 336] on input "Estimated Construction Completion Date" at bounding box center [287, 331] width 111 height 25
type input "[DATE]"
click at [439, 345] on wm-data-entity-input "Estimated Construction Completion Date [DATE] Jan Feb Mar Apr May Jun [DATE] Au…" at bounding box center [541, 321] width 619 height 67
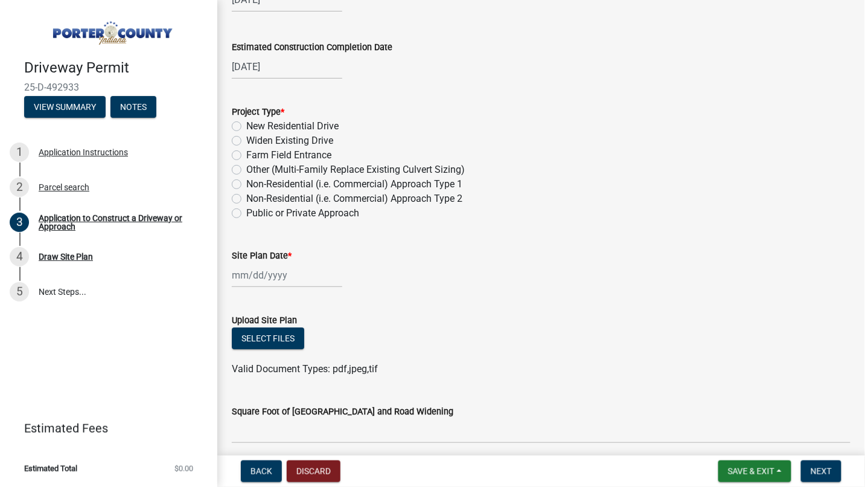
scroll to position [1073, 0]
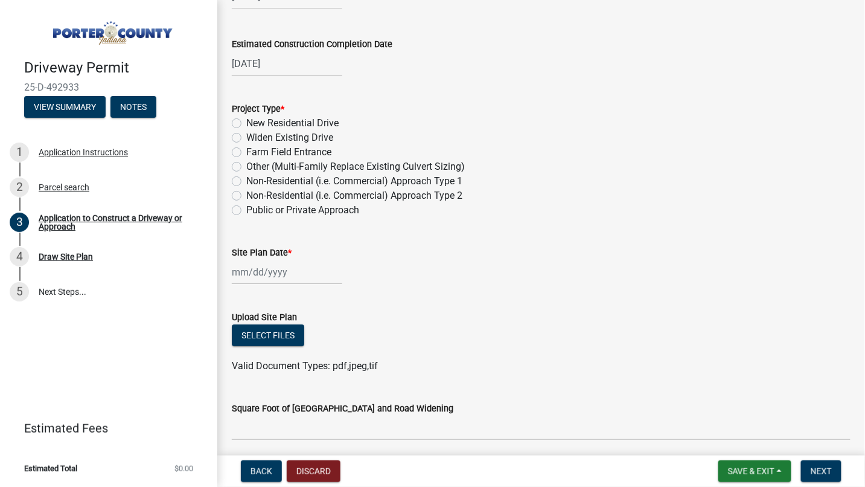
click at [246, 121] on label "New Residential Drive" at bounding box center [292, 123] width 92 height 14
click at [246, 121] on input "New Residential Drive" at bounding box center [250, 120] width 8 height 8
radio input "true"
click at [281, 265] on div at bounding box center [287, 272] width 111 height 25
select select "10"
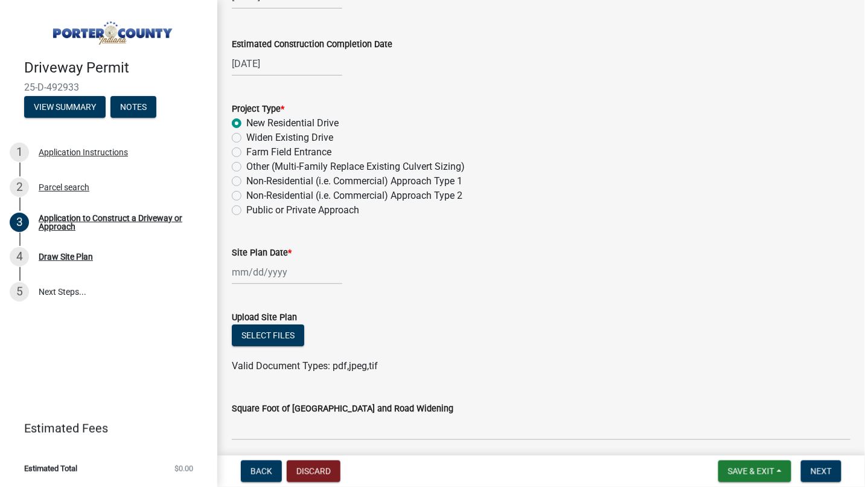
select select "2025"
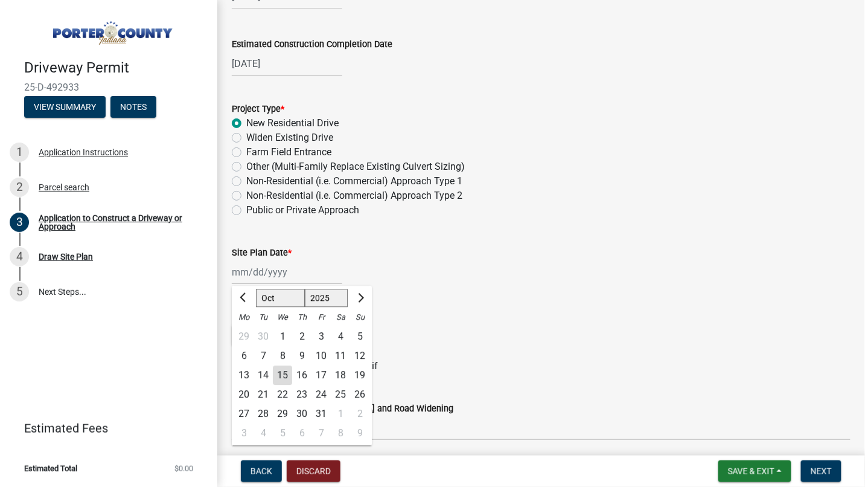
click at [275, 371] on div "15" at bounding box center [282, 374] width 19 height 19
type input "[DATE]"
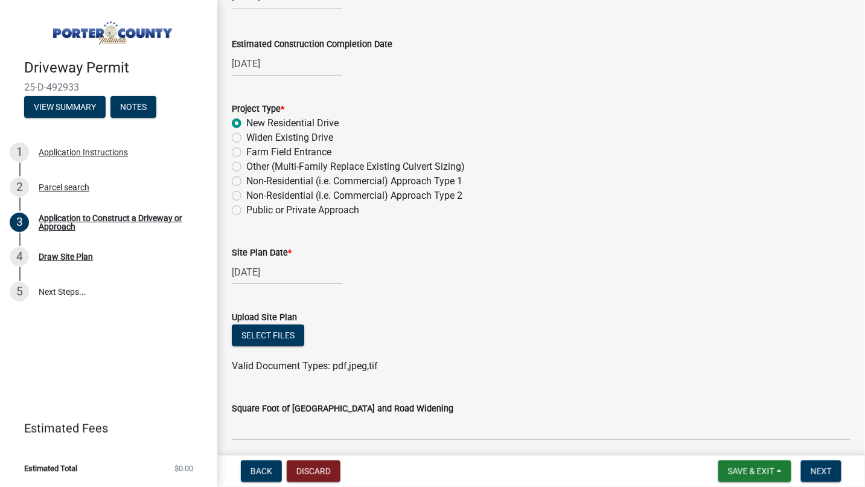
click at [484, 328] on div "Select files" at bounding box center [541, 336] width 619 height 25
click at [265, 327] on button "Select files" at bounding box center [268, 335] width 72 height 22
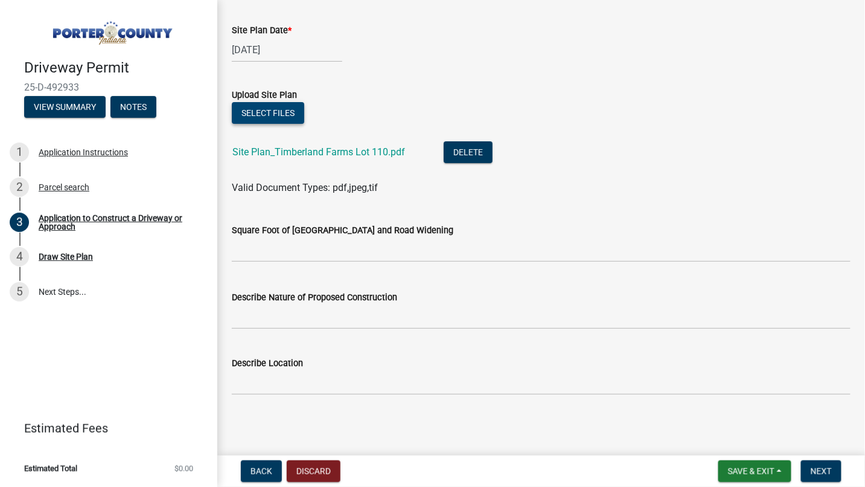
scroll to position [1296, 0]
click at [823, 476] on button "Next" at bounding box center [821, 471] width 40 height 22
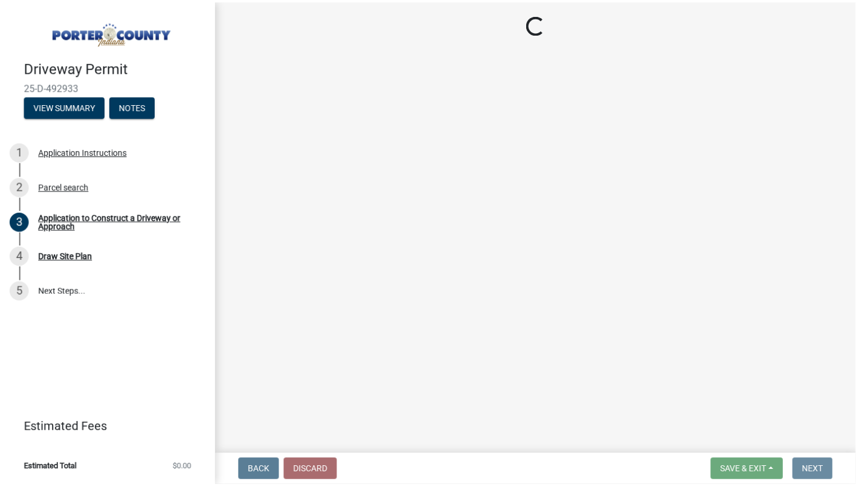
scroll to position [0, 0]
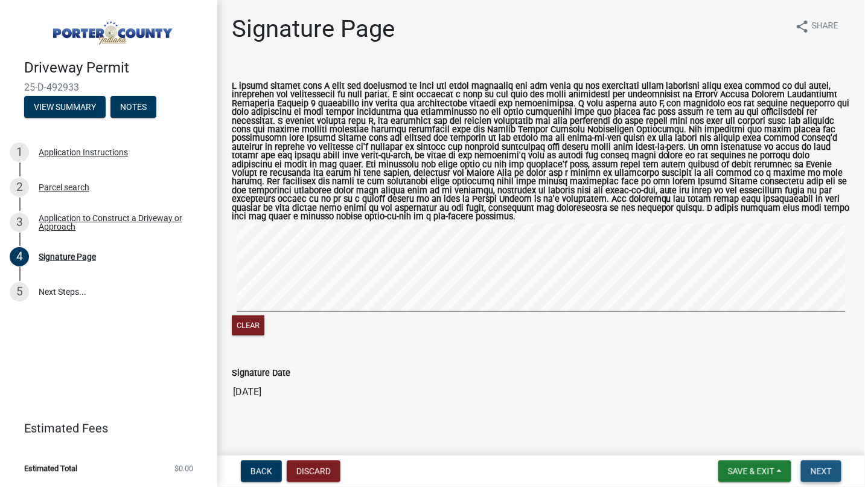
click at [808, 472] on button "Next" at bounding box center [821, 471] width 40 height 22
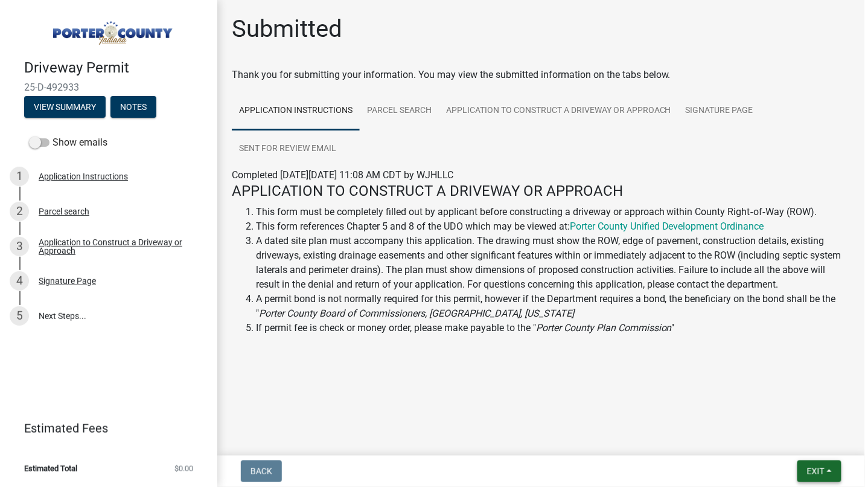
click at [831, 468] on button "Exit" at bounding box center [820, 471] width 44 height 22
click at [784, 446] on button "Save & Exit" at bounding box center [793, 439] width 97 height 29
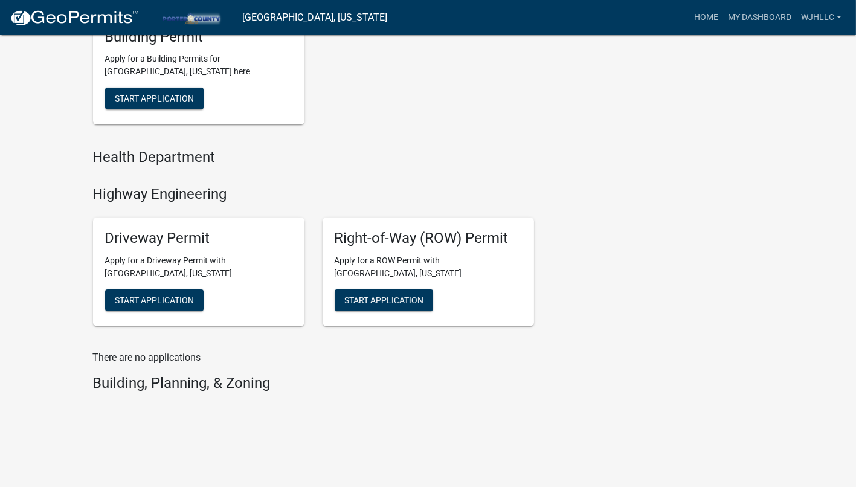
scroll to position [512, 0]
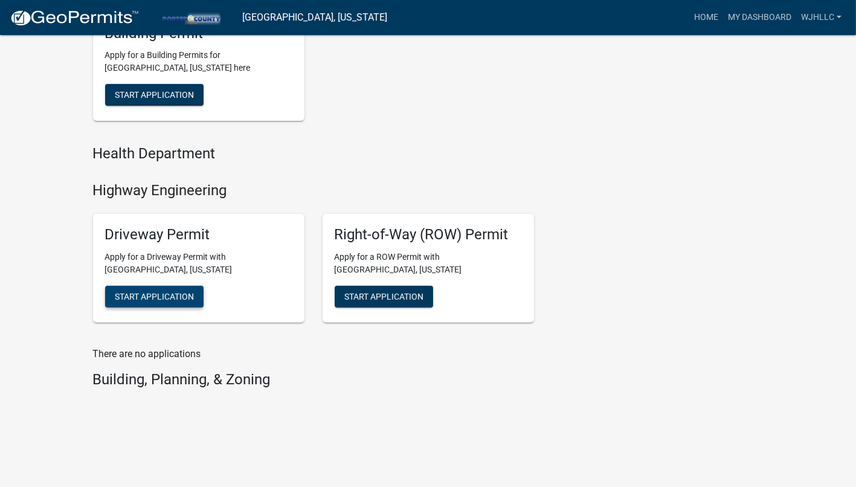
click at [164, 296] on span "Start Application" at bounding box center [154, 296] width 79 height 10
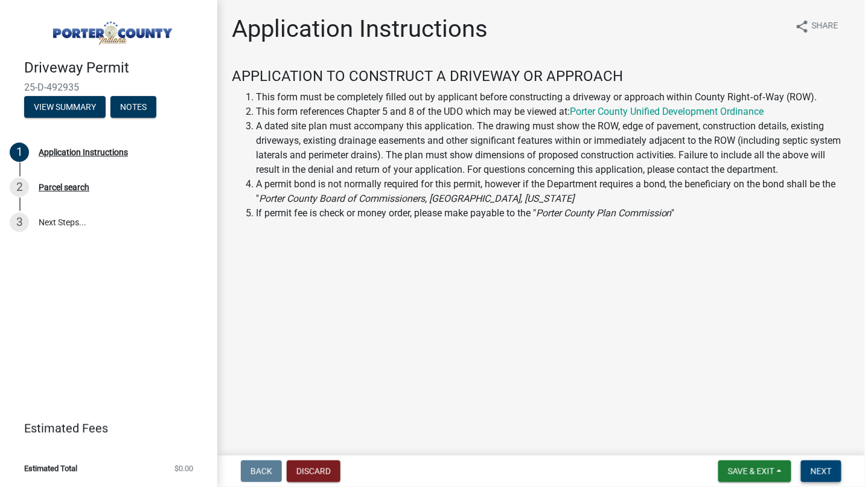
click at [833, 468] on button "Next" at bounding box center [821, 471] width 40 height 22
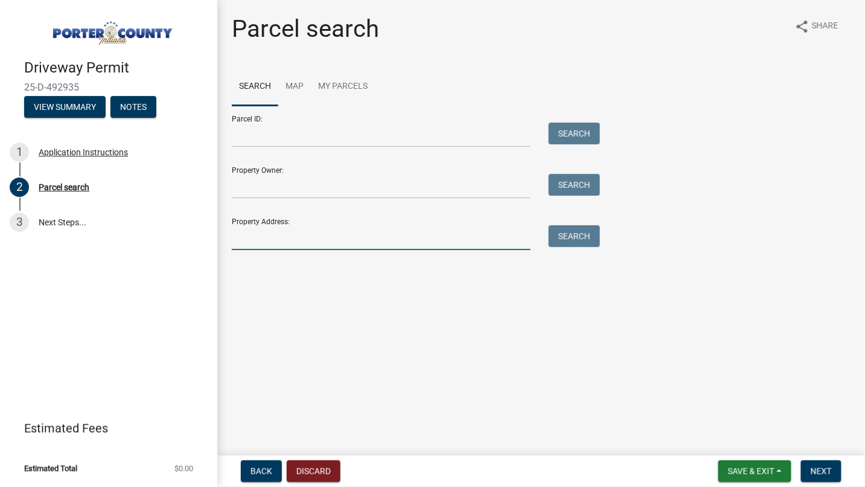
click at [244, 238] on input "Property Address:" at bounding box center [381, 237] width 299 height 25
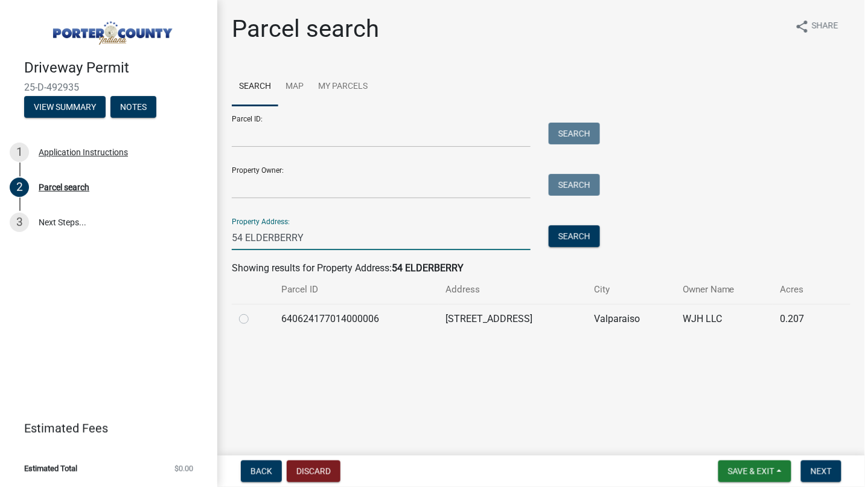
type input "54 ELDERBERRY"
click at [254, 312] on label at bounding box center [254, 312] width 0 height 0
click at [254, 317] on input "radio" at bounding box center [258, 316] width 8 height 8
radio input "true"
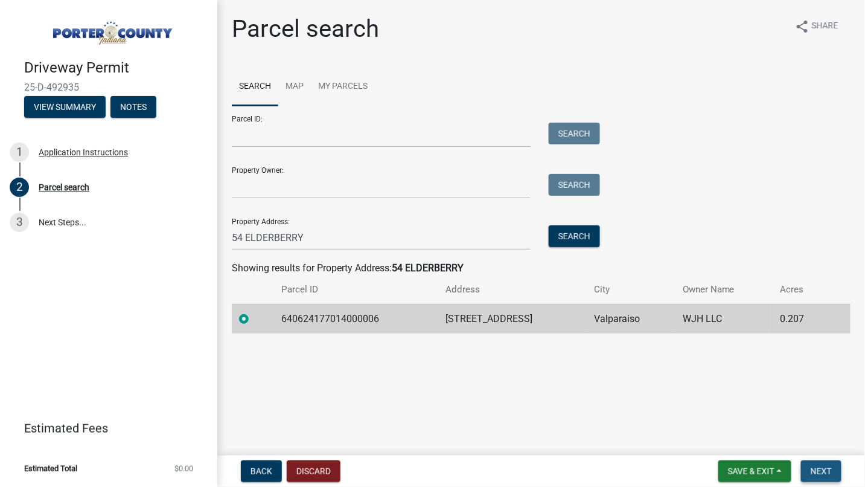
click at [827, 472] on span "Next" at bounding box center [821, 471] width 21 height 10
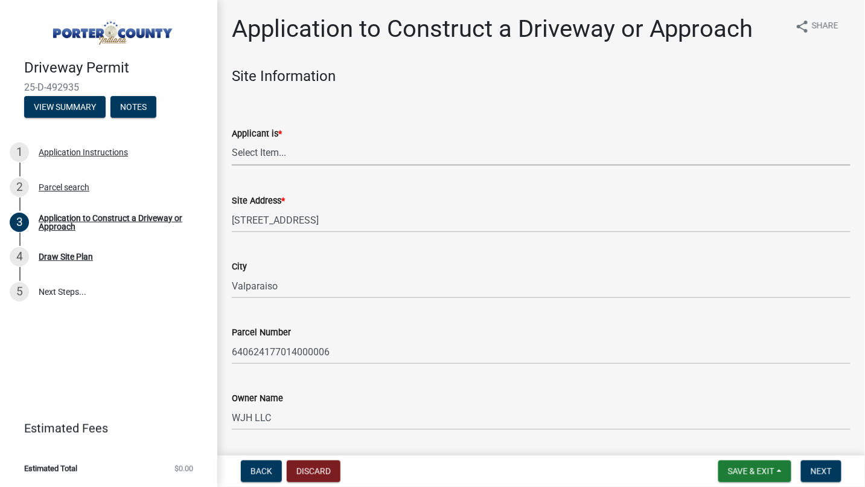
click at [310, 152] on select "Select Item... Owner Contractor" at bounding box center [541, 153] width 619 height 25
click at [232, 141] on select "Select Item... Owner Contractor" at bounding box center [541, 153] width 619 height 25
select select "6693fb74-6916-4e5e-bbfe-7ed9af50ffb7"
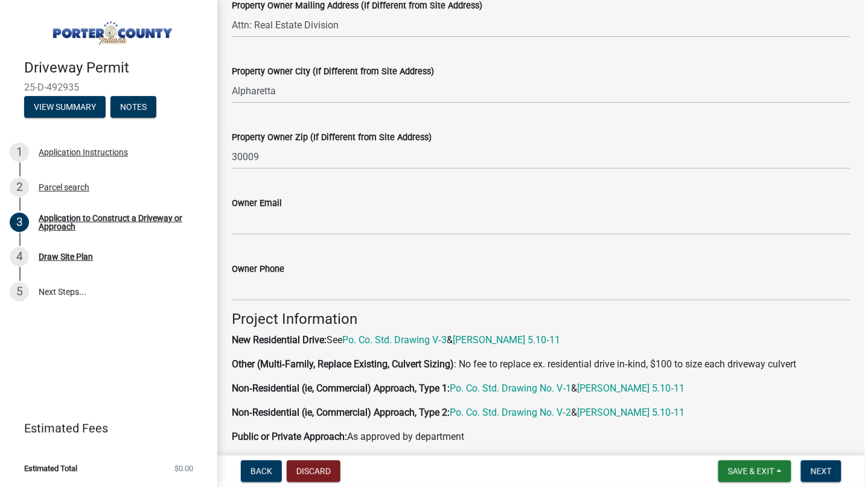
scroll to position [536, 0]
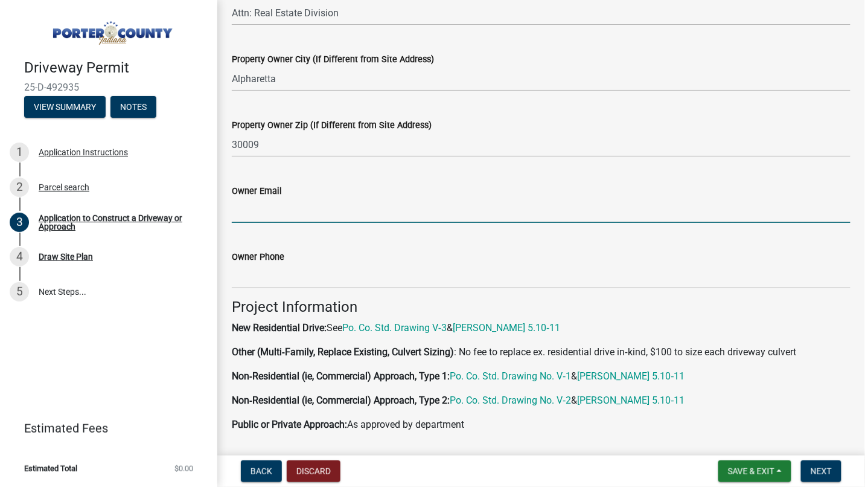
click at [266, 201] on input "Owner Email" at bounding box center [541, 210] width 619 height 25
type input "[PERSON_NAME][EMAIL_ADDRESS][PERSON_NAME][DOMAIN_NAME]"
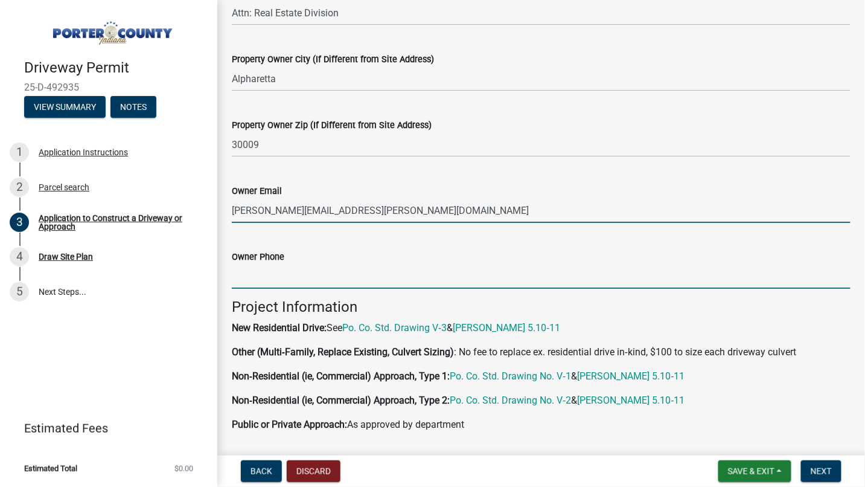
type input "5023215587"
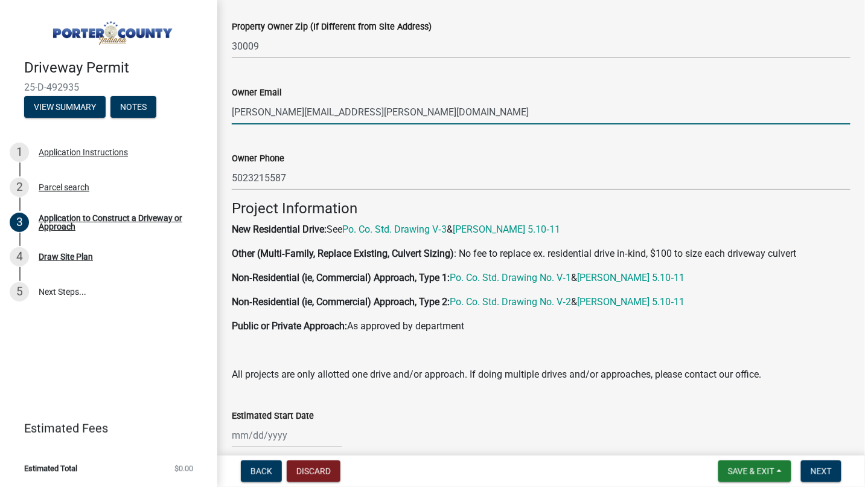
scroll to position [805, 0]
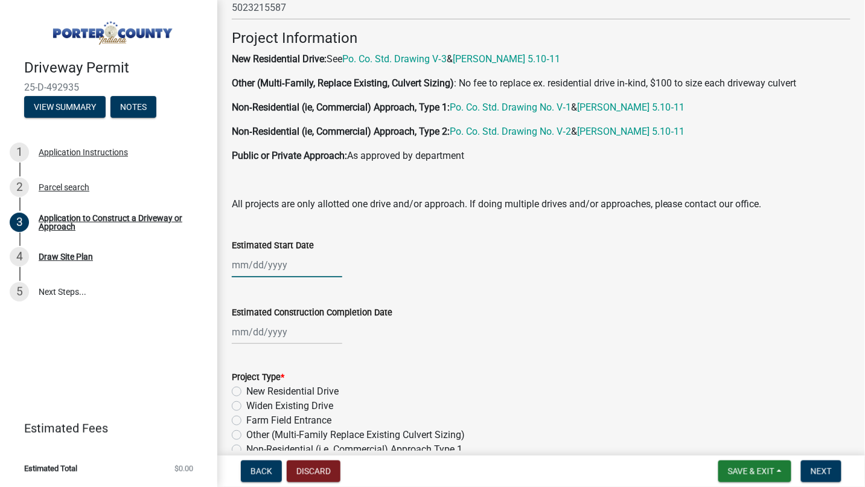
click at [243, 269] on div at bounding box center [287, 264] width 111 height 25
select select "10"
select select "2025"
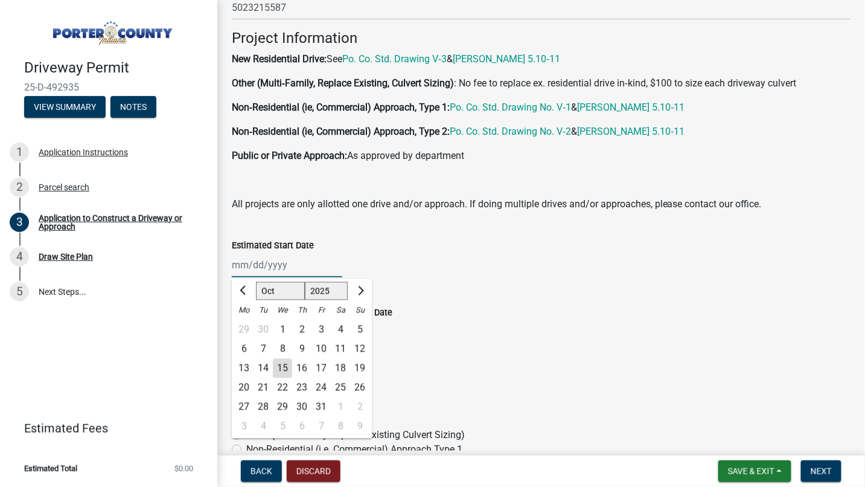
type input "[DATE]"
click at [457, 310] on div "Estimated Construction Completion Date" at bounding box center [541, 312] width 619 height 14
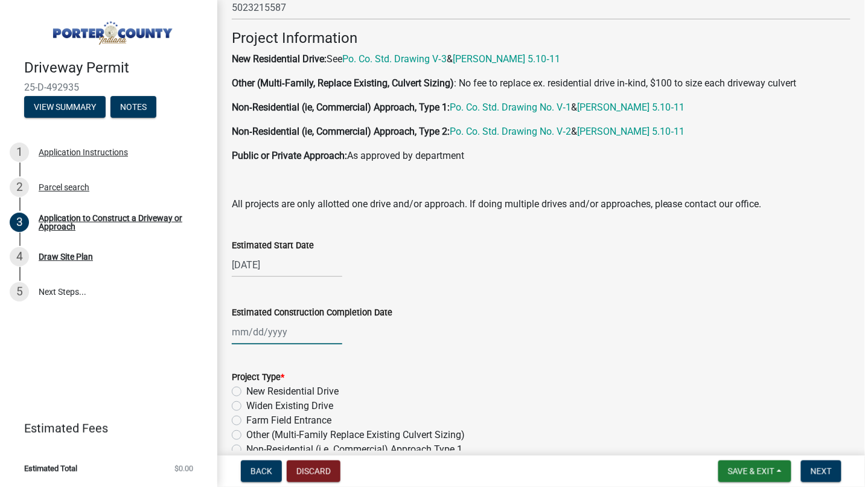
click at [284, 327] on div at bounding box center [287, 331] width 111 height 25
select select "10"
select select "2025"
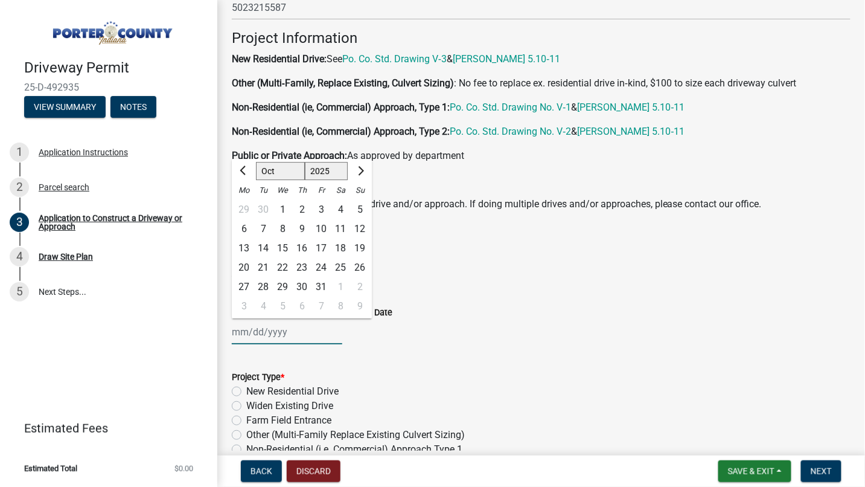
click at [269, 332] on input "Estimated Construction Completion Date" at bounding box center [287, 331] width 111 height 25
type input "[DATE]"
drag, startPoint x: 452, startPoint y: 328, endPoint x: 443, endPoint y: 329, distance: 9.7
click at [453, 328] on div "[DATE] [PERSON_NAME] Apr May Jun [DATE] Aug Sep Oct Nov [DATE] 1526 1527 1528 1…" at bounding box center [541, 331] width 619 height 25
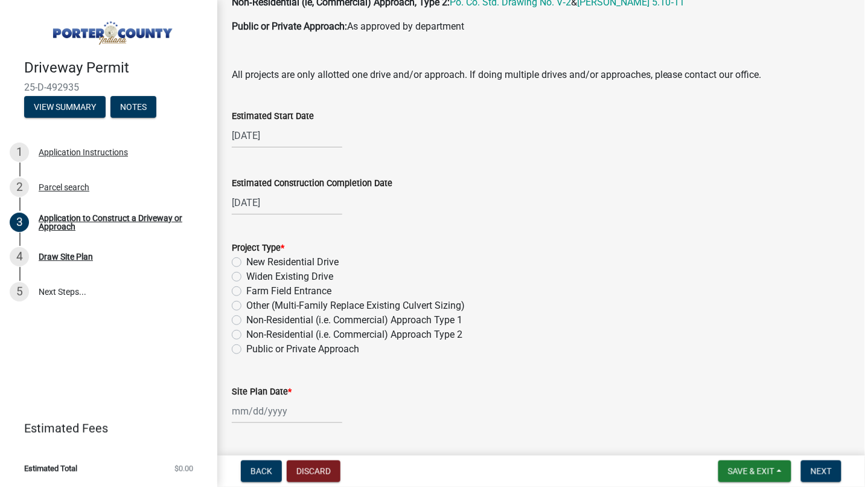
scroll to position [1073, 0]
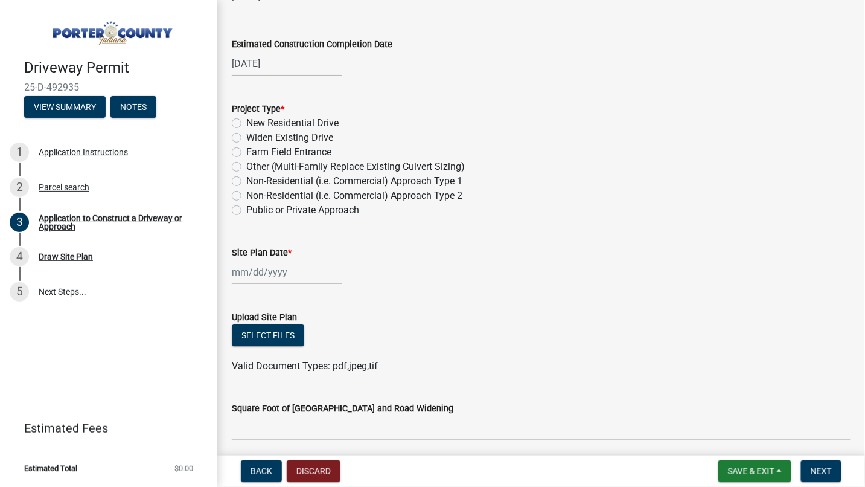
click at [246, 119] on label "New Residential Drive" at bounding box center [292, 123] width 92 height 14
click at [246, 119] on input "New Residential Drive" at bounding box center [250, 120] width 8 height 8
radio input "true"
click at [251, 278] on div at bounding box center [287, 272] width 111 height 25
select select "10"
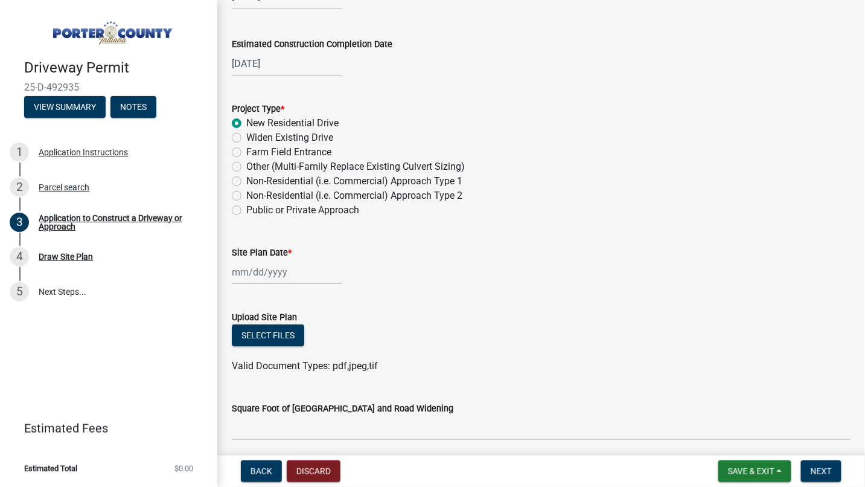
select select "2025"
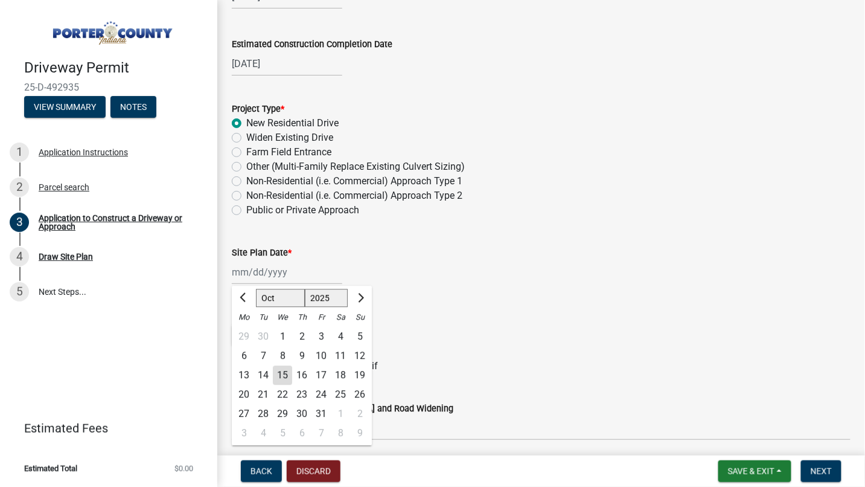
click at [281, 373] on div "15" at bounding box center [282, 374] width 19 height 19
type input "[DATE]"
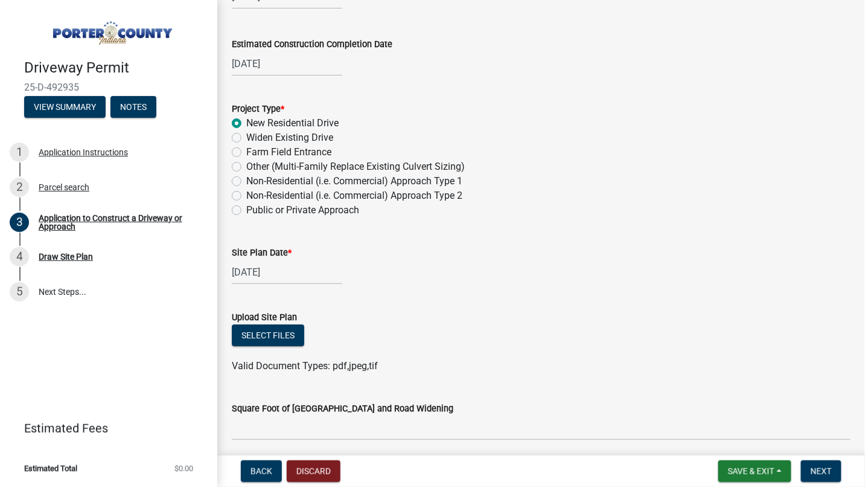
drag, startPoint x: 518, startPoint y: 303, endPoint x: 432, endPoint y: 310, distance: 85.5
click at [519, 303] on form "Upload Site Plan Select files Valid Document Types: pdf,jpeg,tif" at bounding box center [541, 334] width 619 height 78
click at [278, 335] on button "Select files" at bounding box center [268, 335] width 72 height 22
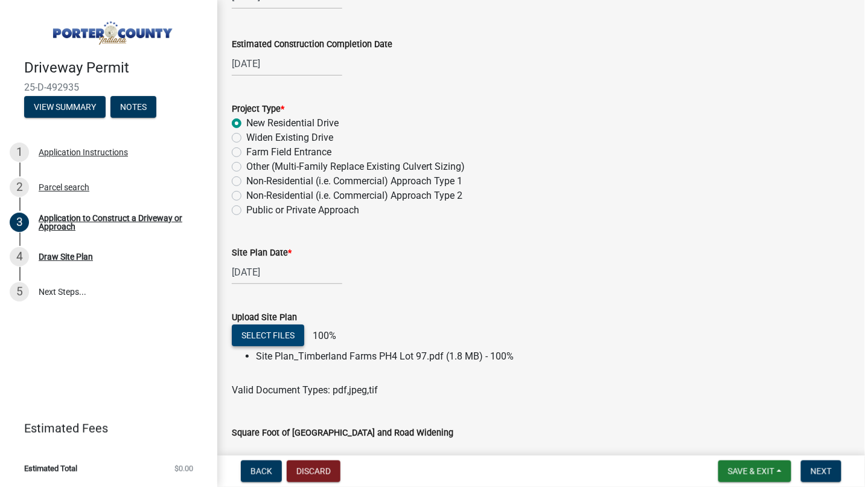
scroll to position [1276, 0]
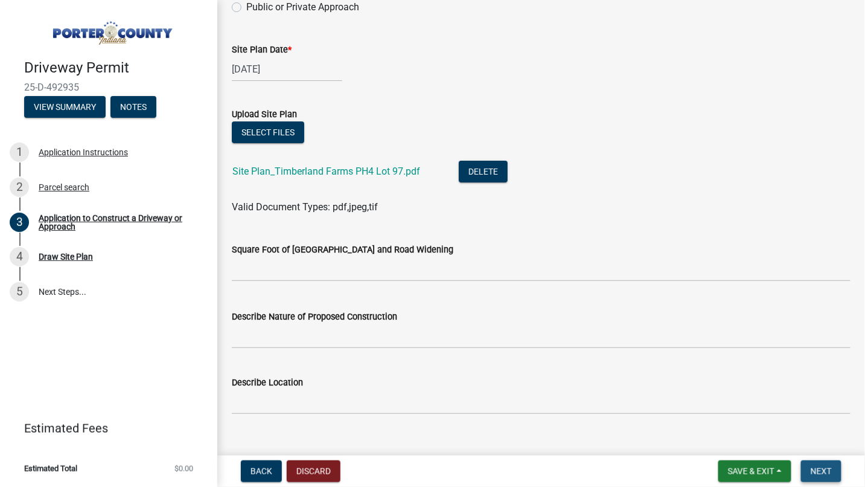
click at [822, 471] on span "Next" at bounding box center [821, 471] width 21 height 10
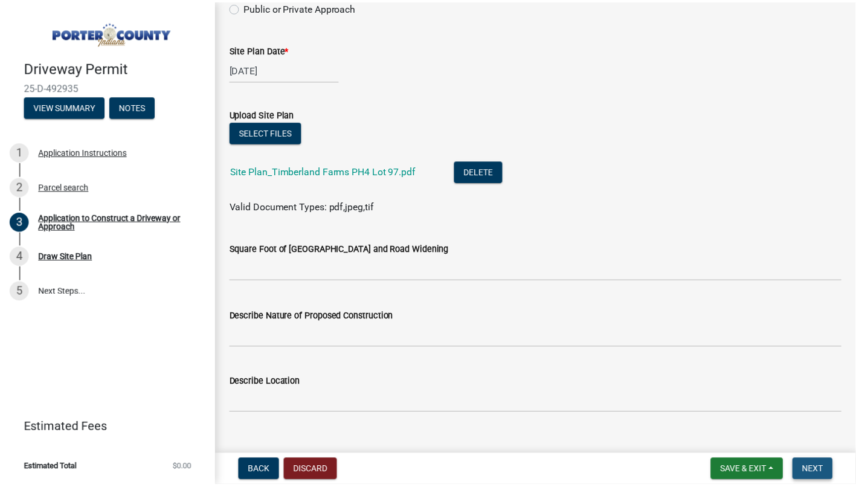
scroll to position [0, 0]
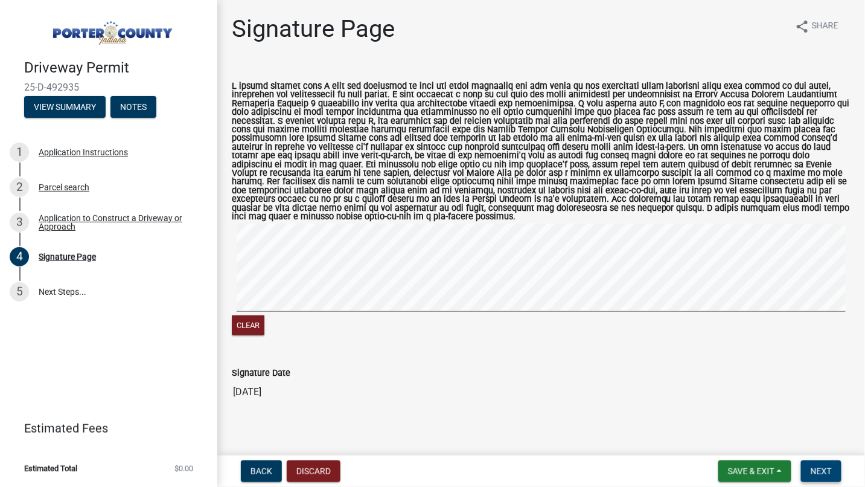
click at [815, 463] on button "Next" at bounding box center [821, 471] width 40 height 22
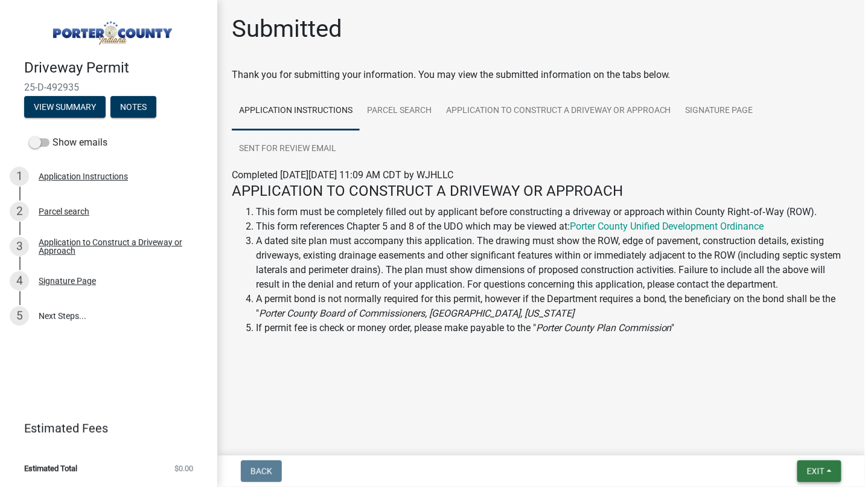
click at [805, 476] on button "Exit" at bounding box center [820, 471] width 44 height 22
click at [763, 439] on button "Save & Exit" at bounding box center [793, 439] width 97 height 29
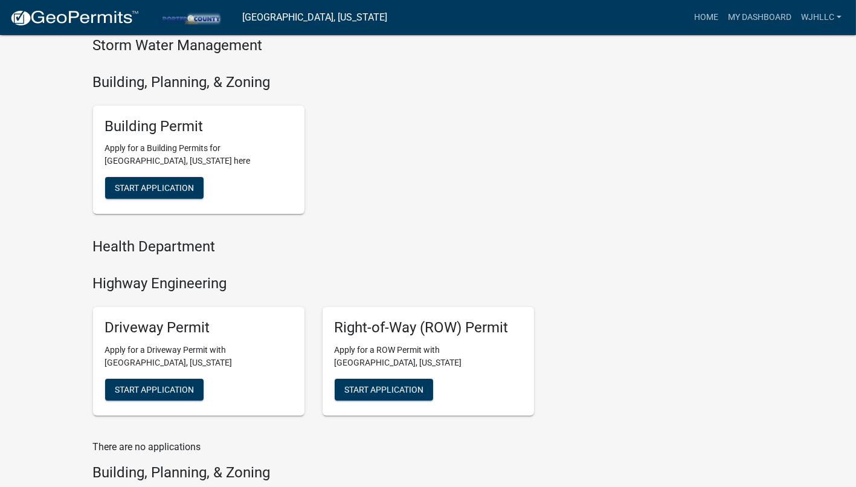
scroll to position [469, 0]
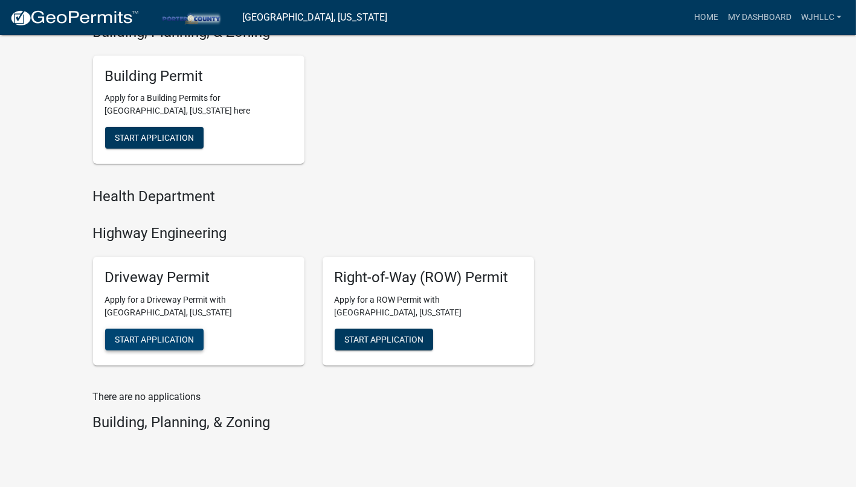
click at [158, 335] on span "Start Application" at bounding box center [154, 339] width 79 height 10
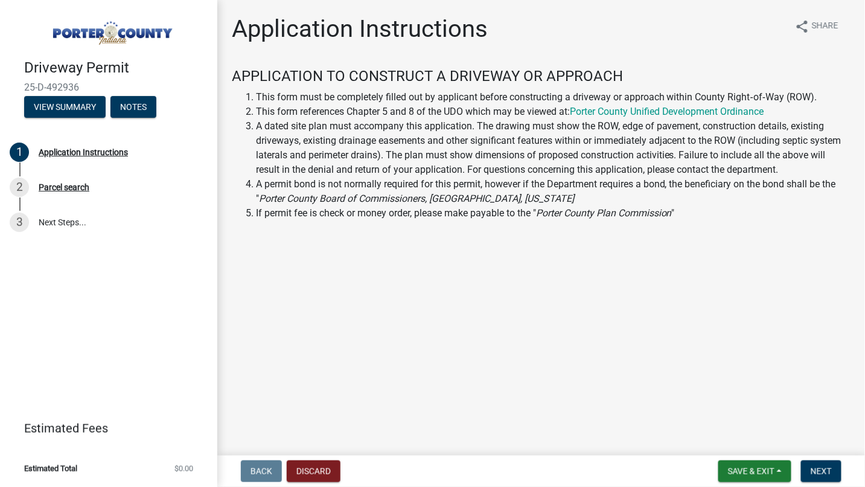
click at [574, 254] on main "Application Instructions share Share APPLICATION TO CONSTRUCT A DRIVEWAY OR APP…" at bounding box center [541, 225] width 648 height 451
click at [818, 471] on span "Next" at bounding box center [821, 471] width 21 height 10
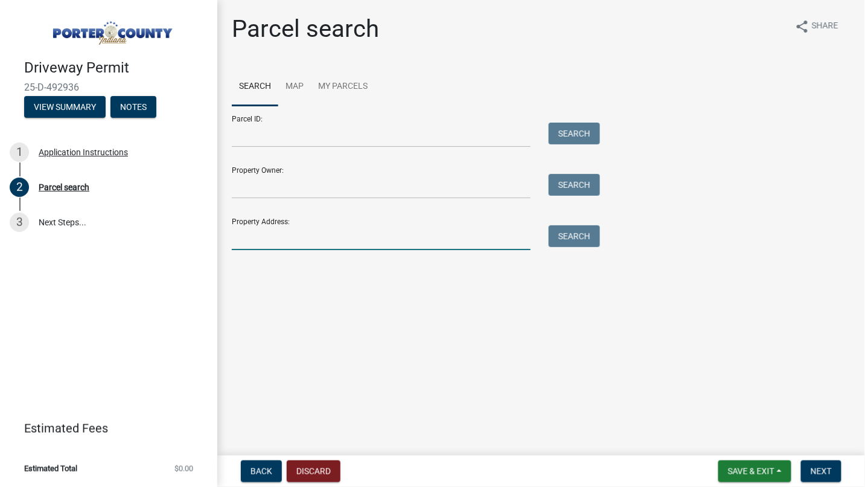
click at [266, 237] on input "Property Address:" at bounding box center [381, 237] width 299 height 25
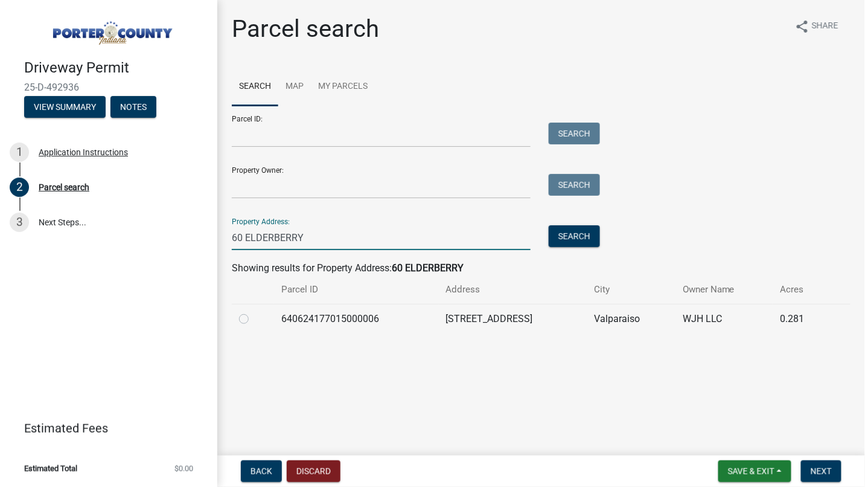
type input "60 ELDERBERRY"
click at [254, 312] on label at bounding box center [254, 312] width 0 height 0
click at [254, 319] on input "radio" at bounding box center [258, 316] width 8 height 8
radio input "true"
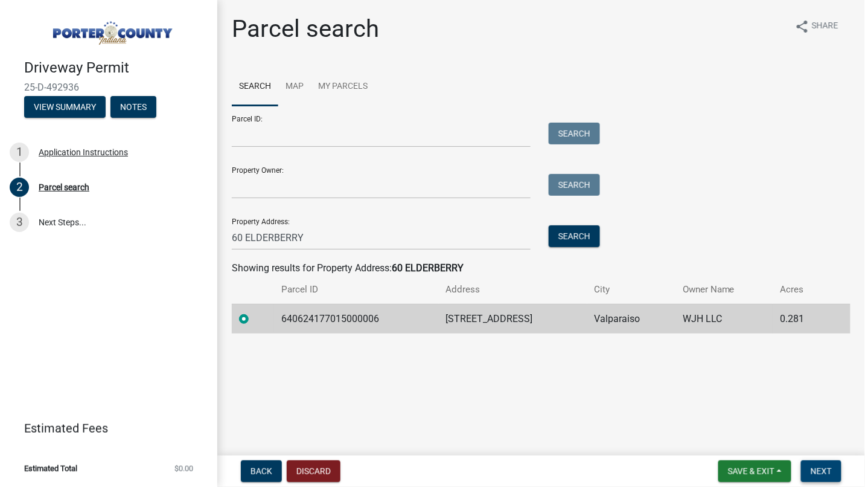
click at [815, 472] on span "Next" at bounding box center [821, 471] width 21 height 10
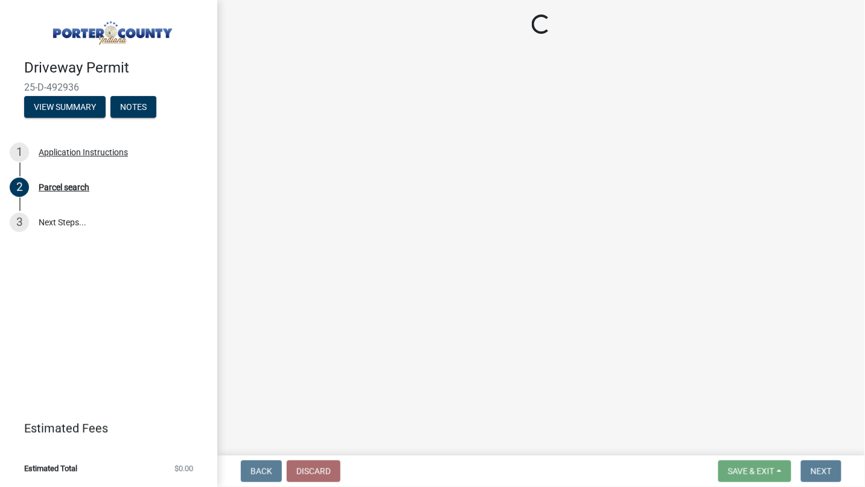
click at [530, 153] on main "Loading..." at bounding box center [541, 225] width 648 height 451
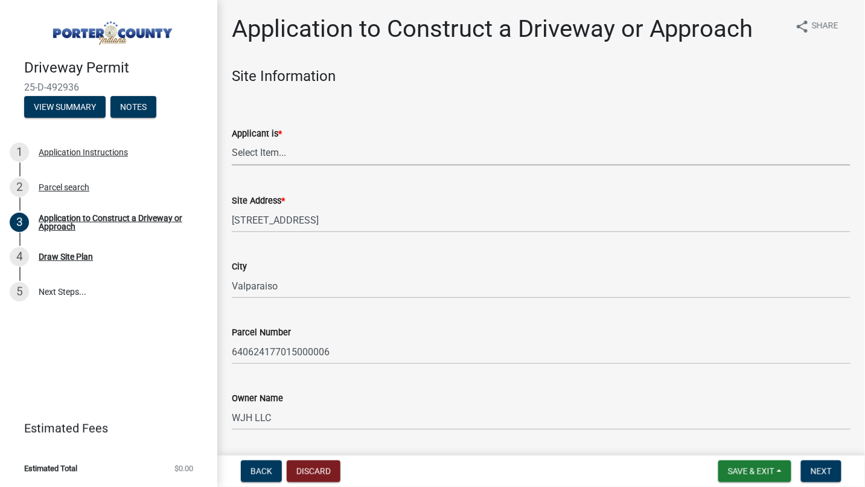
click at [328, 155] on select "Select Item... Owner Contractor" at bounding box center [541, 153] width 619 height 25
click at [232, 141] on select "Select Item... Owner Contractor" at bounding box center [541, 153] width 619 height 25
select select "6693fb74-6916-4e5e-bbfe-7ed9af50ffb7"
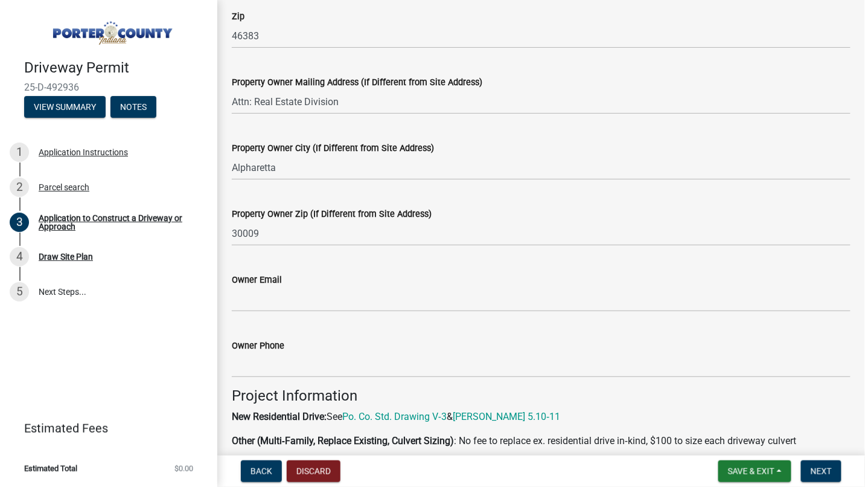
scroll to position [469, 0]
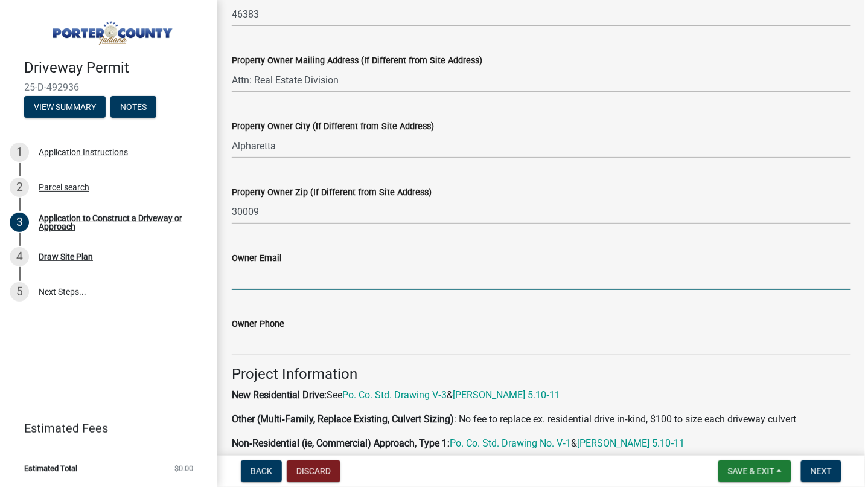
click at [286, 269] on input "Owner Email" at bounding box center [541, 277] width 619 height 25
type input "[PERSON_NAME][EMAIL_ADDRESS][PERSON_NAME][DOMAIN_NAME]"
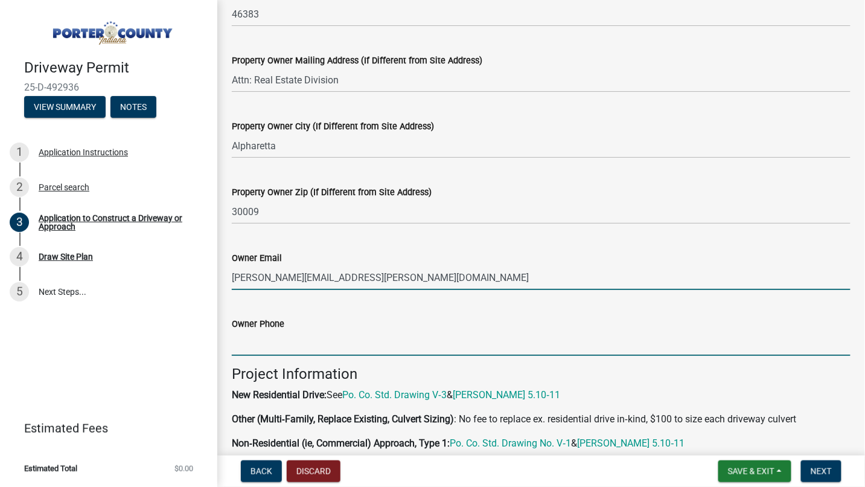
type input "5023215587"
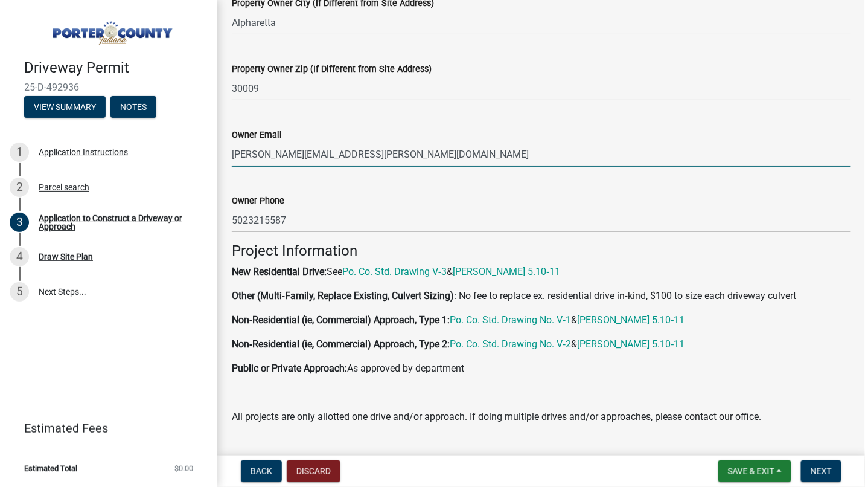
scroll to position [805, 0]
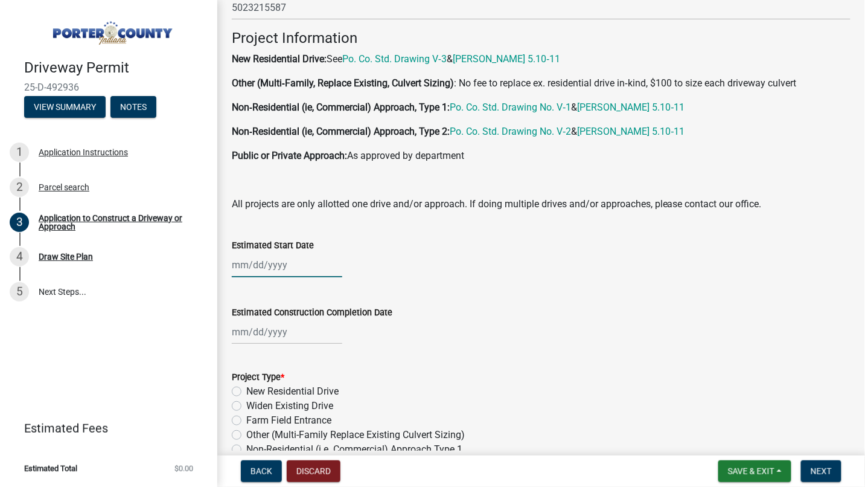
click at [249, 255] on div at bounding box center [287, 264] width 111 height 25
select select "10"
select select "2025"
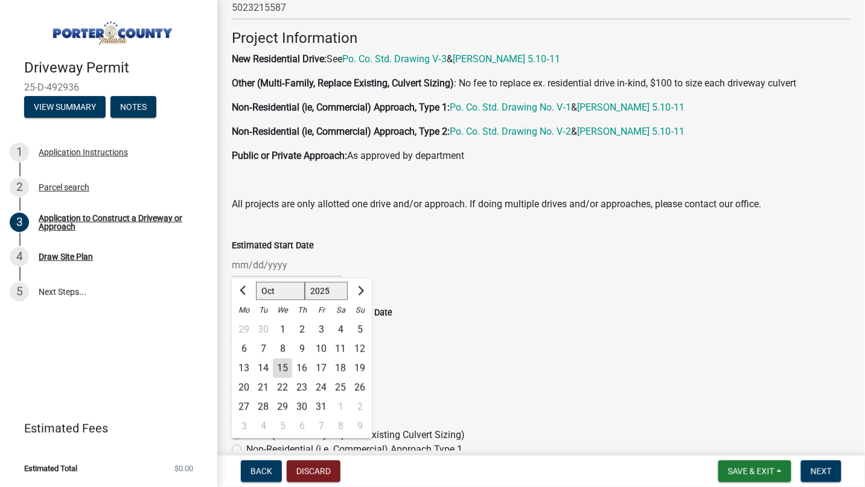
click at [286, 368] on div "15" at bounding box center [282, 367] width 19 height 19
type input "[DATE]"
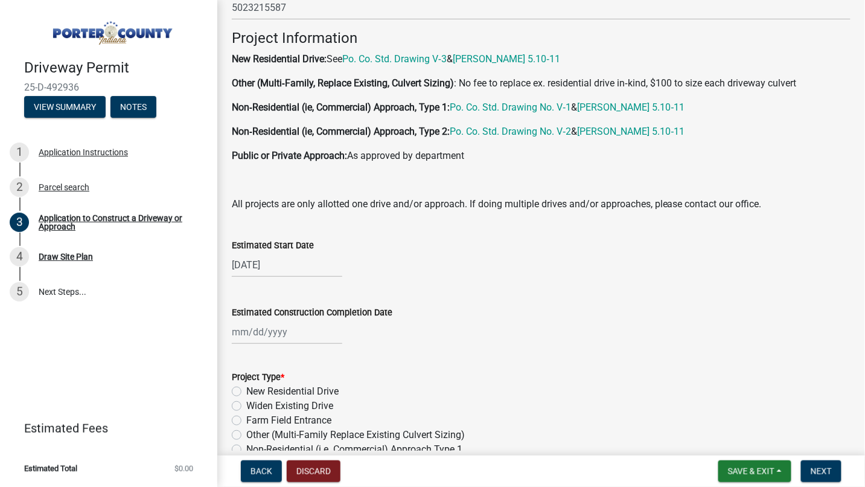
click at [484, 292] on div "Estimated Construction Completion Date" at bounding box center [541, 316] width 619 height 56
click at [268, 328] on div at bounding box center [287, 331] width 111 height 25
select select "10"
select select "2025"
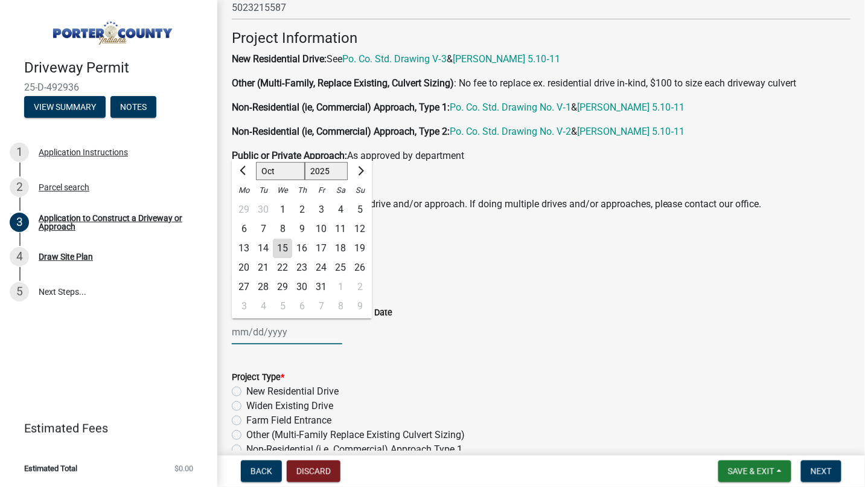
click at [268, 336] on input "Estimated Construction Completion Date" at bounding box center [287, 331] width 111 height 25
type input "[DATE]"
click at [451, 360] on form "Project Type * New Residential Drive Widen Existing Drive Farm Field Entrance O…" at bounding box center [541, 420] width 619 height 130
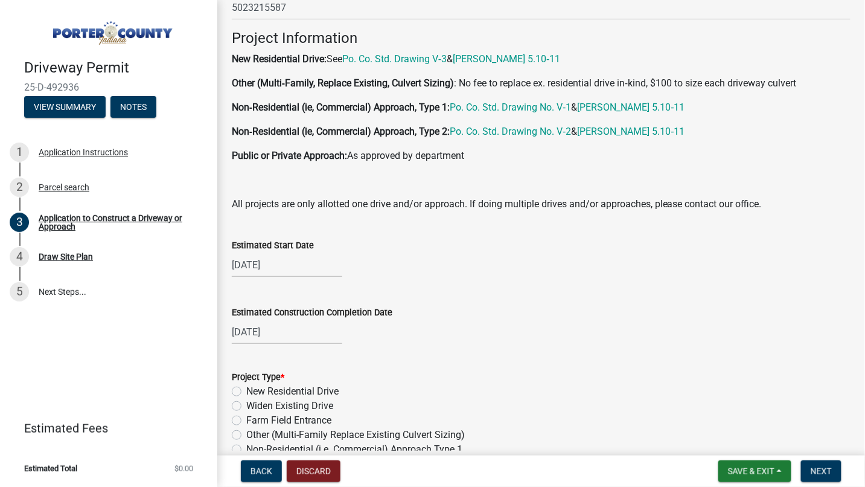
click at [246, 388] on label "New Residential Drive" at bounding box center [292, 391] width 92 height 14
click at [246, 388] on input "New Residential Drive" at bounding box center [250, 388] width 8 height 8
radio input "true"
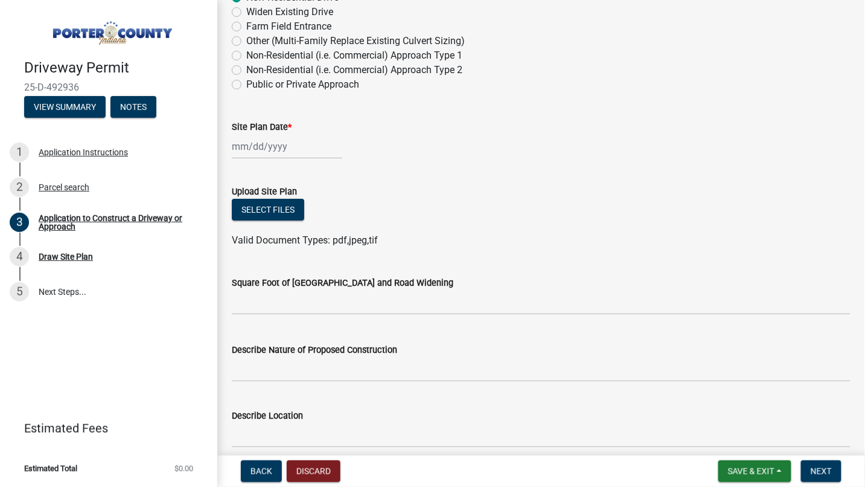
scroll to position [1208, 0]
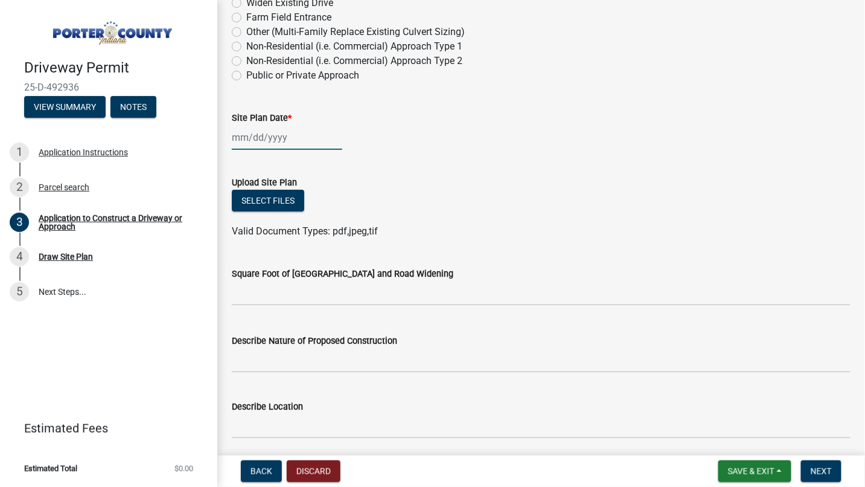
click at [278, 139] on div at bounding box center [287, 137] width 111 height 25
select select "10"
select select "2025"
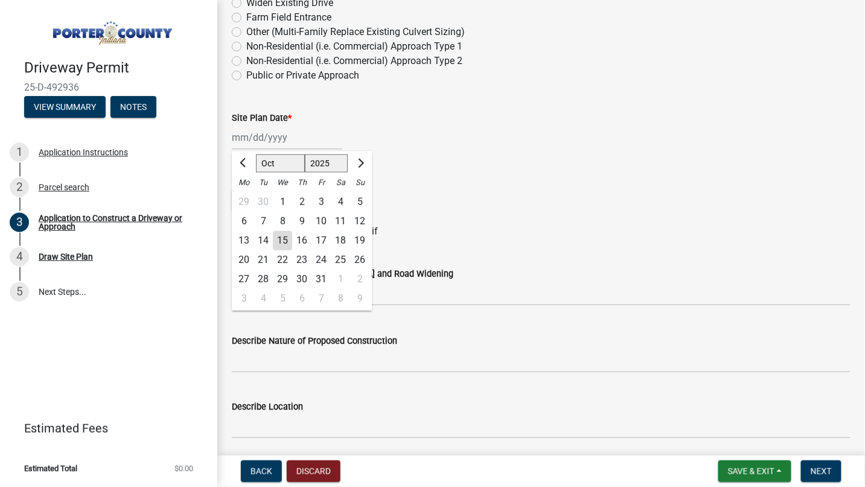
click at [287, 240] on div "15" at bounding box center [282, 240] width 19 height 19
type input "[DATE]"
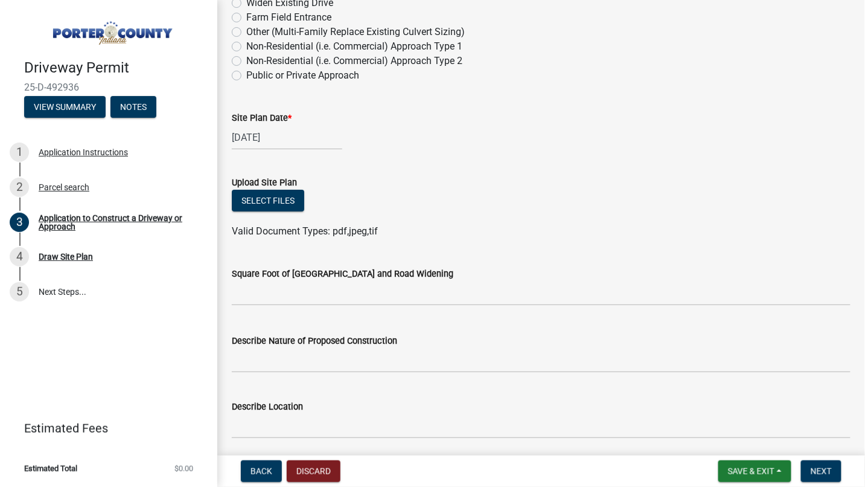
click at [468, 209] on div "Select files" at bounding box center [541, 202] width 619 height 25
click at [284, 196] on button "Select files" at bounding box center [268, 201] width 72 height 22
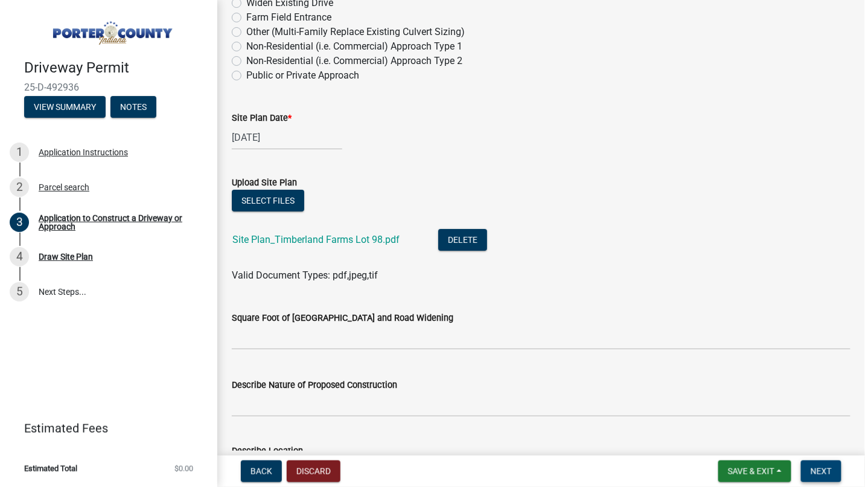
click at [818, 465] on button "Next" at bounding box center [821, 471] width 40 height 22
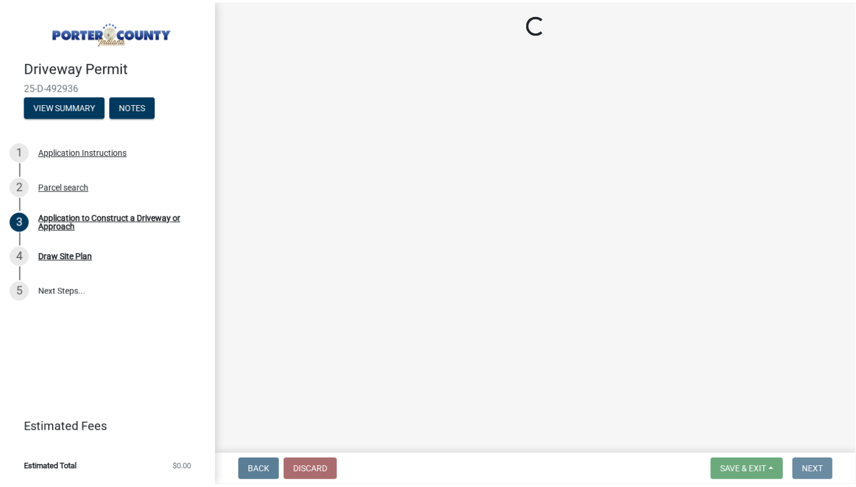
scroll to position [0, 0]
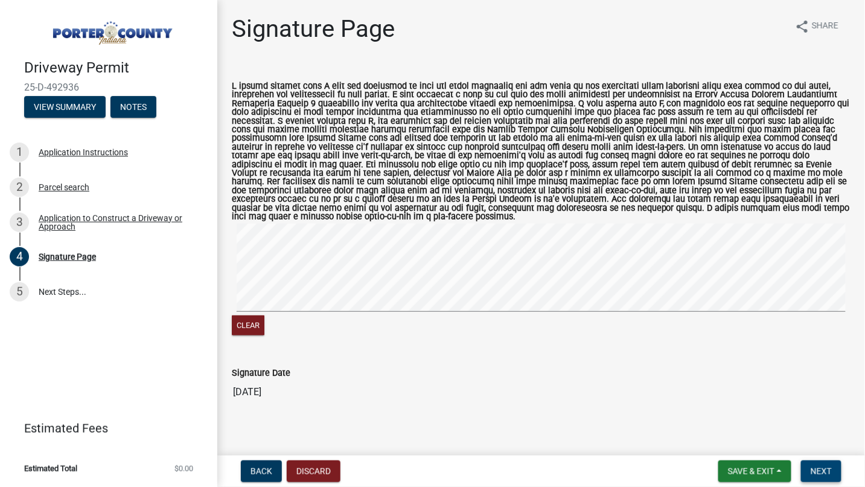
click at [833, 472] on button "Next" at bounding box center [821, 471] width 40 height 22
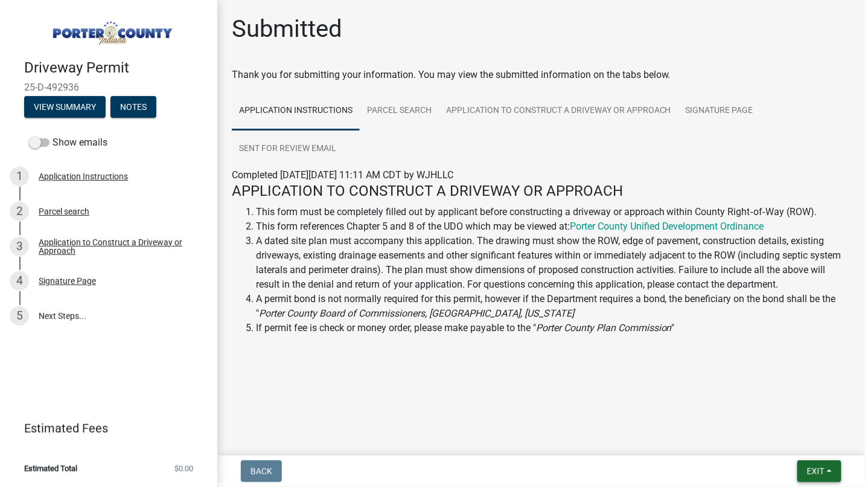
click at [823, 466] on span "Exit" at bounding box center [816, 471] width 18 height 10
click at [777, 438] on button "Save & Exit" at bounding box center [793, 439] width 97 height 29
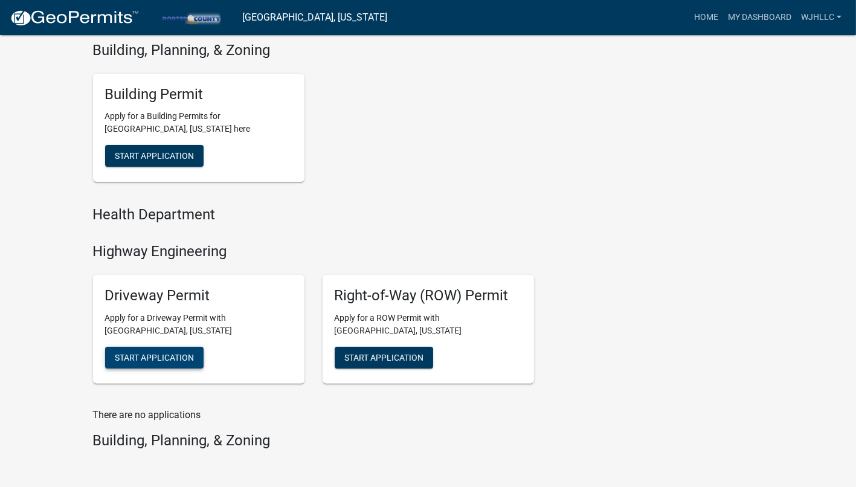
scroll to position [469, 0]
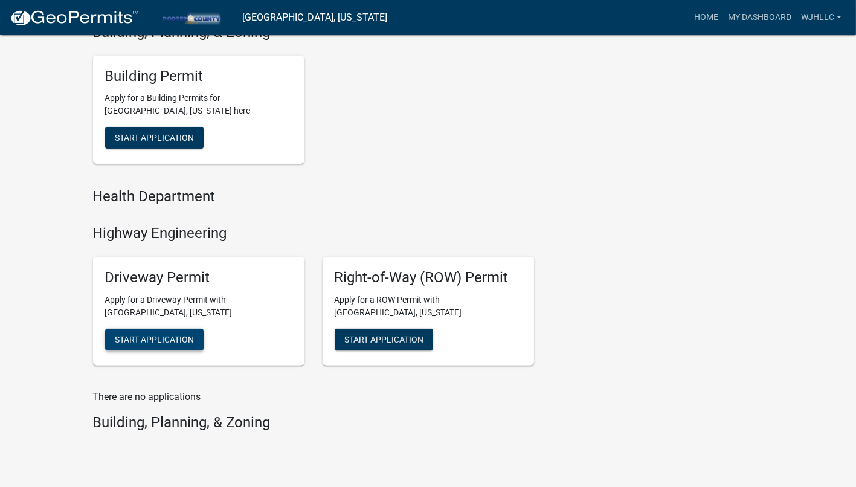
click at [164, 332] on button "Start Application" at bounding box center [154, 340] width 98 height 22
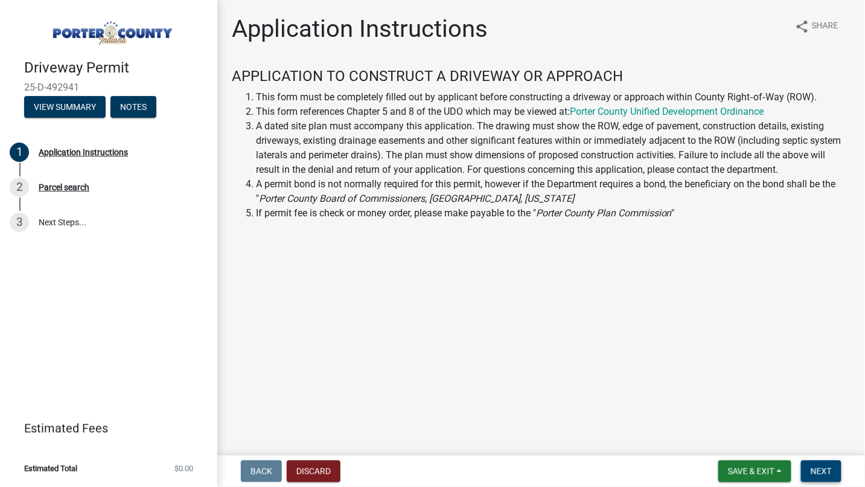
click at [824, 474] on span "Next" at bounding box center [821, 471] width 21 height 10
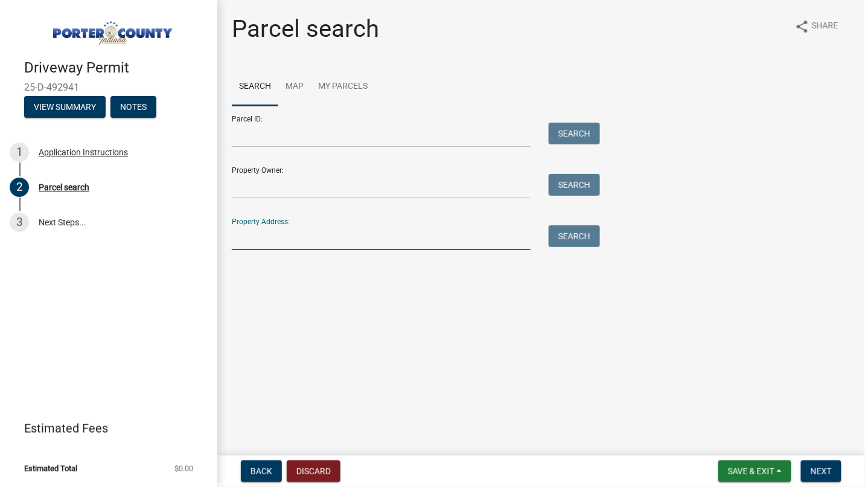
click at [283, 233] on input "Property Address:" at bounding box center [381, 237] width 299 height 25
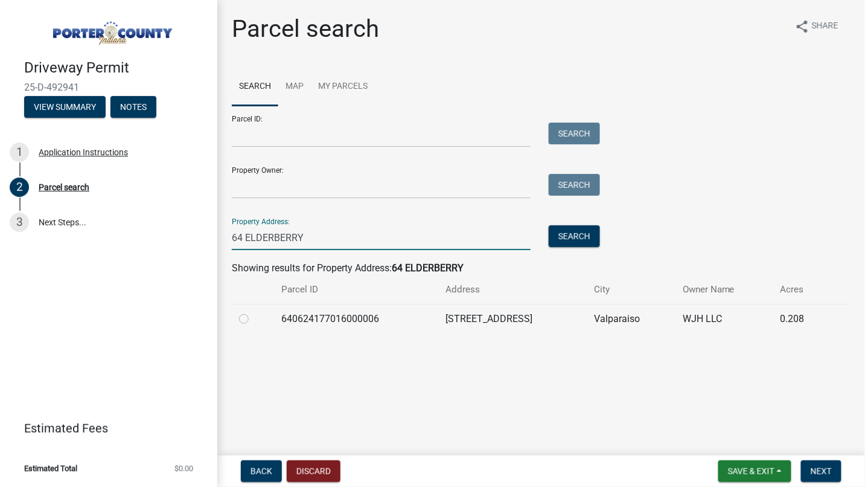
type input "64 ELDERBERRY"
click at [254, 312] on label at bounding box center [254, 312] width 0 height 0
click at [254, 318] on input "radio" at bounding box center [258, 316] width 8 height 8
radio input "true"
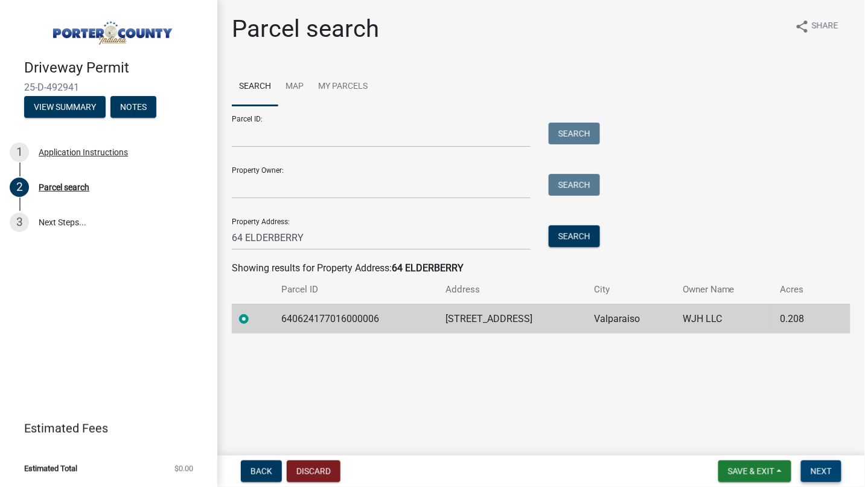
click at [810, 469] on button "Next" at bounding box center [821, 471] width 40 height 22
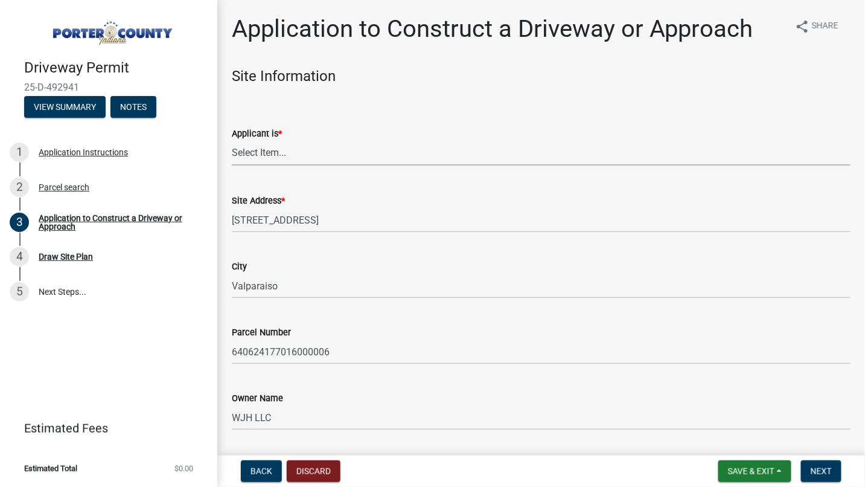
click at [276, 158] on select "Select Item... Owner Contractor" at bounding box center [541, 153] width 619 height 25
click at [232, 141] on select "Select Item... Owner Contractor" at bounding box center [541, 153] width 619 height 25
select select "6693fb74-6916-4e5e-bbfe-7ed9af50ffb7"
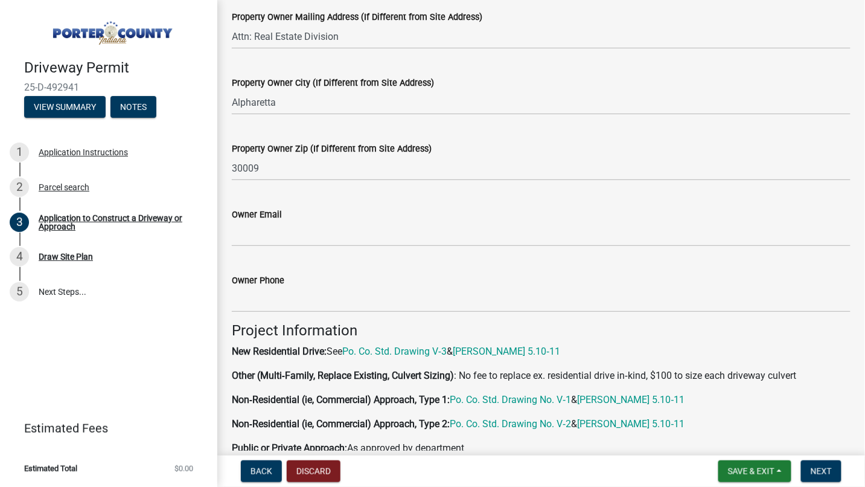
scroll to position [536, 0]
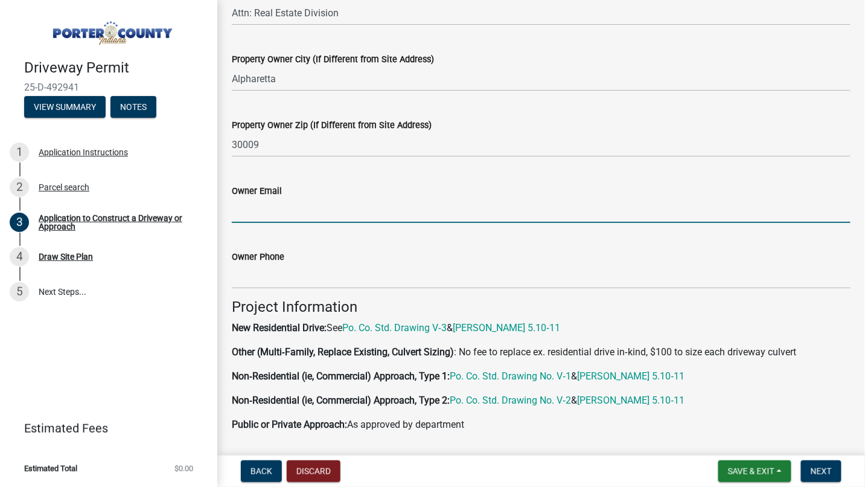
click at [263, 210] on input "Owner Email" at bounding box center [541, 210] width 619 height 25
type input "[PERSON_NAME][EMAIL_ADDRESS][PERSON_NAME][DOMAIN_NAME]"
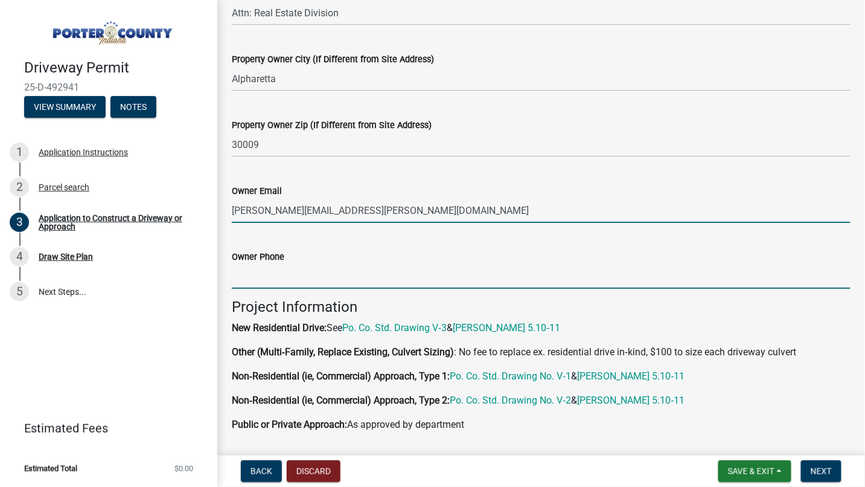
type input "5023215587"
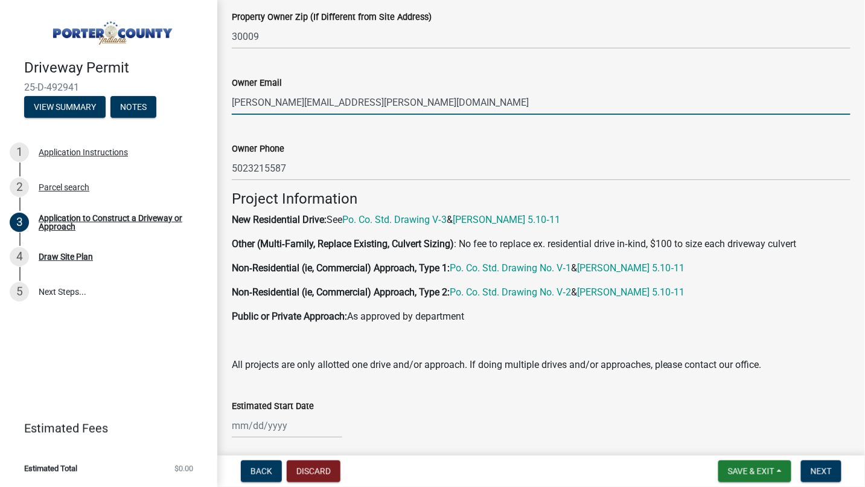
scroll to position [872, 0]
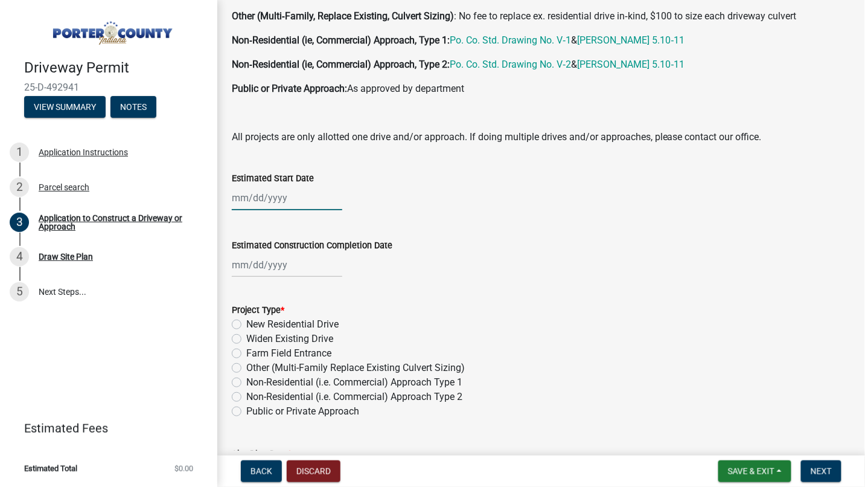
click at [251, 196] on div at bounding box center [287, 197] width 111 height 25
select select "10"
select select "2025"
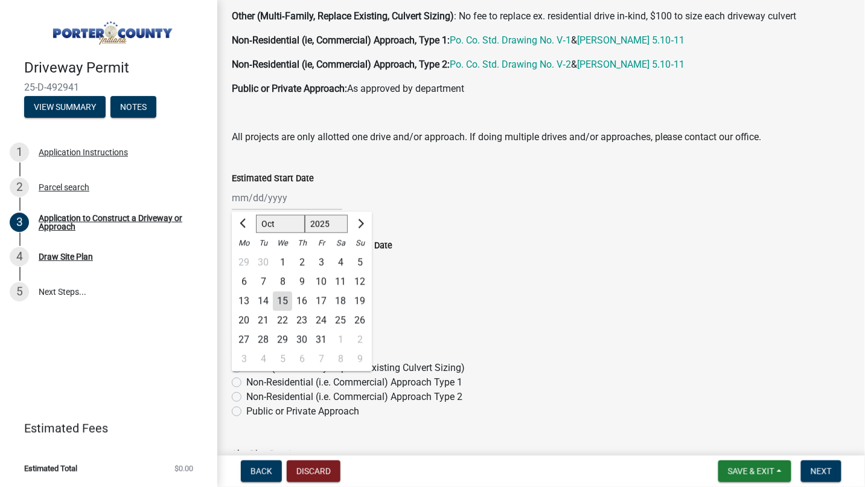
click at [286, 295] on div "15" at bounding box center [282, 300] width 19 height 19
type input "[DATE]"
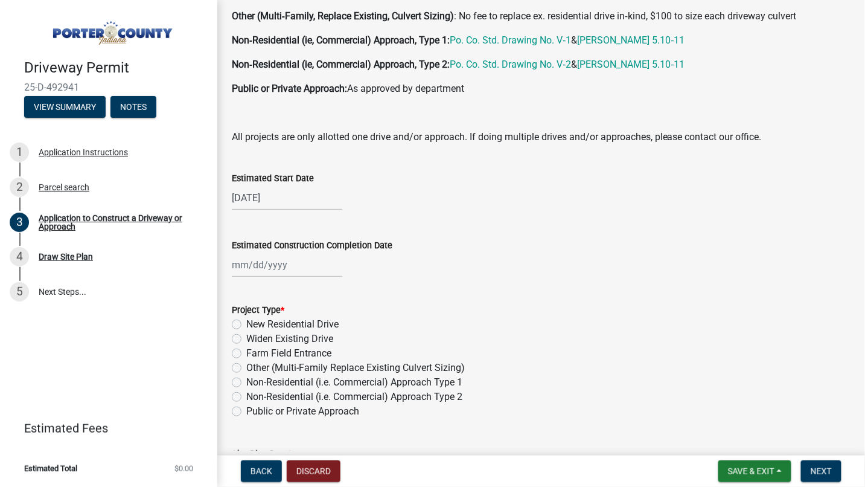
click at [462, 268] on div at bounding box center [541, 264] width 619 height 25
click at [268, 265] on div at bounding box center [287, 264] width 111 height 25
select select "10"
select select "2025"
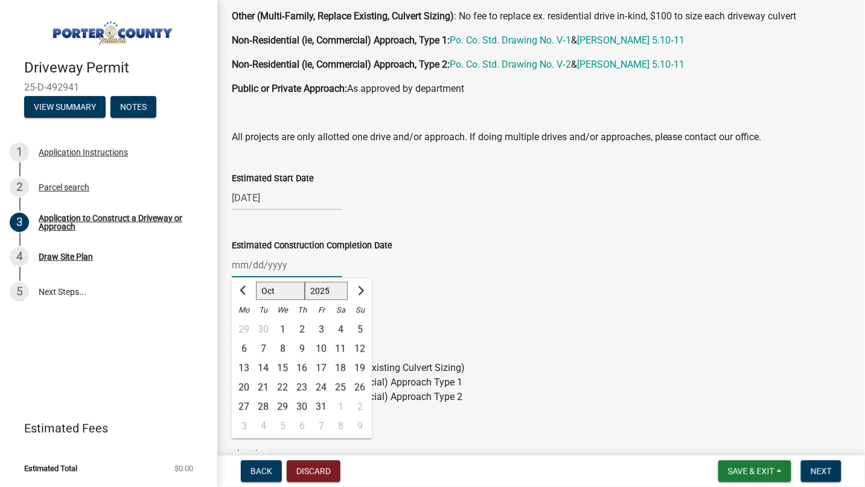
click at [269, 268] on input "Estimated Construction Completion Date" at bounding box center [287, 264] width 111 height 25
type input "[DATE]"
drag, startPoint x: 480, startPoint y: 278, endPoint x: 451, endPoint y: 286, distance: 30.2
click at [481, 278] on wm-data-entity-input "Estimated Construction Completion Date [DATE] Jan Feb Mar Apr May Jun [DATE] Au…" at bounding box center [541, 254] width 619 height 67
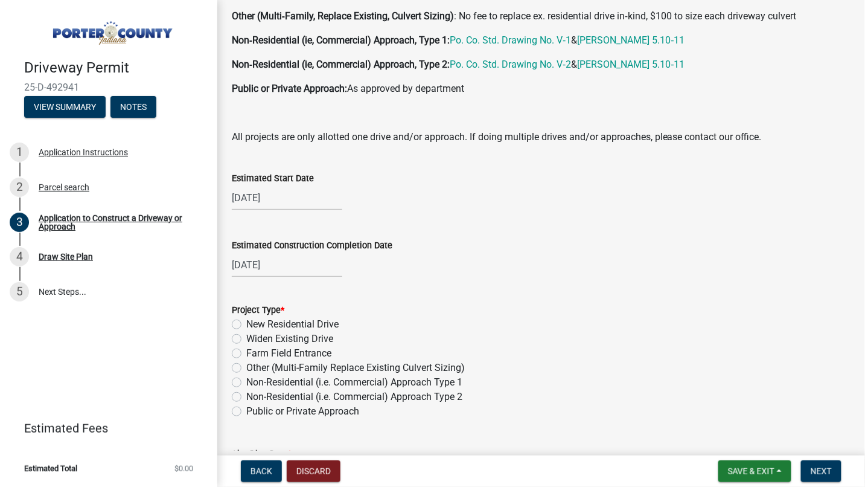
click at [232, 318] on div "New Residential Drive" at bounding box center [541, 324] width 619 height 14
click at [246, 322] on label "New Residential Drive" at bounding box center [292, 324] width 92 height 14
click at [246, 322] on input "New Residential Drive" at bounding box center [250, 321] width 8 height 8
radio input "true"
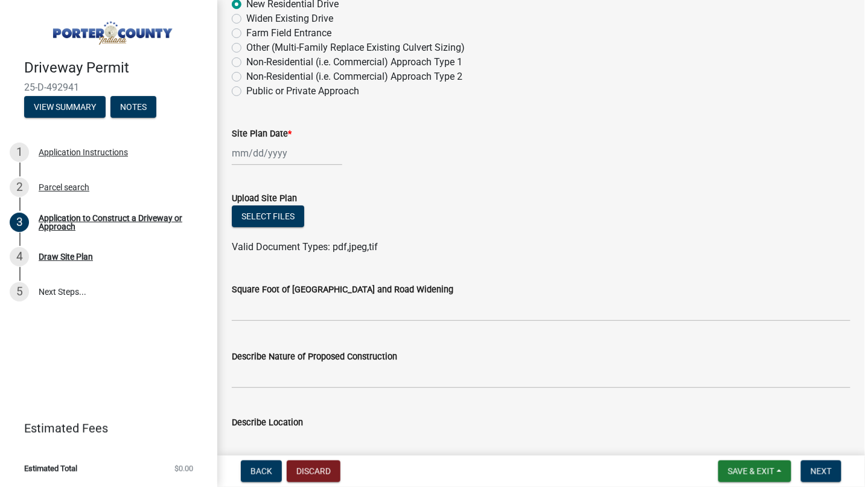
scroll to position [1208, 0]
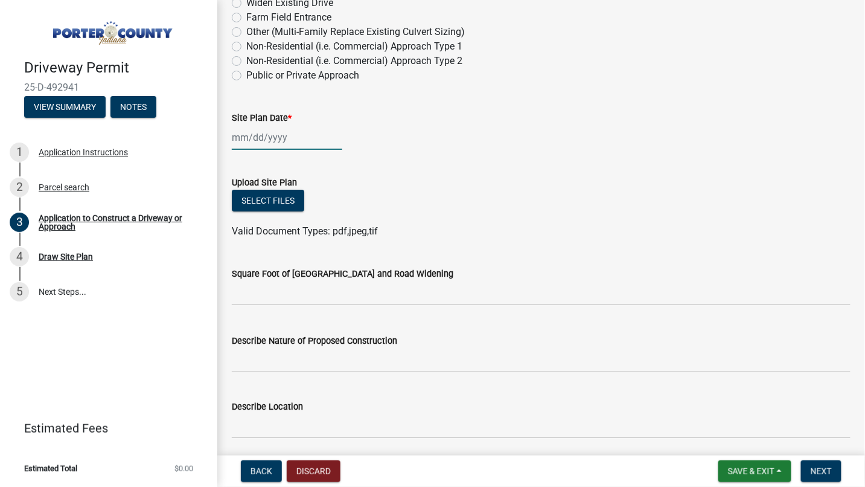
click at [259, 136] on div at bounding box center [287, 137] width 111 height 25
select select "10"
select select "2025"
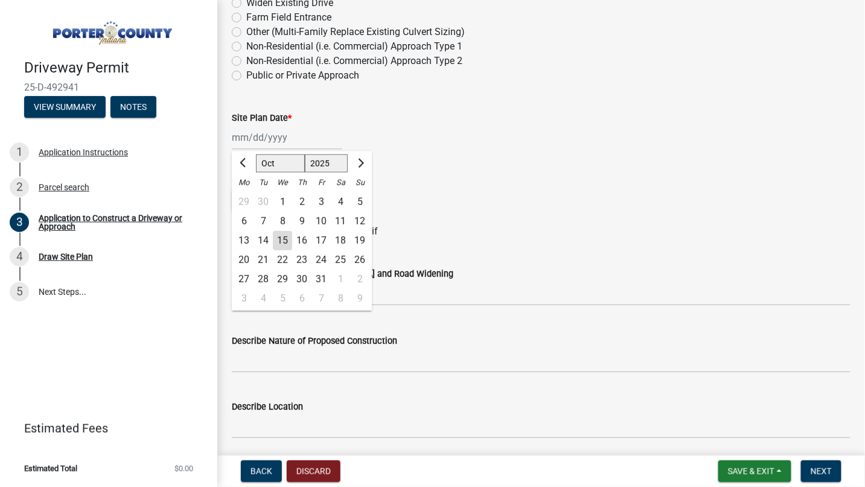
click at [282, 236] on div "15" at bounding box center [282, 240] width 19 height 19
type input "[DATE]"
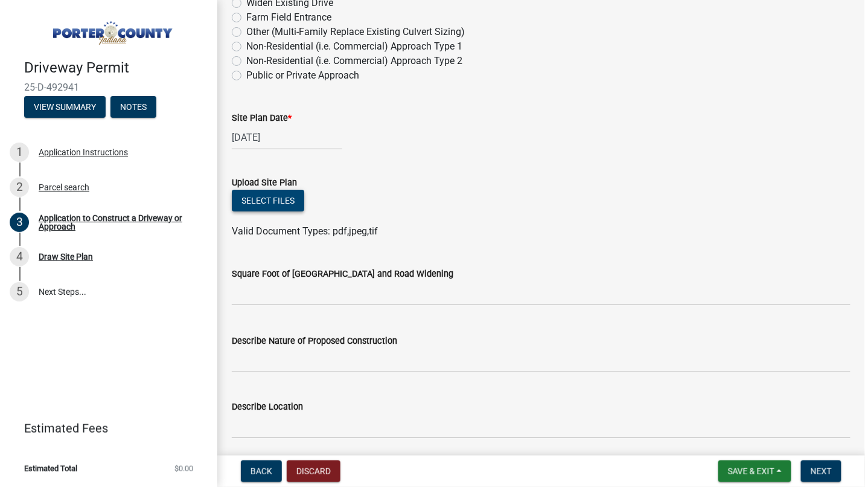
click at [290, 193] on button "Select files" at bounding box center [268, 201] width 72 height 22
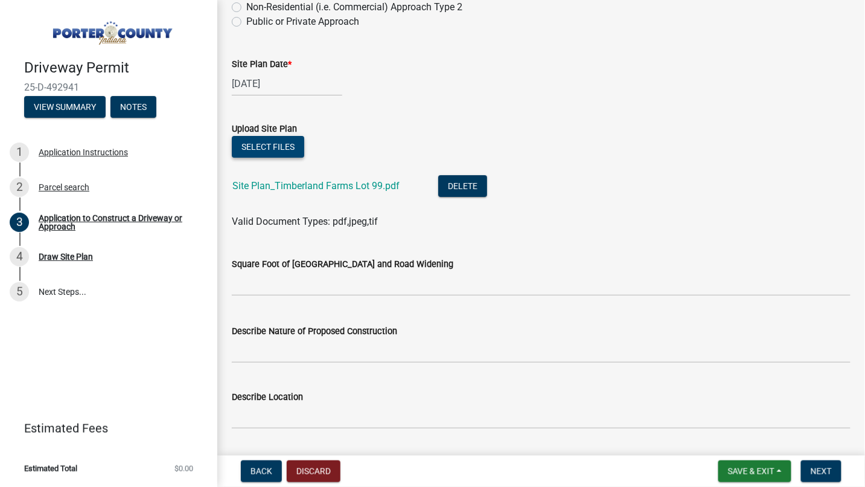
scroll to position [1296, 0]
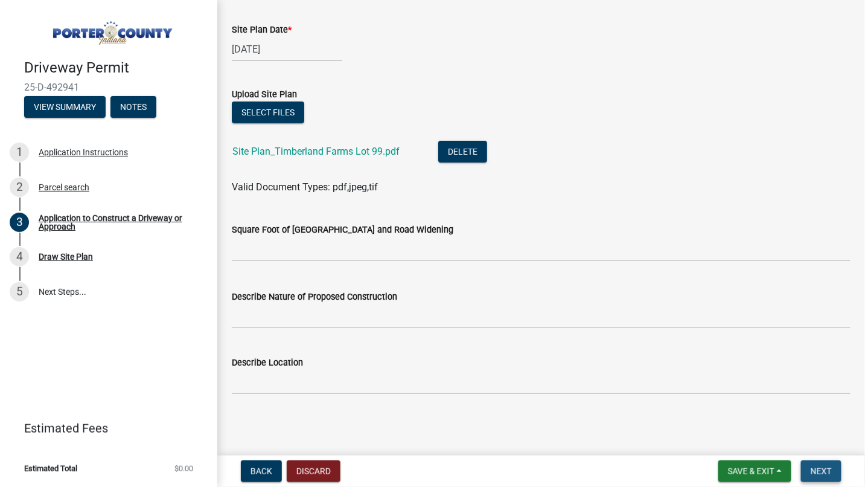
click at [814, 472] on span "Next" at bounding box center [821, 471] width 21 height 10
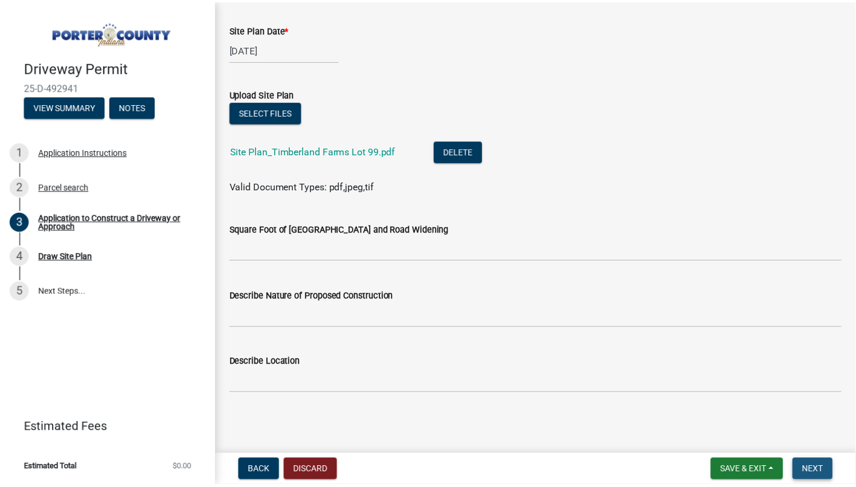
scroll to position [0, 0]
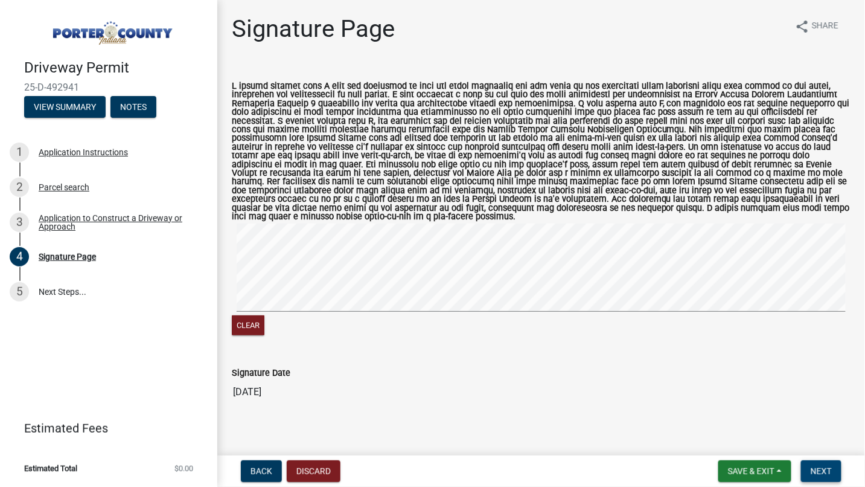
click at [815, 464] on button "Next" at bounding box center [821, 471] width 40 height 22
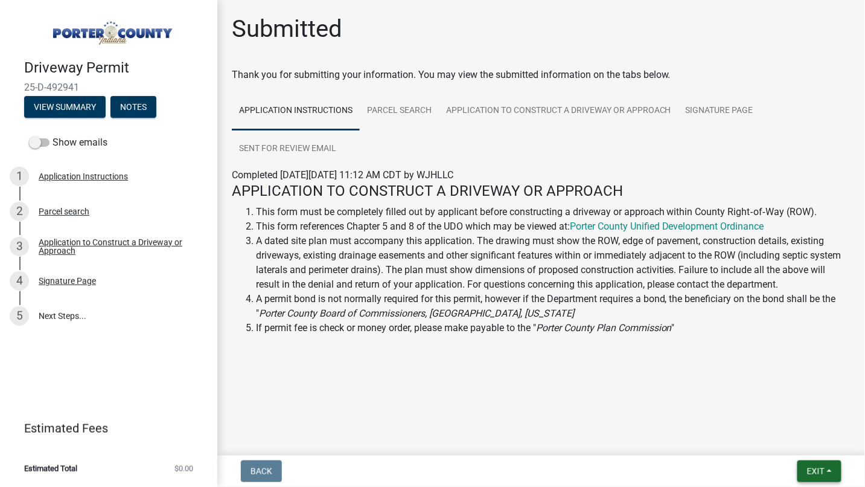
click at [816, 467] on span "Exit" at bounding box center [816, 471] width 18 height 10
click at [798, 441] on button "Save & Exit" at bounding box center [793, 439] width 97 height 29
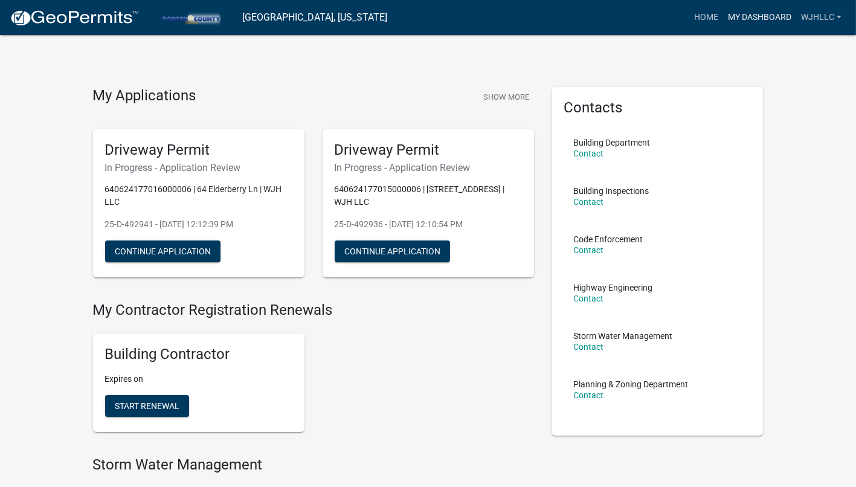
click at [755, 14] on link "My Dashboard" at bounding box center [759, 17] width 73 height 23
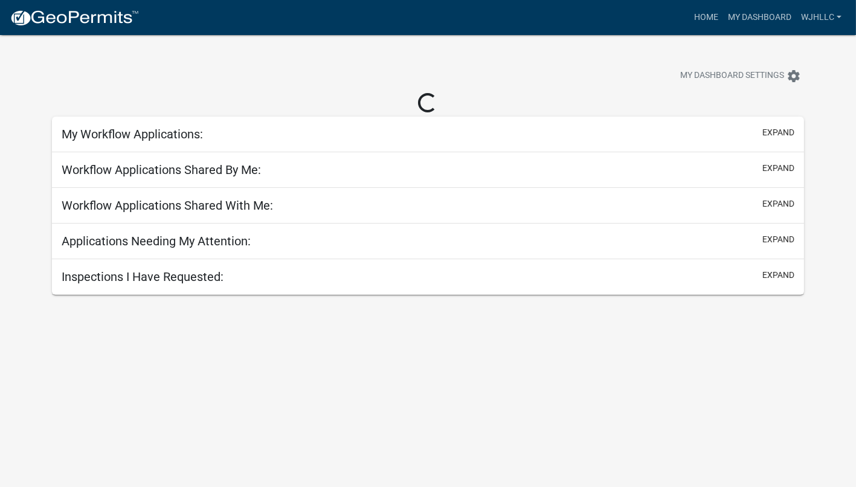
select select "3: 100"
